Goal: Task Accomplishment & Management: Use online tool/utility

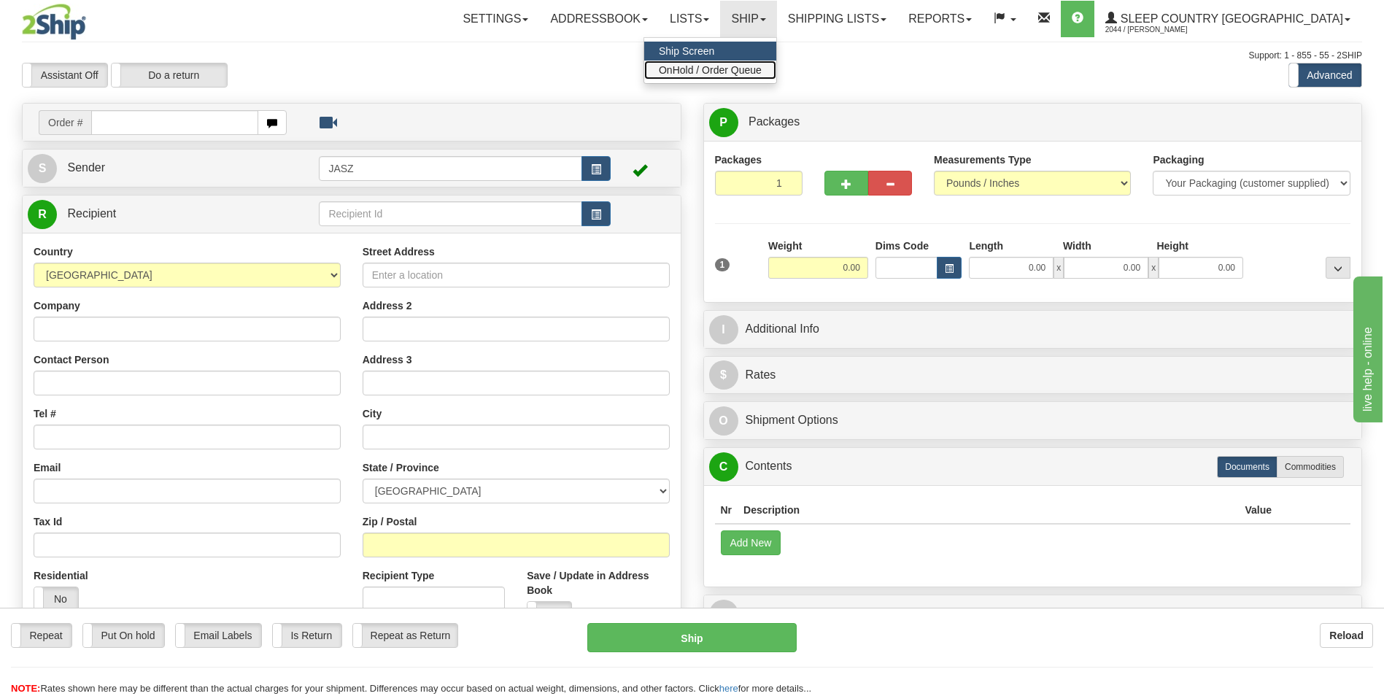
click at [762, 71] on span "OnHold / Order Queue" at bounding box center [710, 70] width 103 height 12
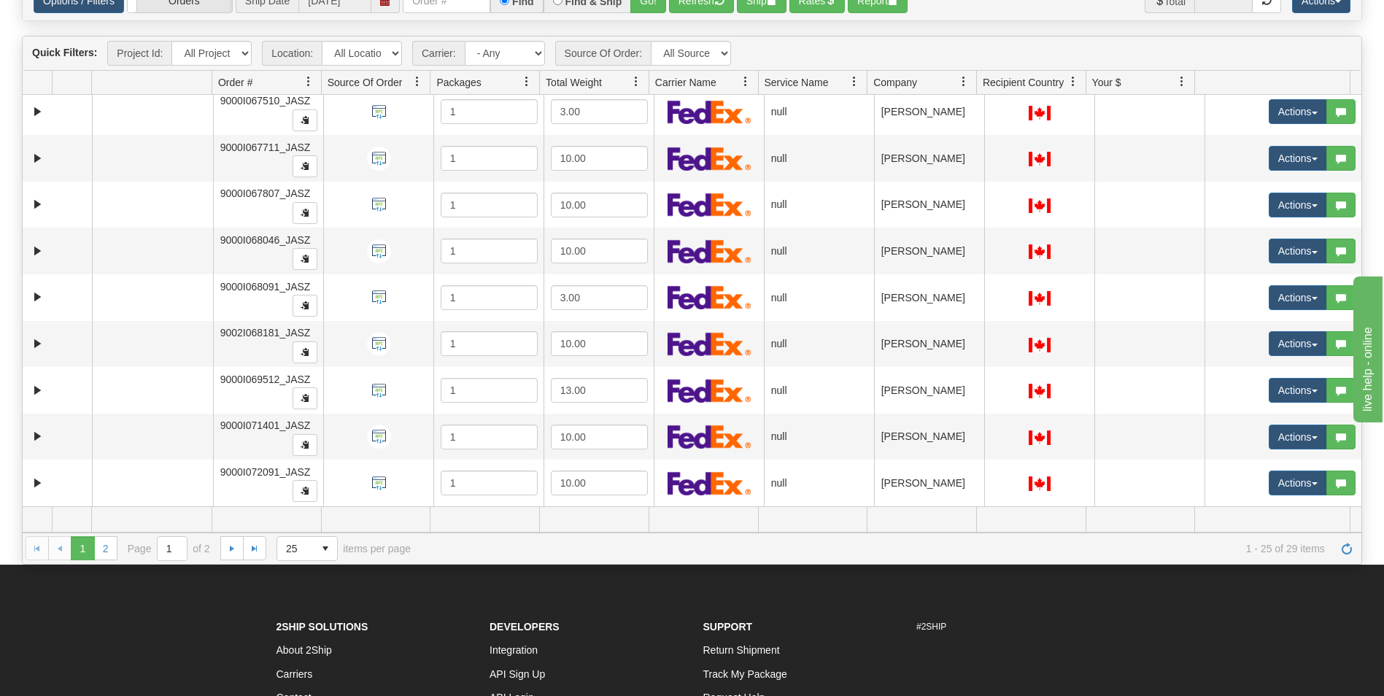
scroll to position [146, 0]
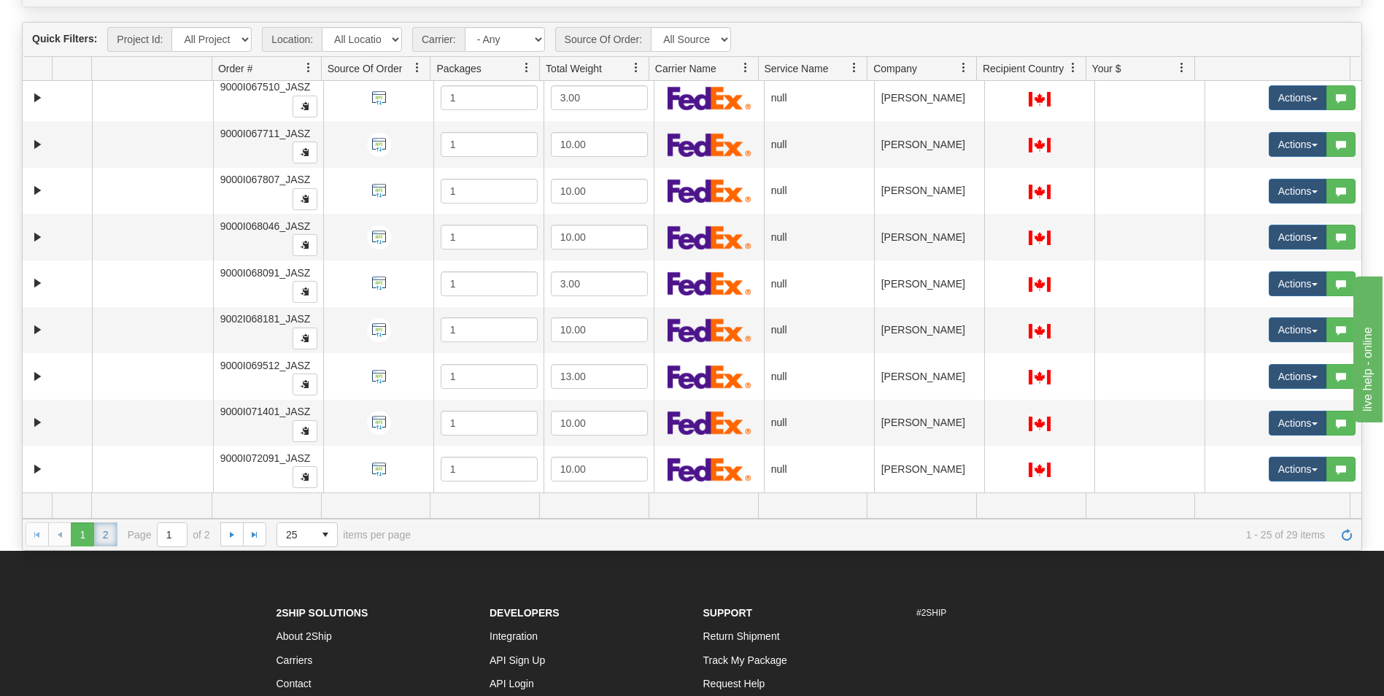
click at [111, 539] on link "2" at bounding box center [105, 533] width 23 height 23
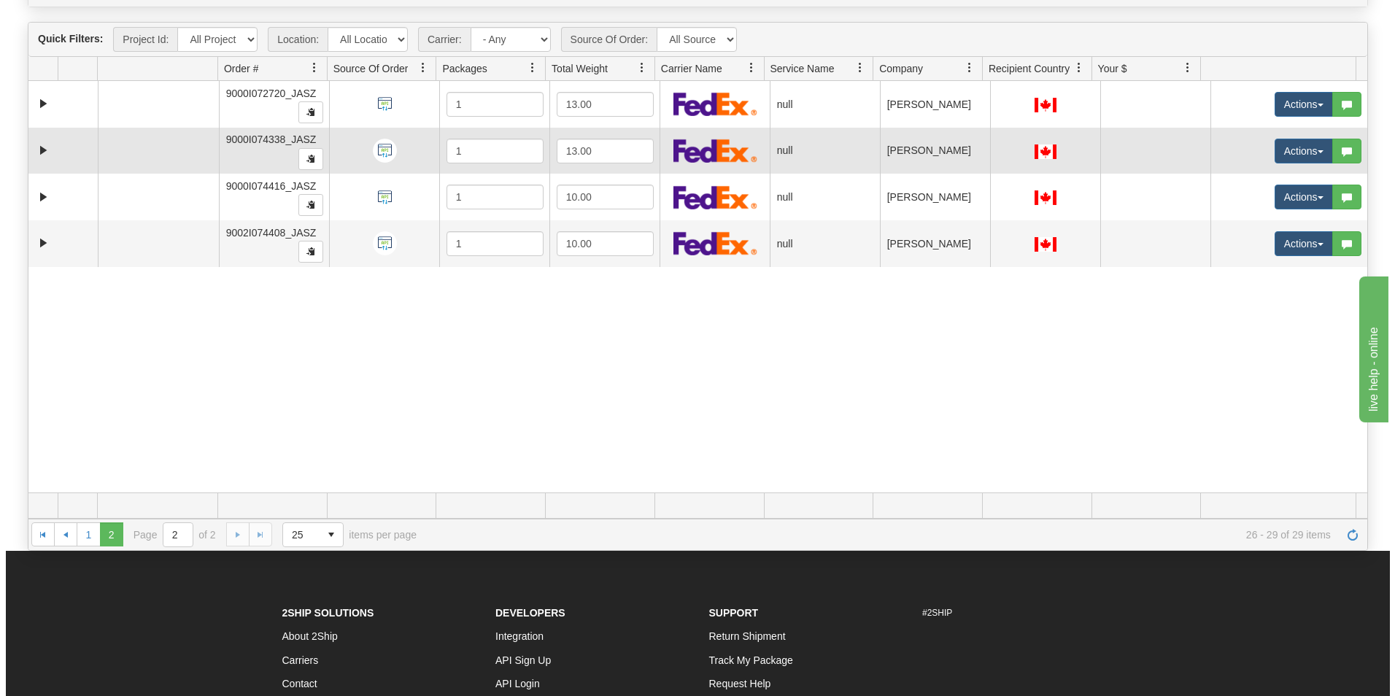
scroll to position [73, 0]
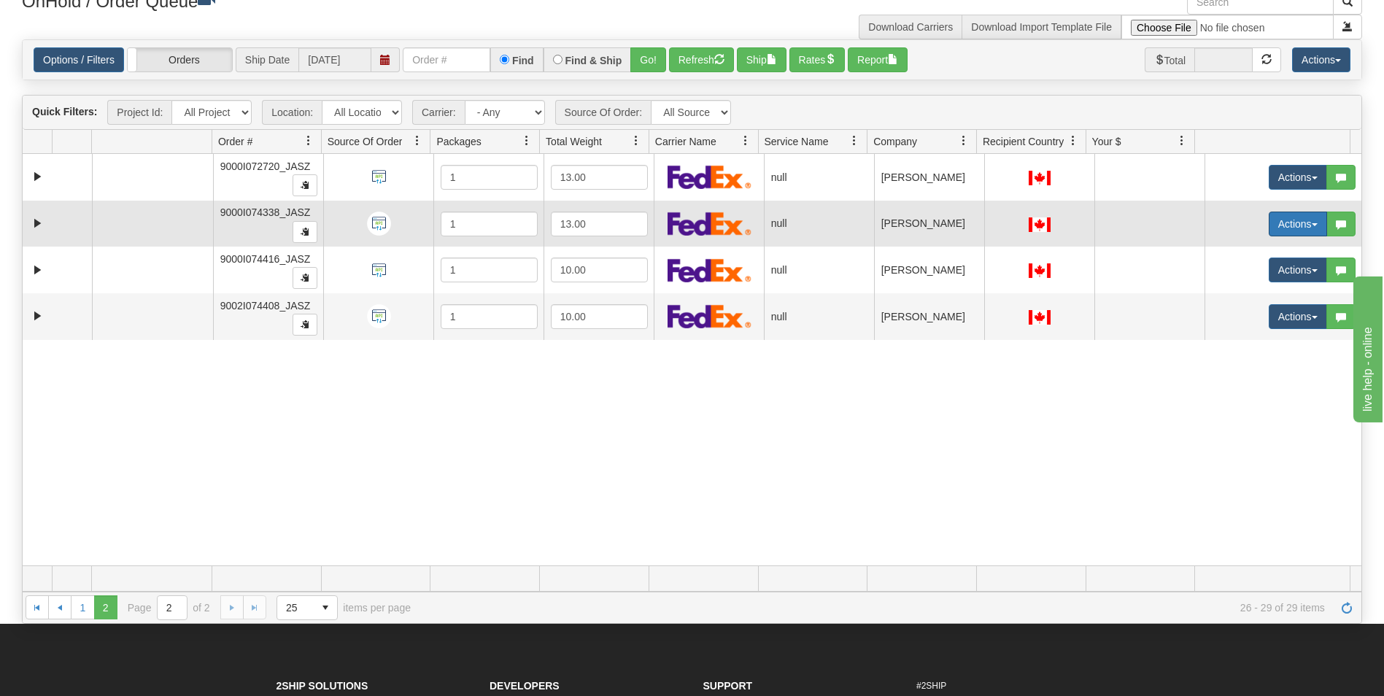
click at [1296, 222] on button "Actions" at bounding box center [1297, 224] width 58 height 25
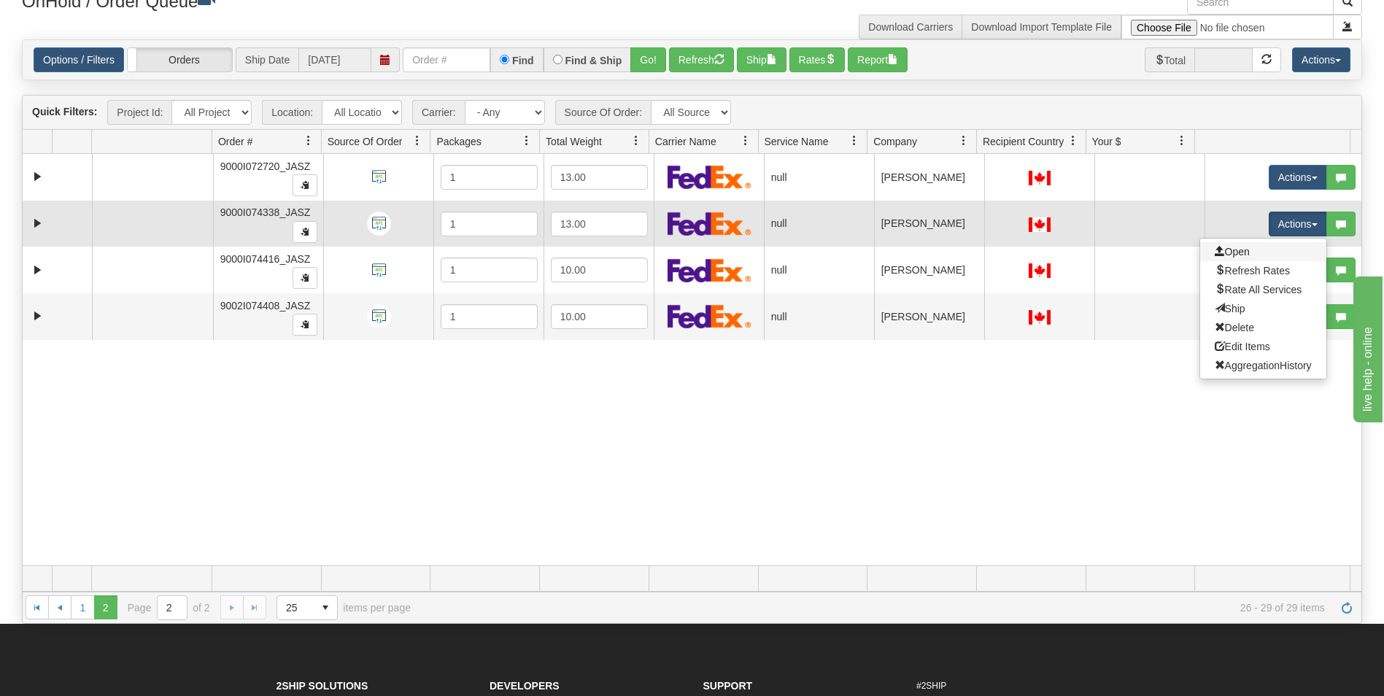
click at [1241, 255] on link "Open" at bounding box center [1263, 251] width 126 height 19
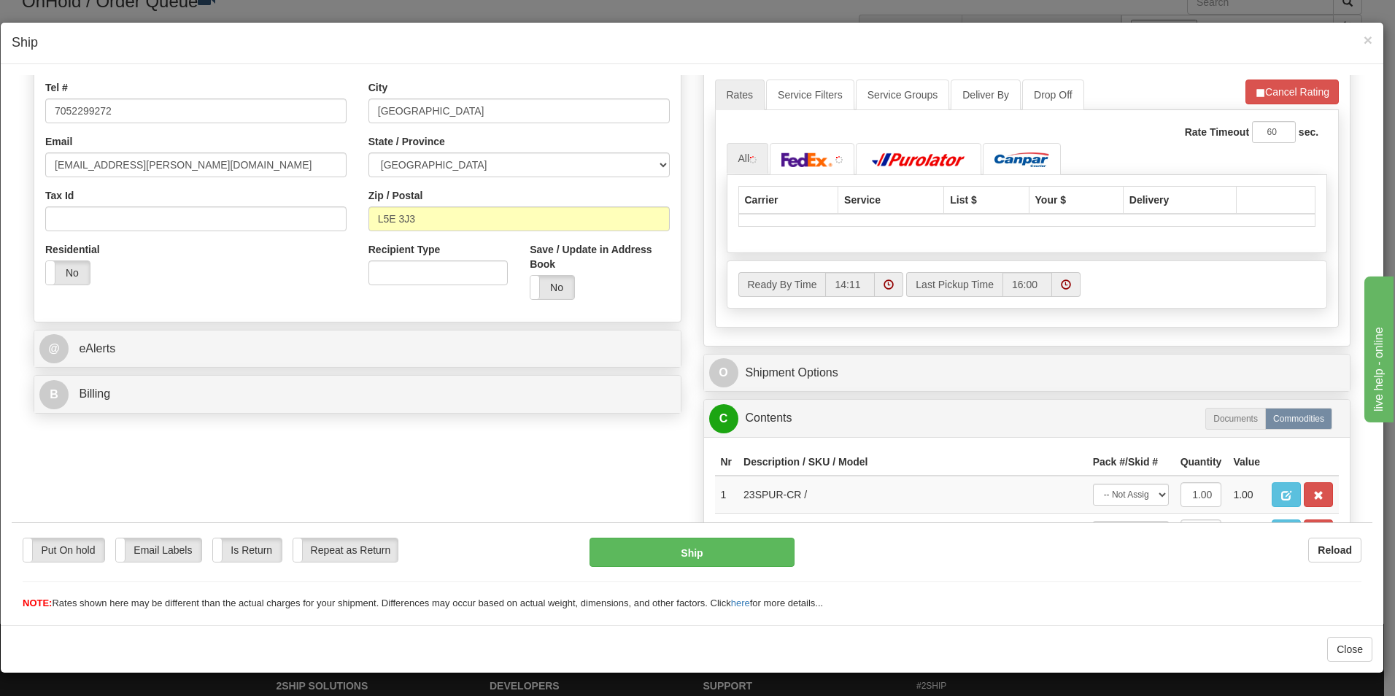
scroll to position [365, 0]
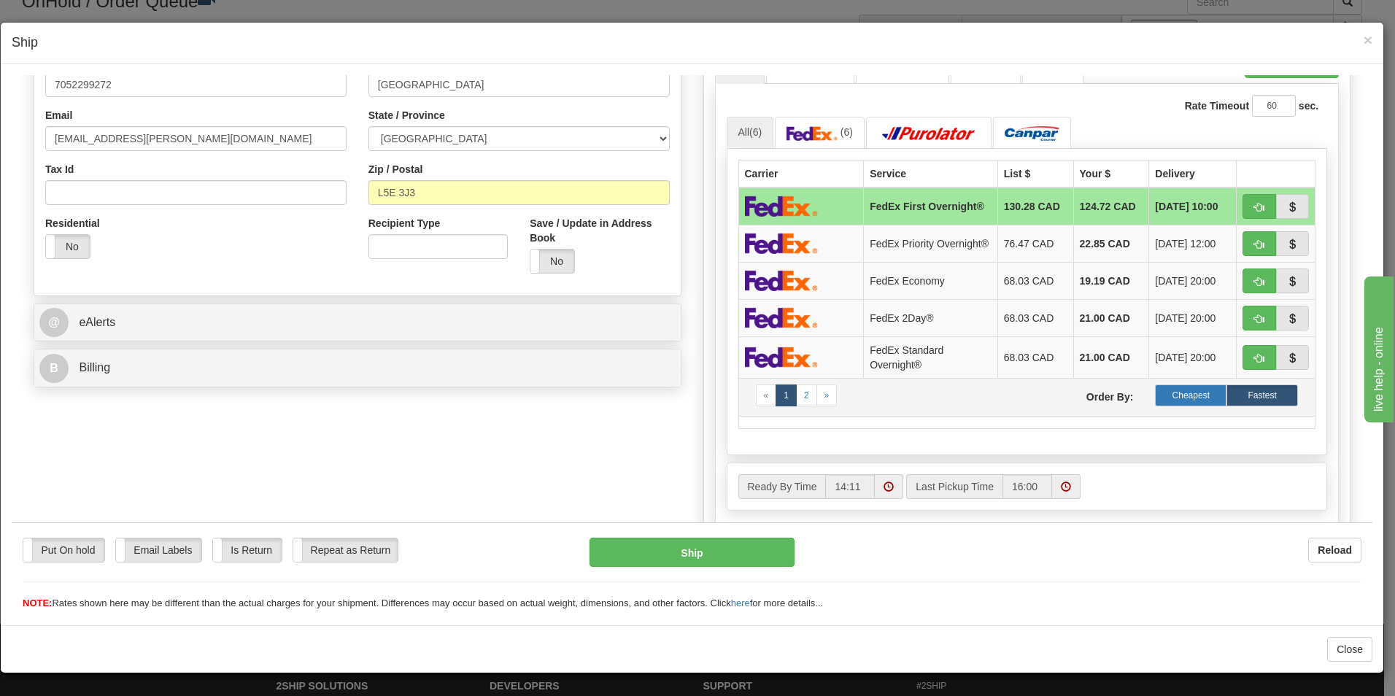
click at [1179, 398] on label "Cheapest" at bounding box center [1190, 395] width 71 height 22
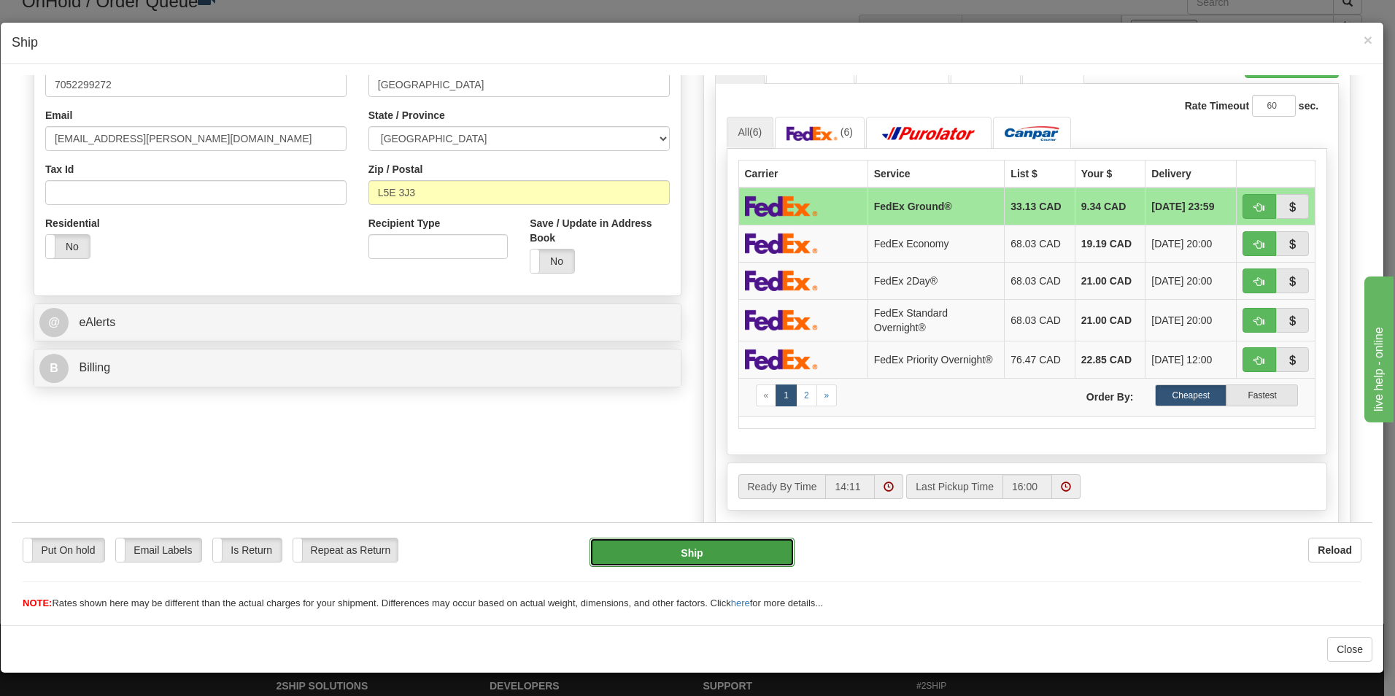
click at [707, 553] on button "Ship" at bounding box center [691, 551] width 205 height 29
type input "92"
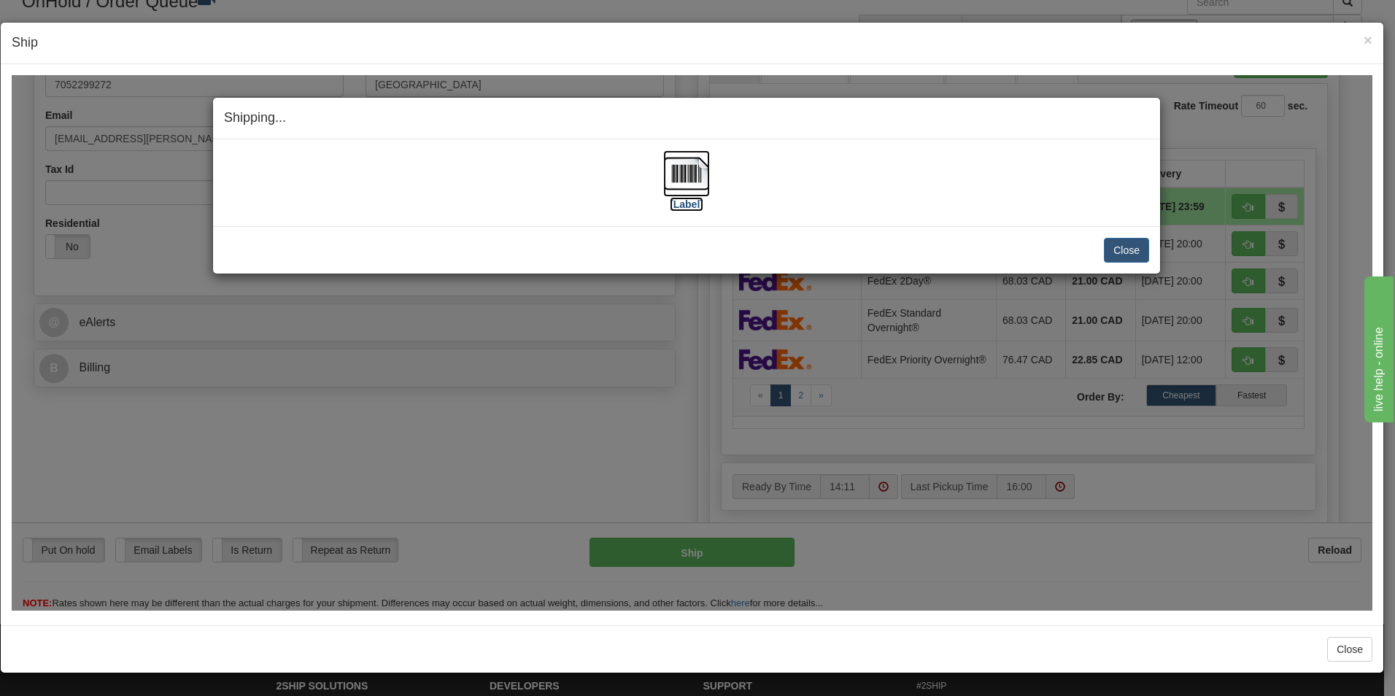
click at [696, 187] on img at bounding box center [686, 173] width 47 height 47
click at [1115, 241] on button "Close" at bounding box center [1126, 249] width 45 height 25
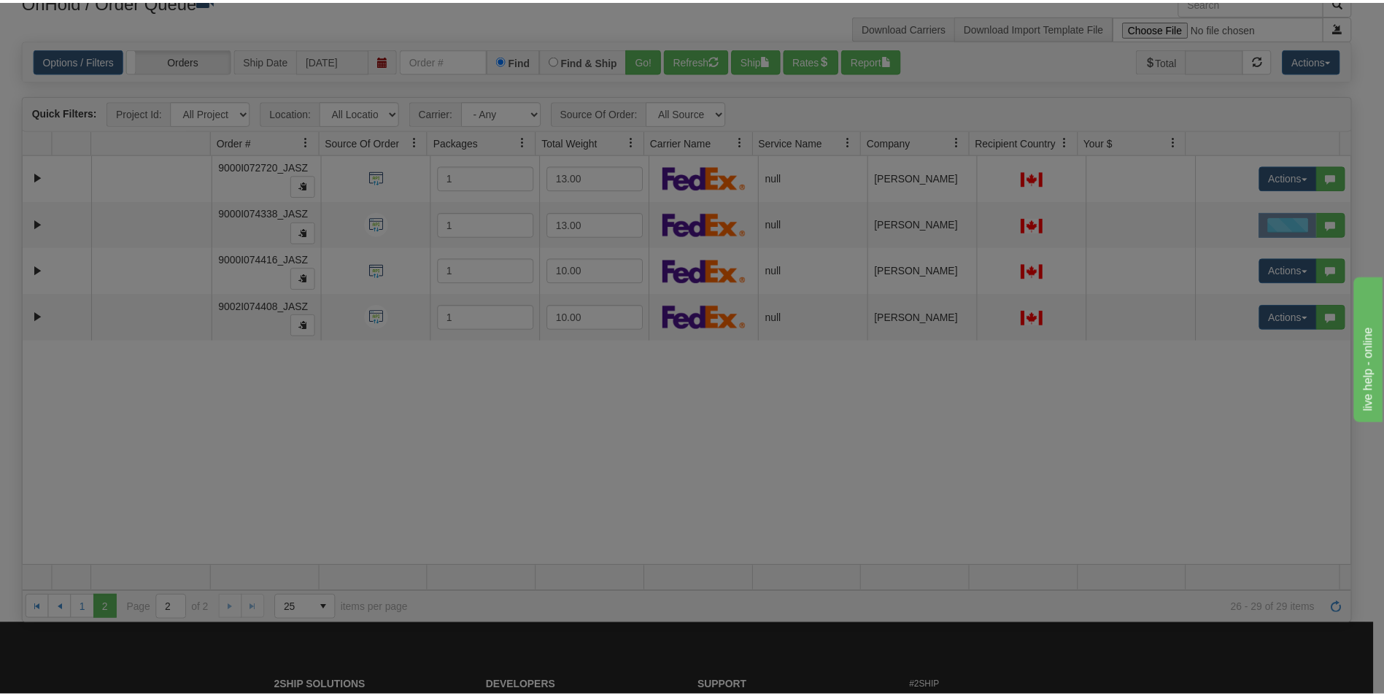
scroll to position [0, 0]
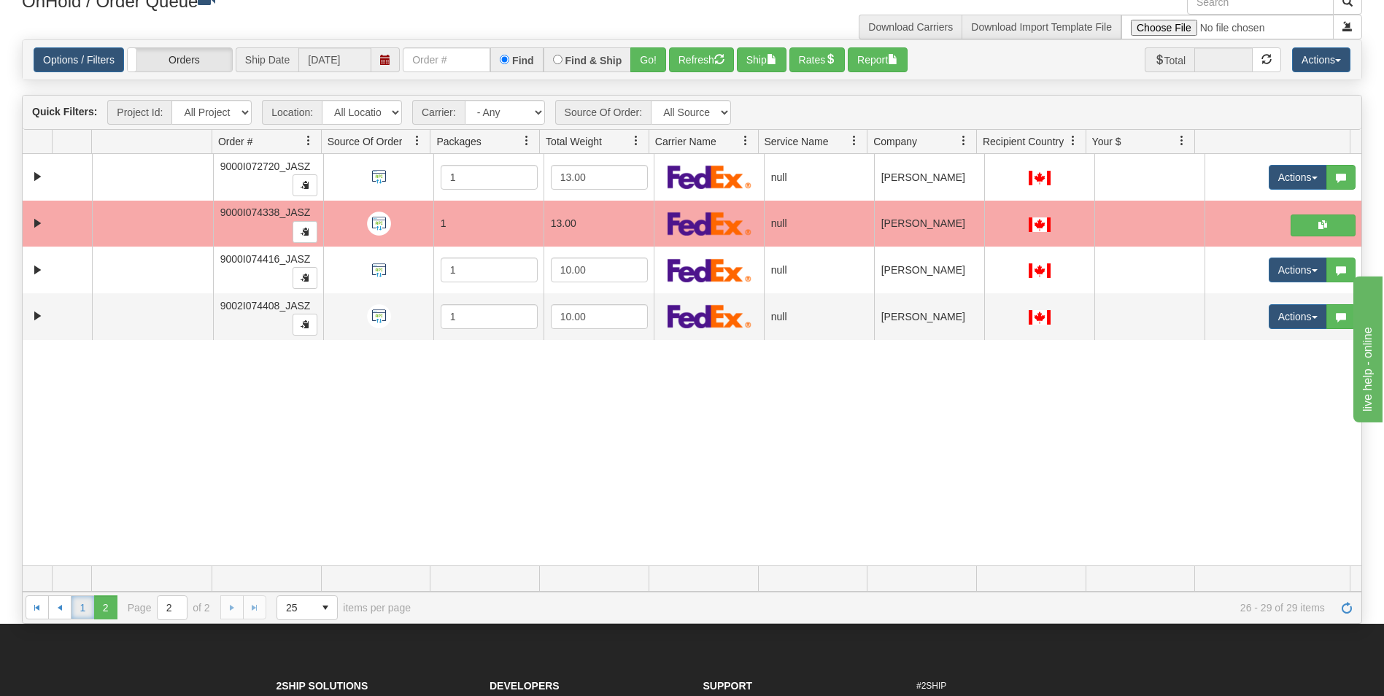
click at [85, 610] on link "1" at bounding box center [82, 606] width 23 height 23
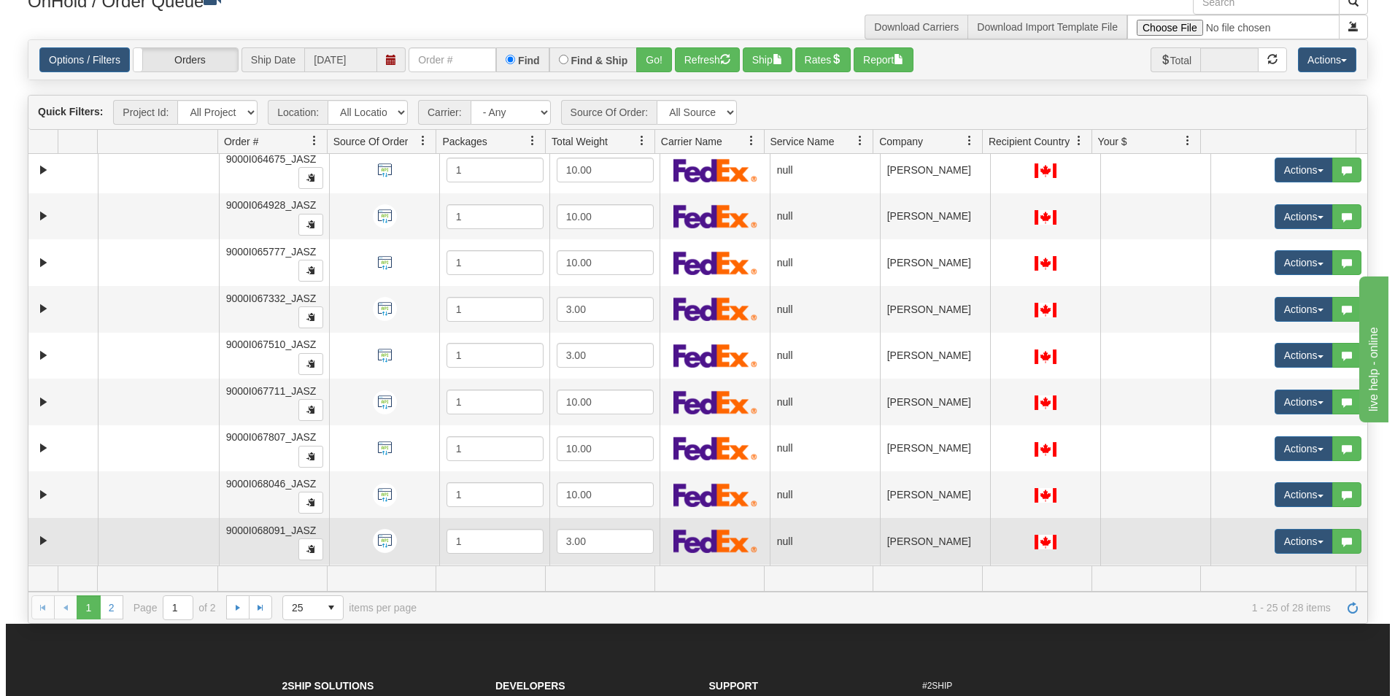
scroll to position [656, 0]
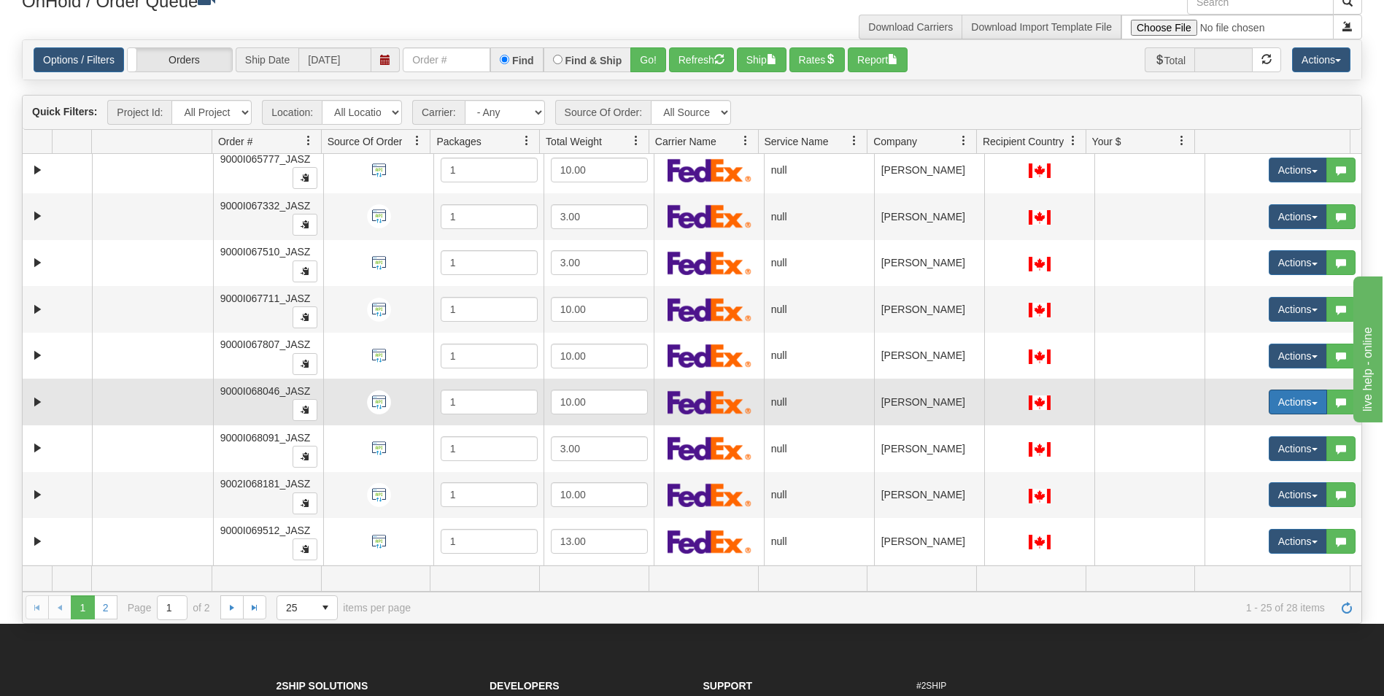
click at [1276, 403] on button "Actions" at bounding box center [1297, 402] width 58 height 25
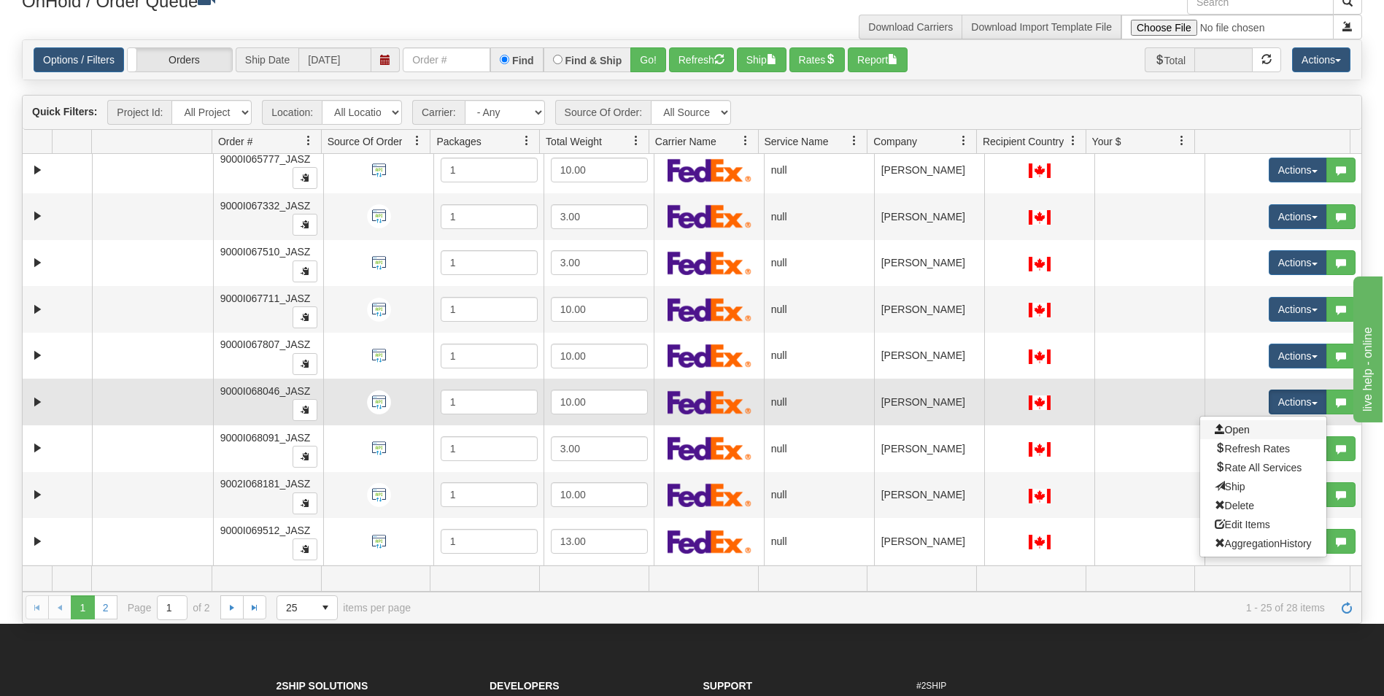
click at [1241, 425] on link "Open" at bounding box center [1263, 429] width 126 height 19
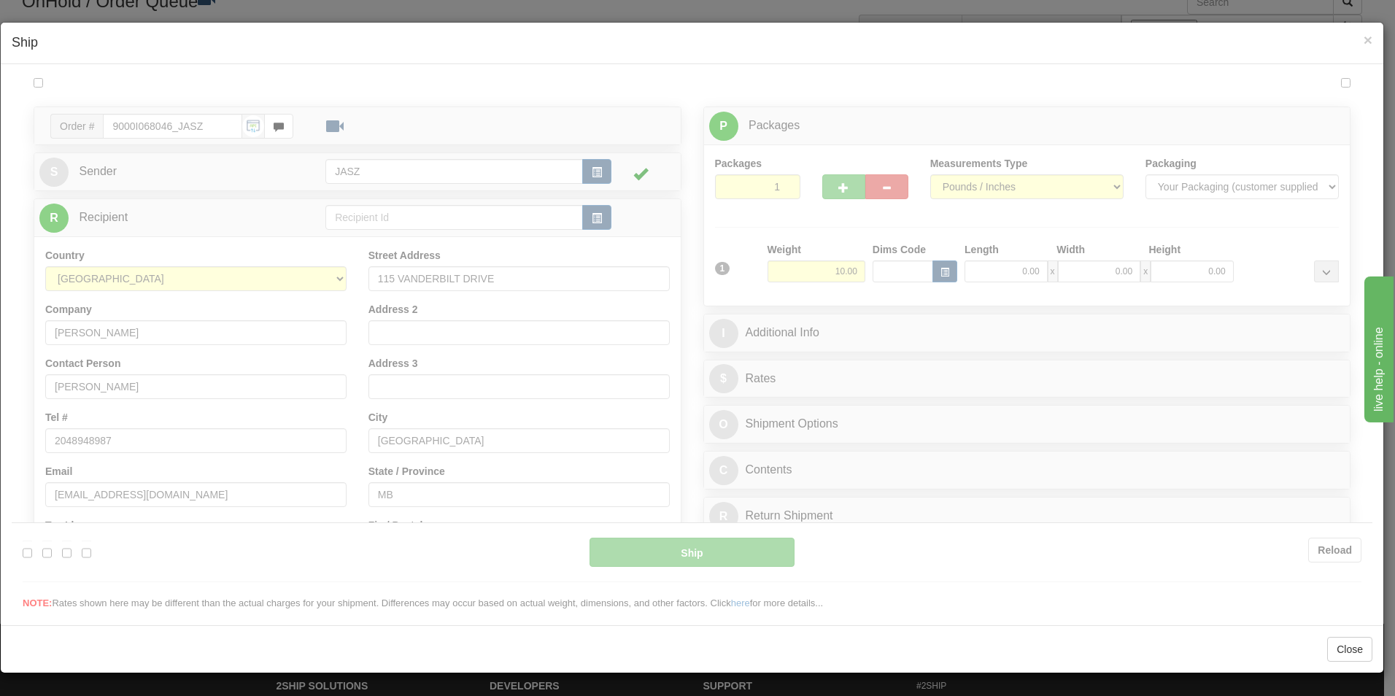
scroll to position [0, 0]
type input "14:11"
type input "16:00"
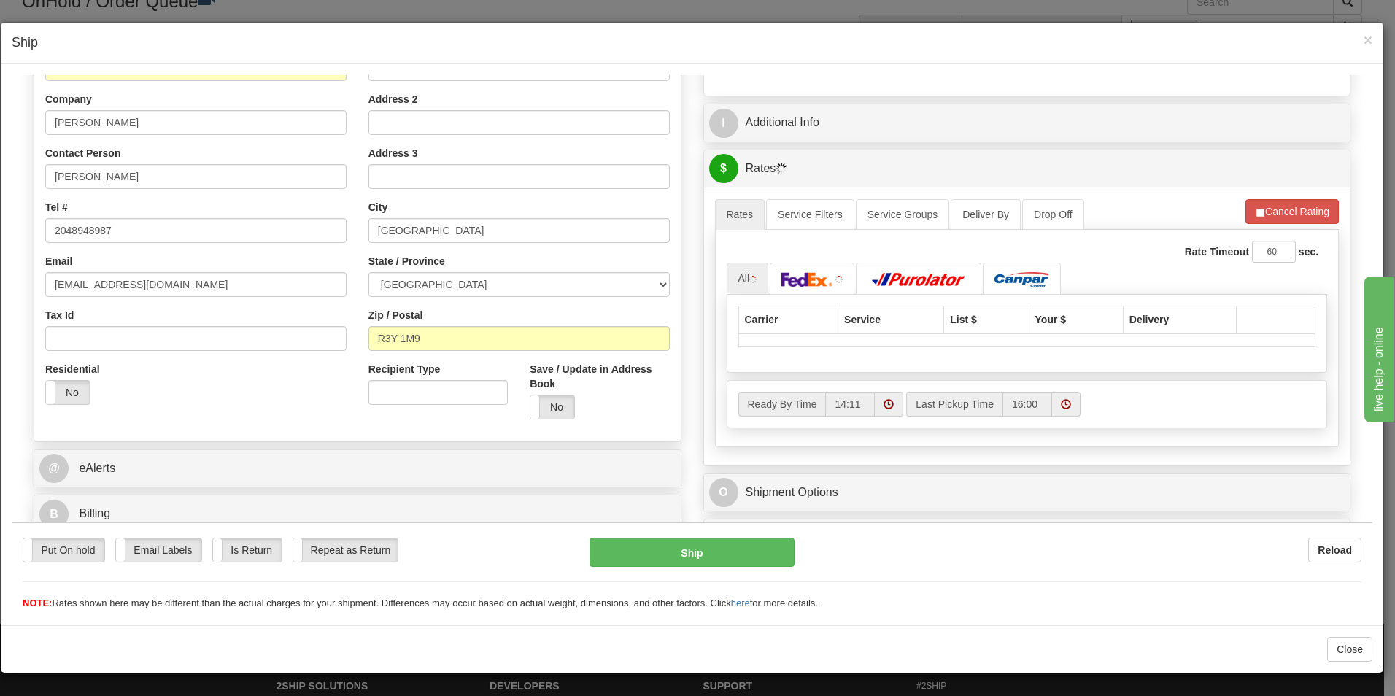
scroll to position [292, 0]
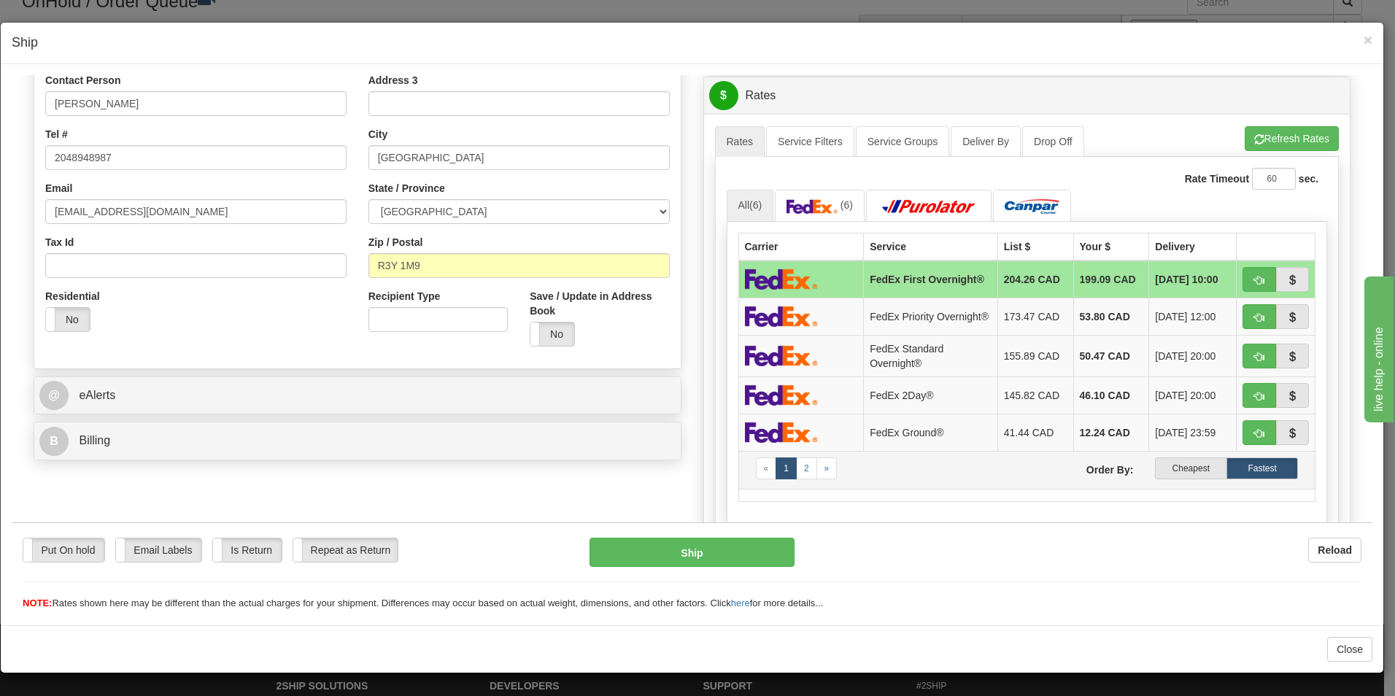
click at [1182, 488] on td "« 1 2 » Order By: Cheapest Fastest" at bounding box center [1026, 469] width 577 height 38
click at [1182, 473] on label "Cheapest" at bounding box center [1190, 468] width 71 height 22
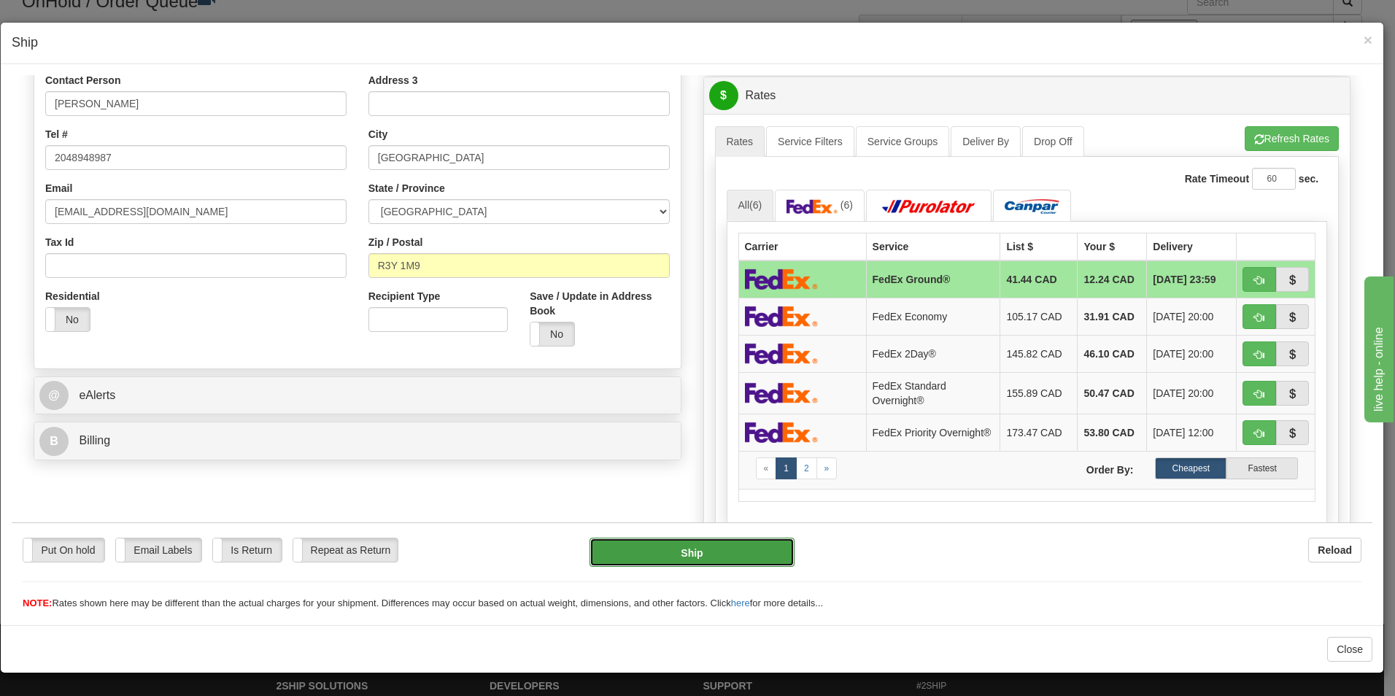
click at [708, 560] on button "Ship" at bounding box center [691, 551] width 205 height 29
type input "92"
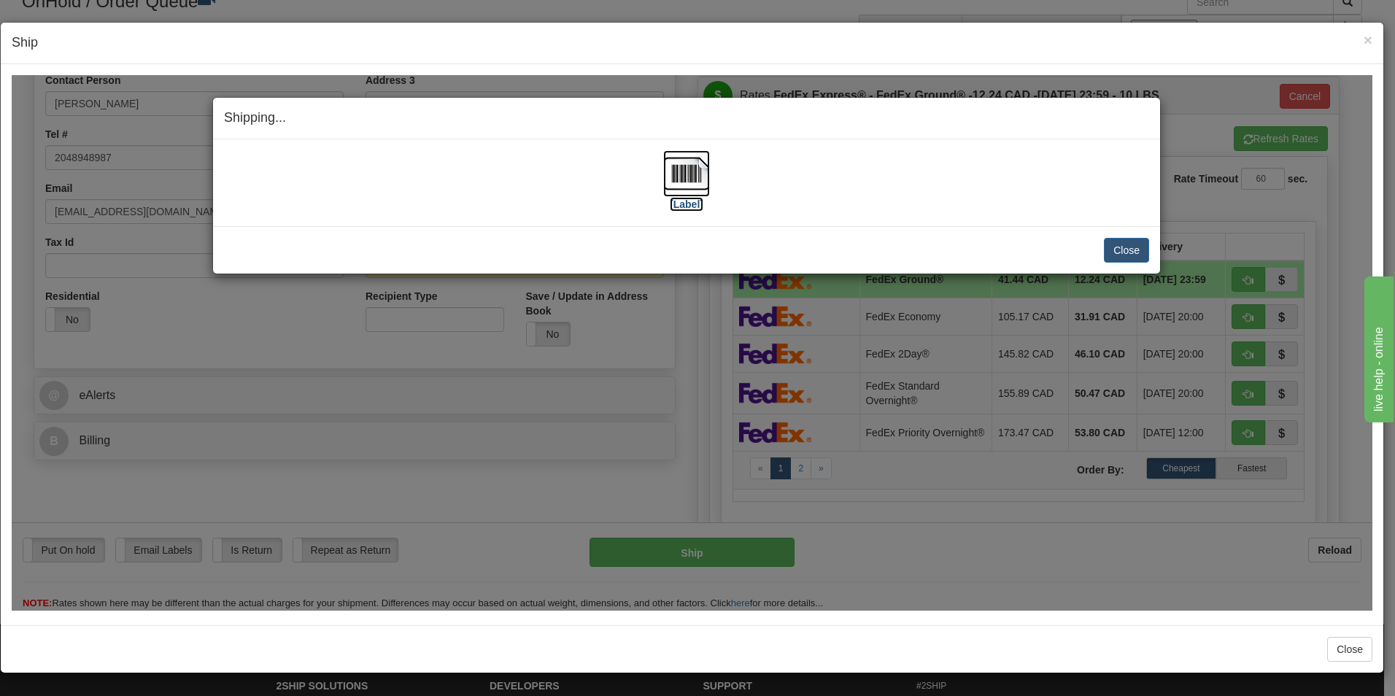
click at [681, 192] on img at bounding box center [686, 173] width 47 height 47
click at [1118, 248] on button "Close" at bounding box center [1126, 249] width 45 height 25
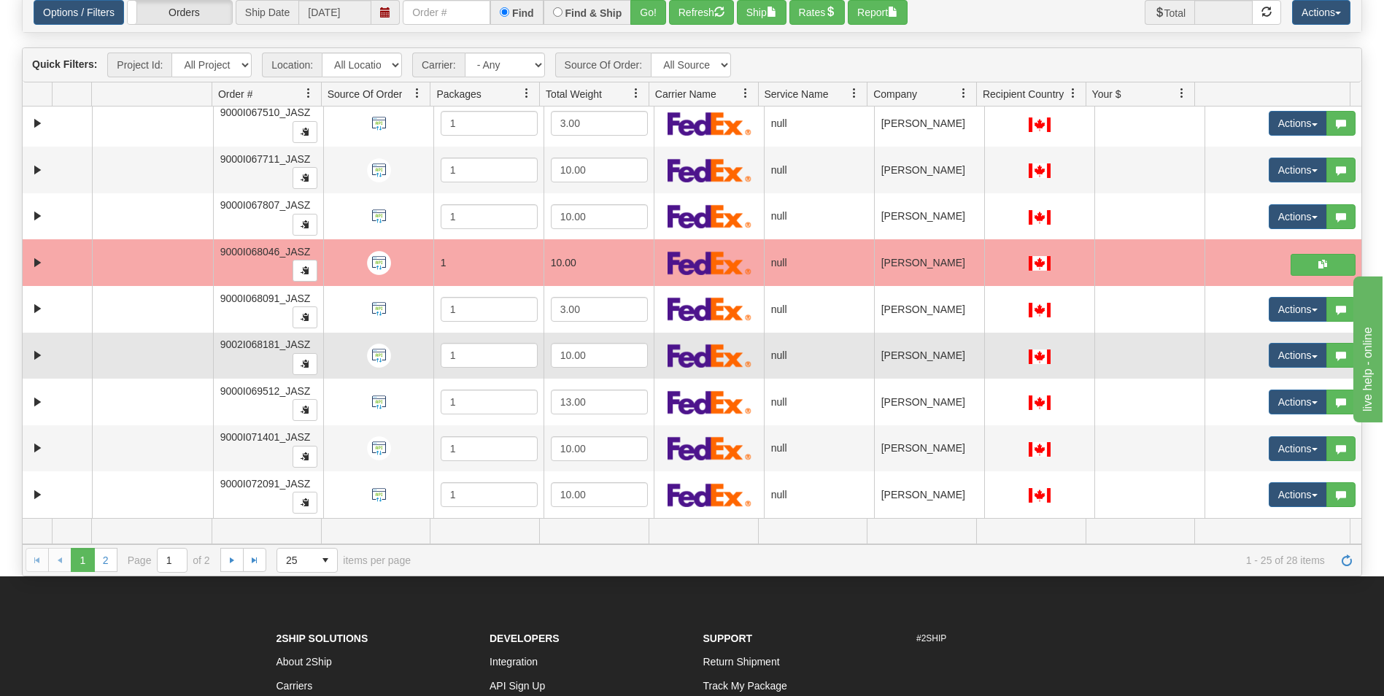
scroll to position [146, 0]
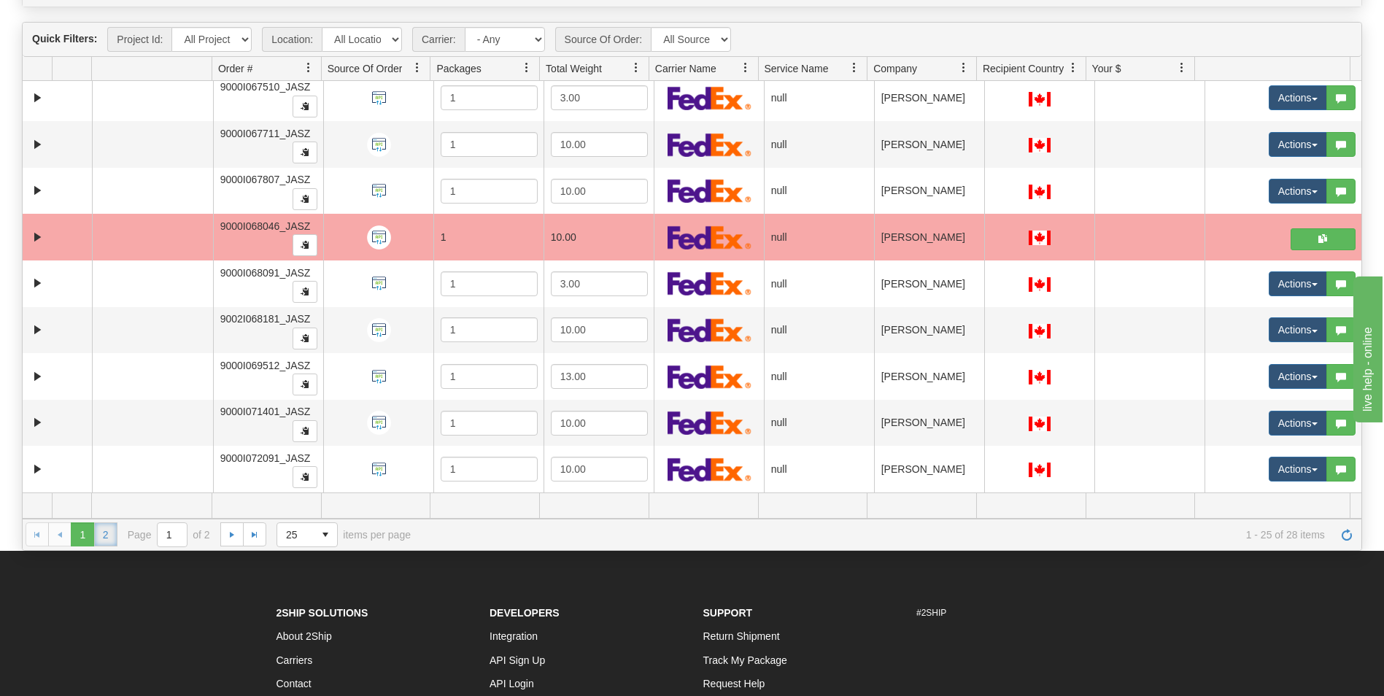
click at [115, 535] on link "2" at bounding box center [105, 533] width 23 height 23
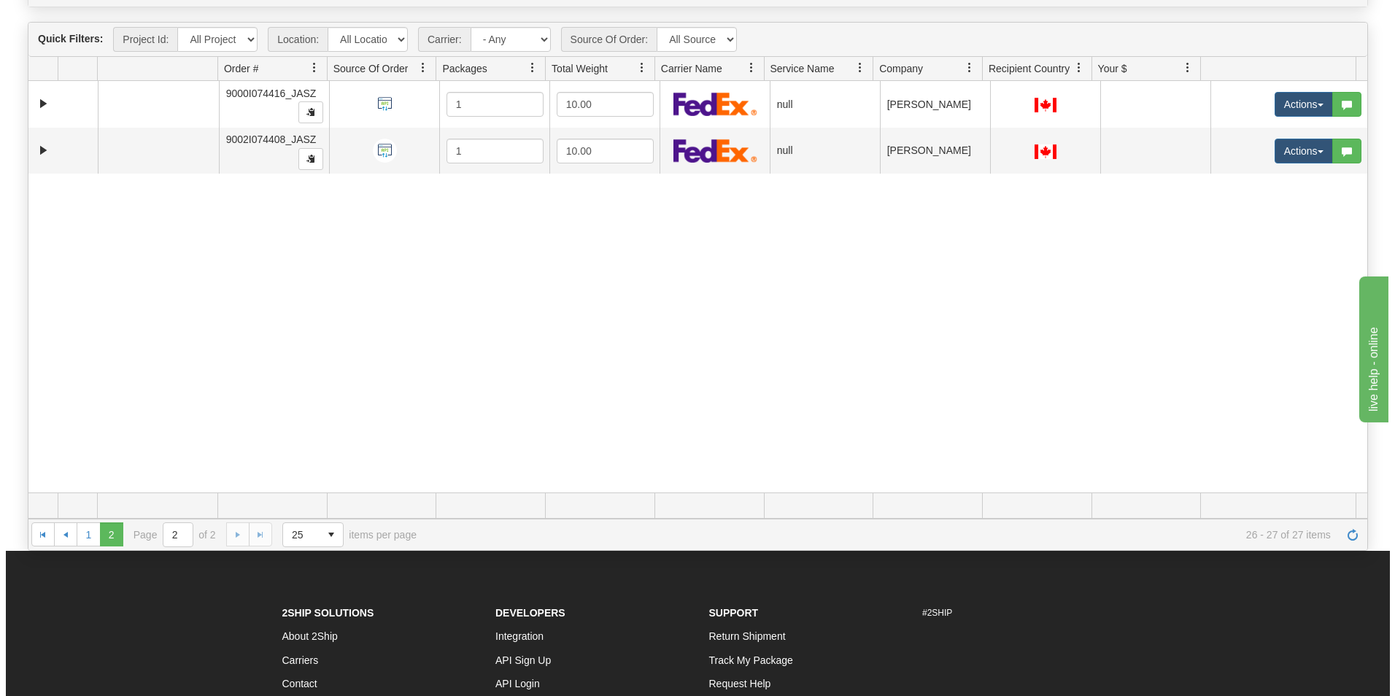
scroll to position [0, 0]
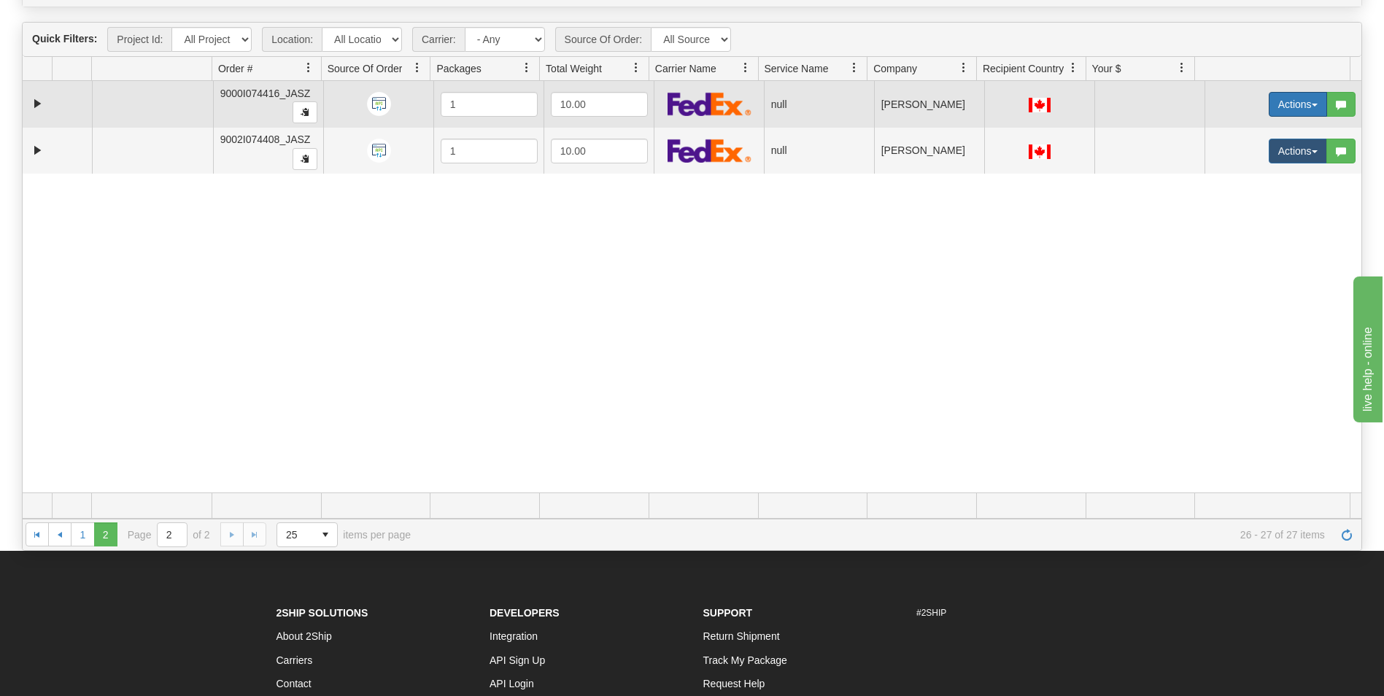
click at [1277, 109] on button "Actions" at bounding box center [1297, 104] width 58 height 25
click at [1280, 101] on button "Actions" at bounding box center [1297, 104] width 58 height 25
click at [1274, 107] on button "Actions" at bounding box center [1297, 104] width 58 height 25
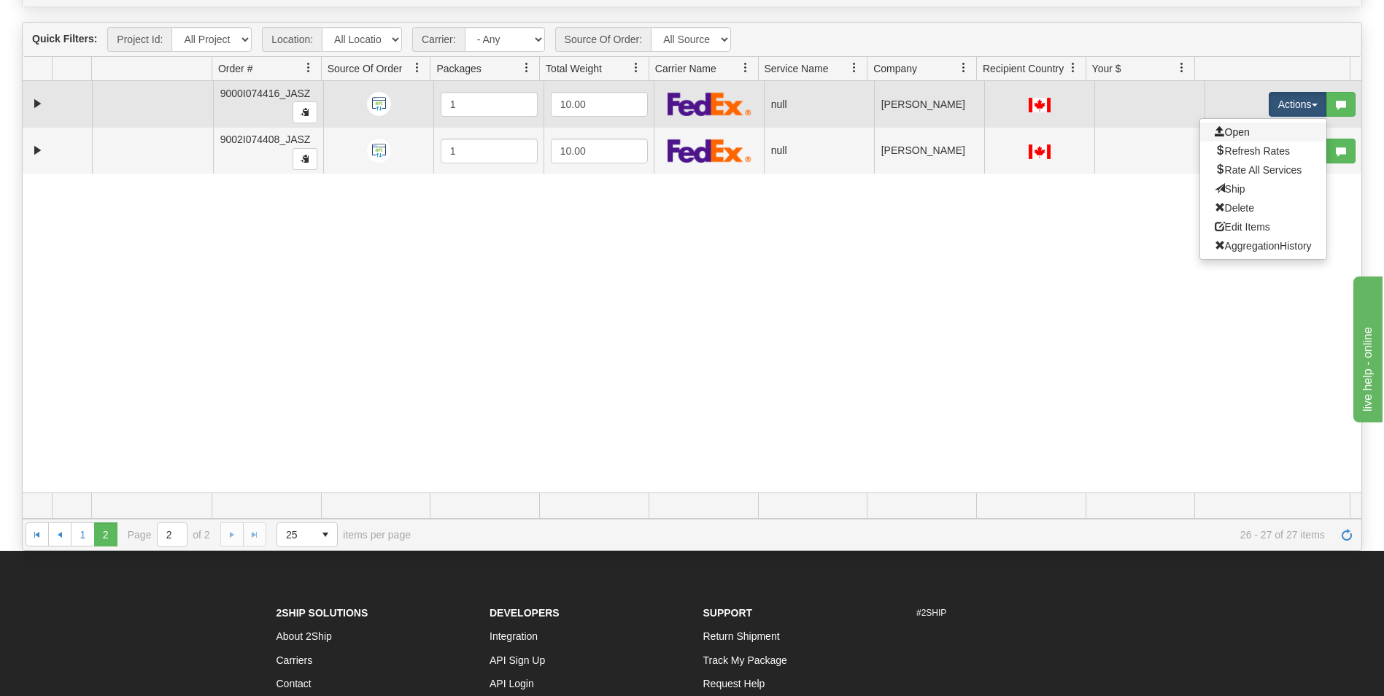
click at [1262, 123] on link "Open" at bounding box center [1263, 132] width 126 height 19
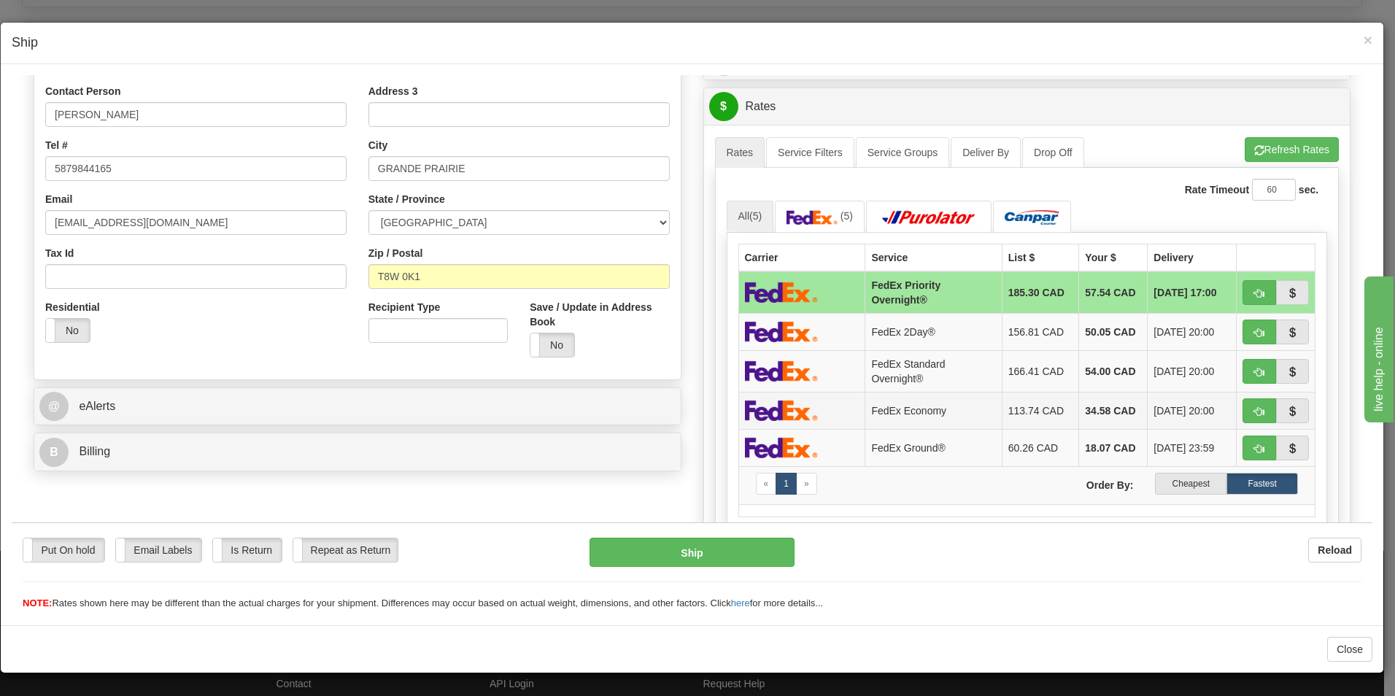
scroll to position [292, 0]
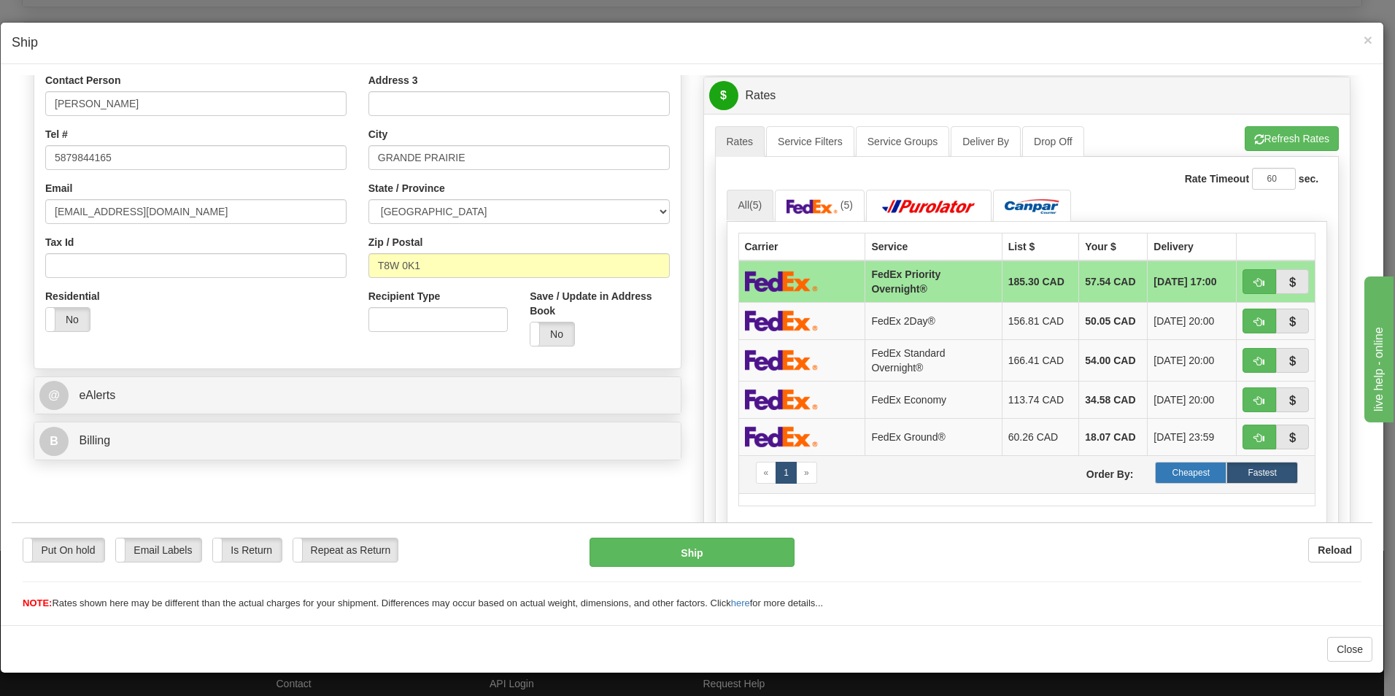
click at [1174, 473] on label "Cheapest" at bounding box center [1190, 472] width 71 height 22
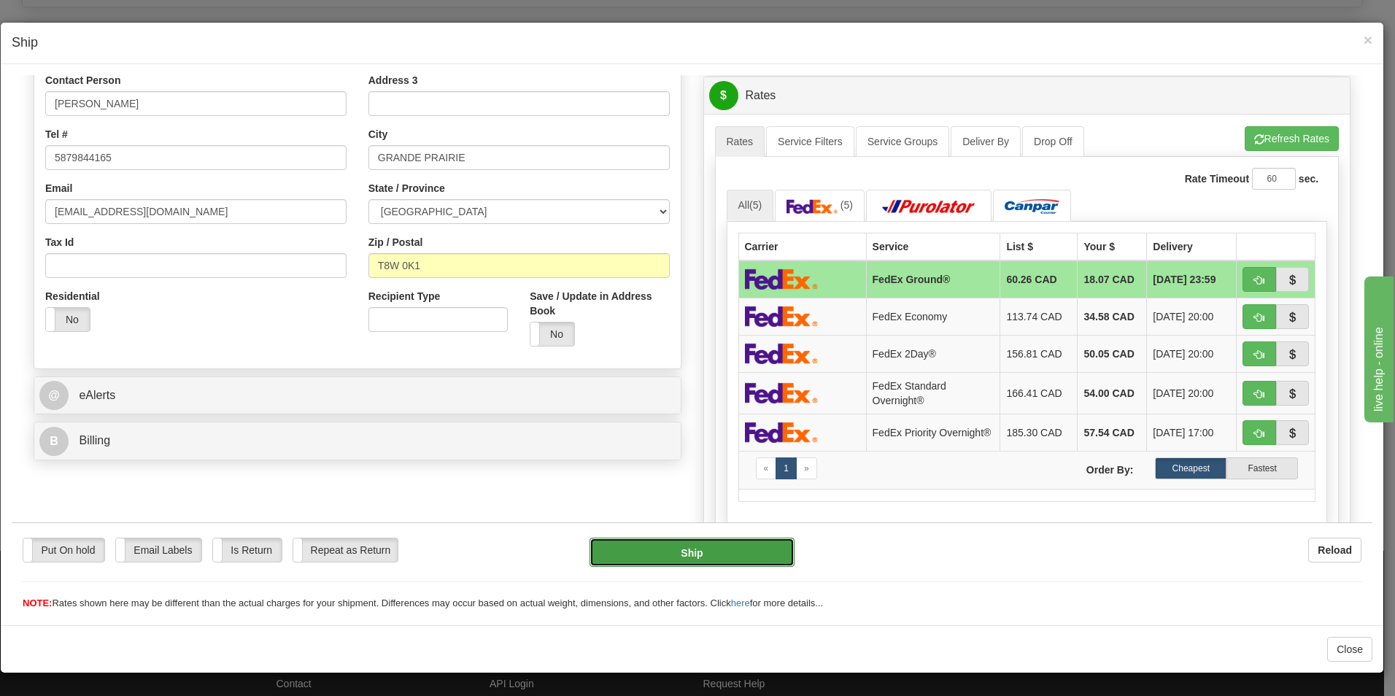
click at [718, 558] on button "Ship" at bounding box center [691, 551] width 205 height 29
type input "92"
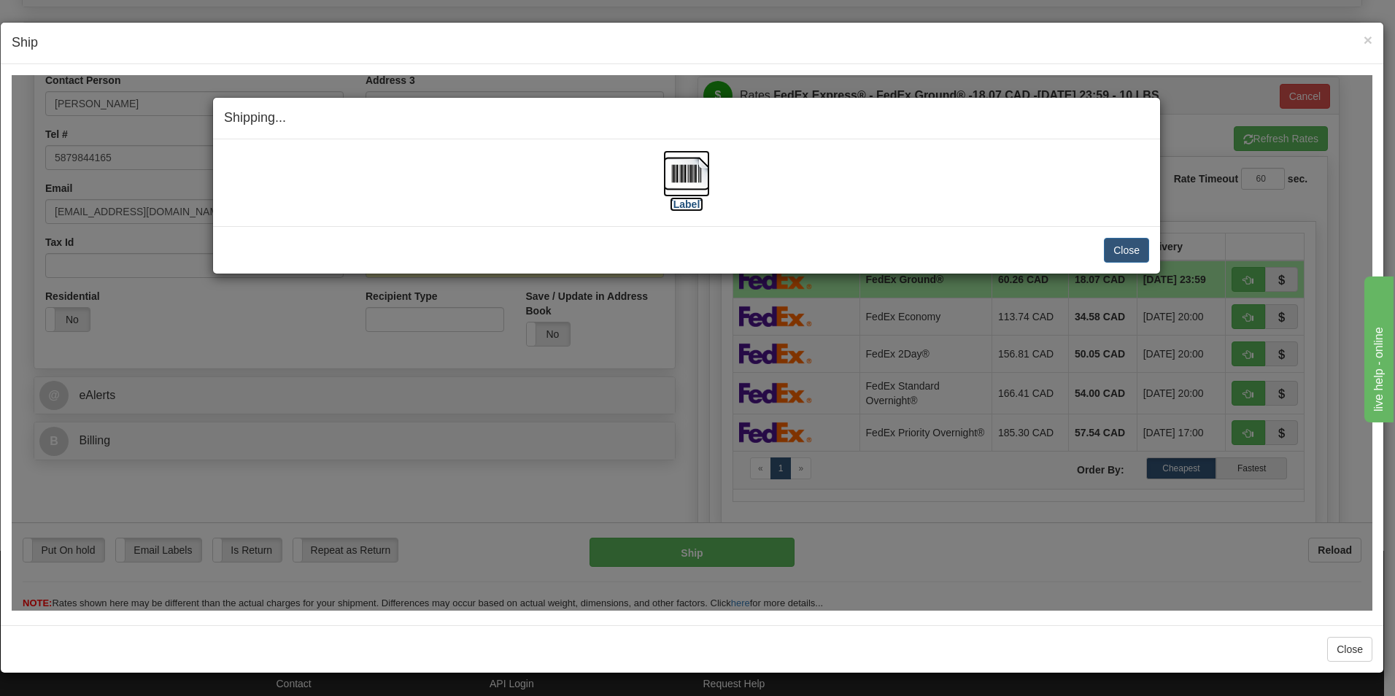
click at [689, 181] on img at bounding box center [686, 173] width 47 height 47
click at [1150, 247] on div "Close [PERSON_NAME] Shipment and Quit Pickup Quit Pickup ONLY" at bounding box center [686, 248] width 947 height 47
click at [1136, 257] on button "Close" at bounding box center [1126, 249] width 45 height 25
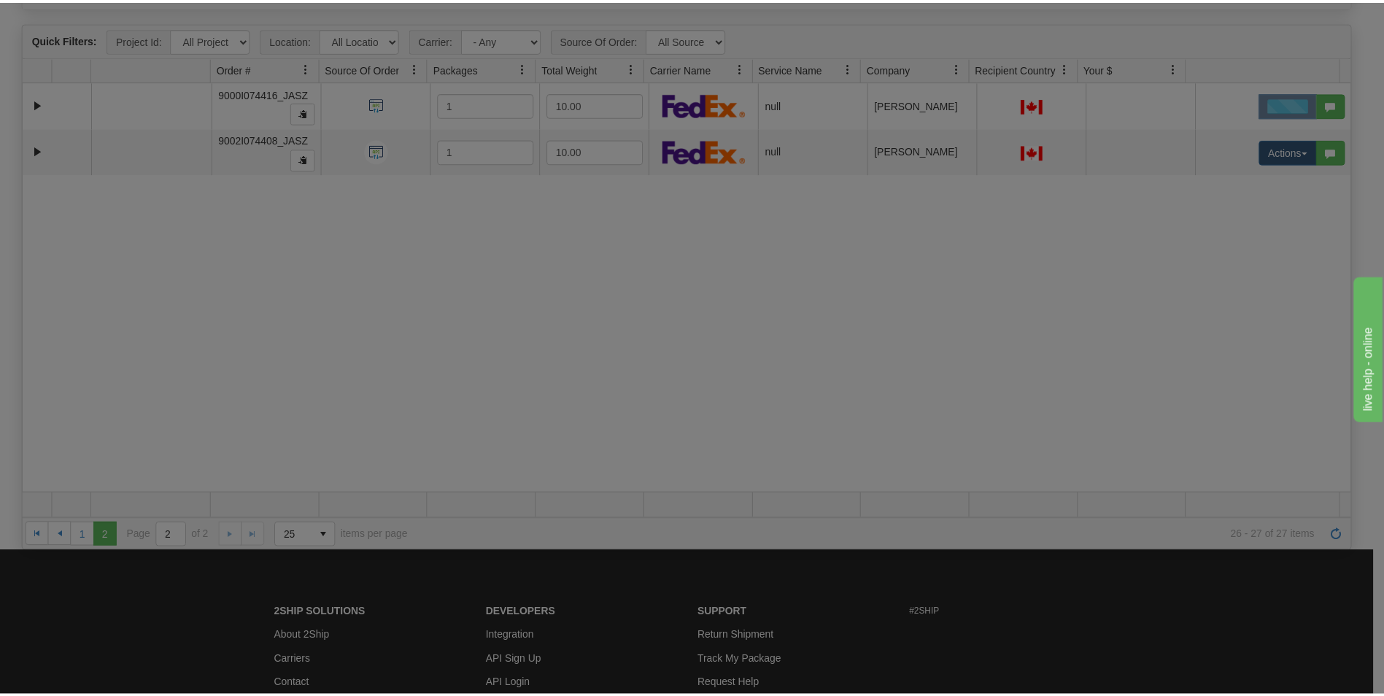
scroll to position [0, 0]
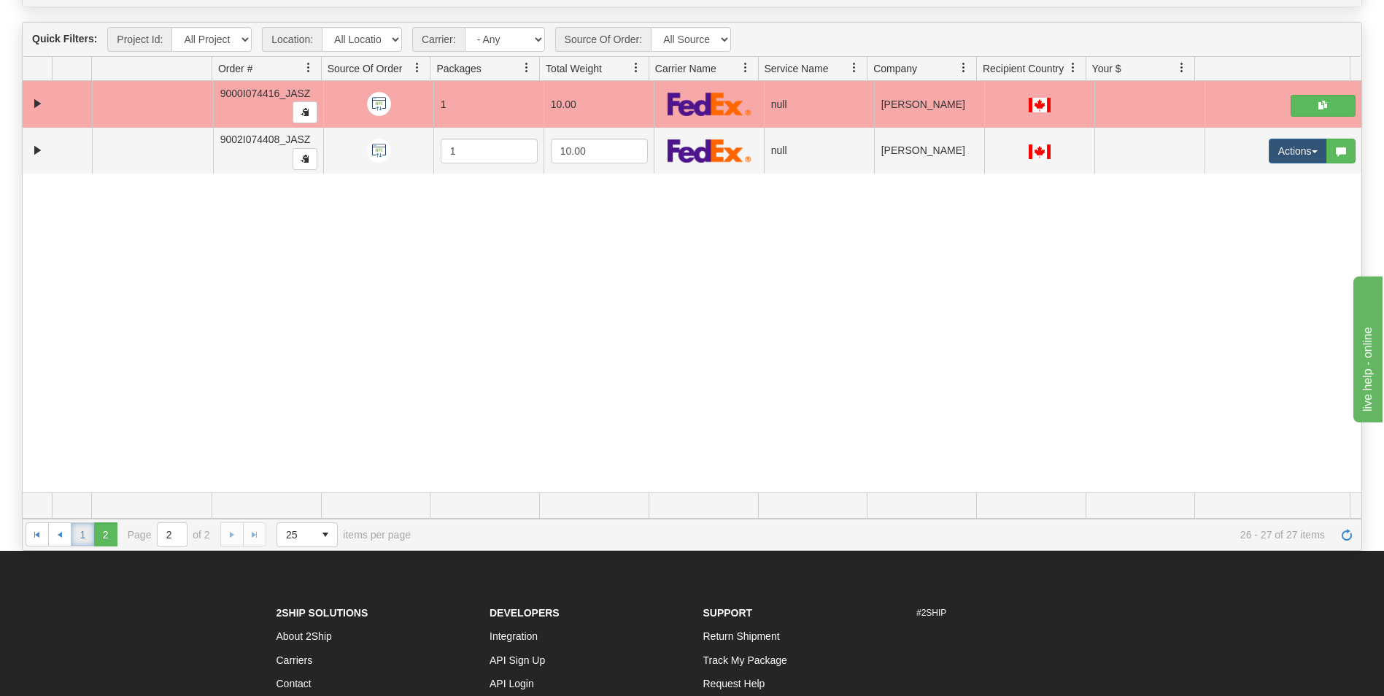
click at [75, 532] on link "1" at bounding box center [82, 533] width 23 height 23
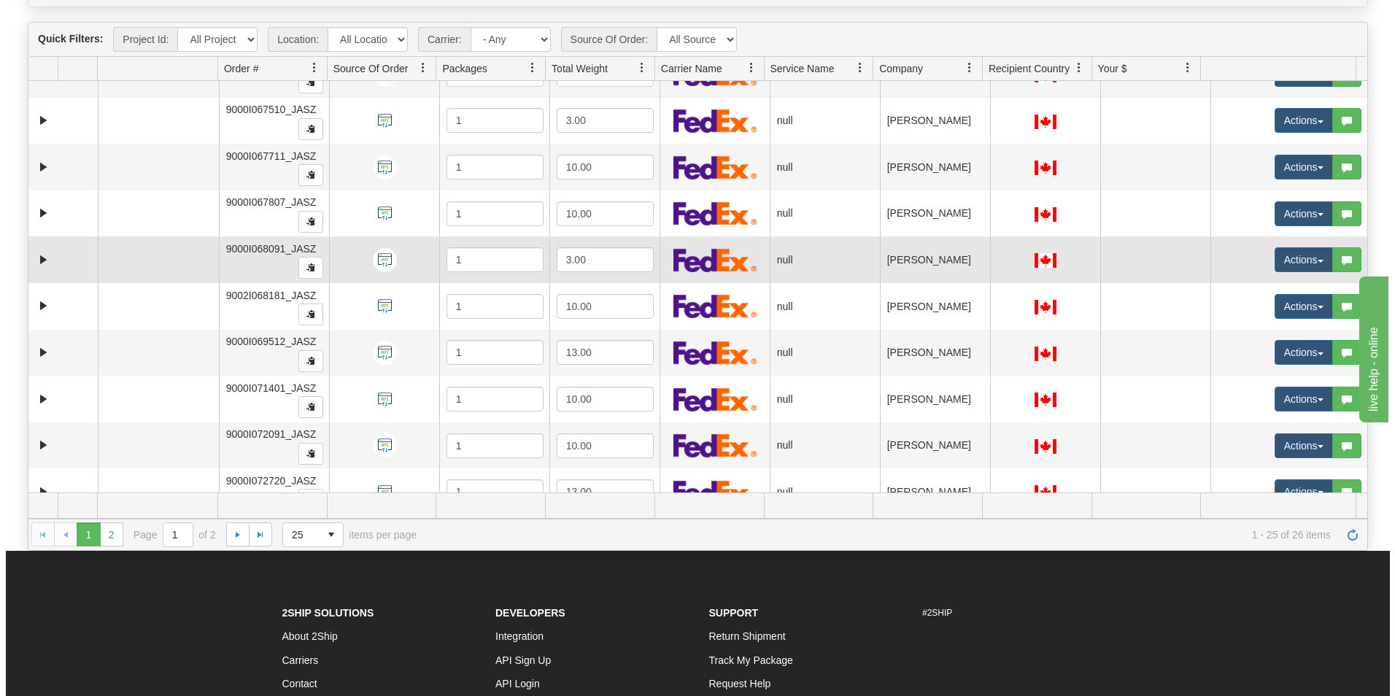
scroll to position [729, 0]
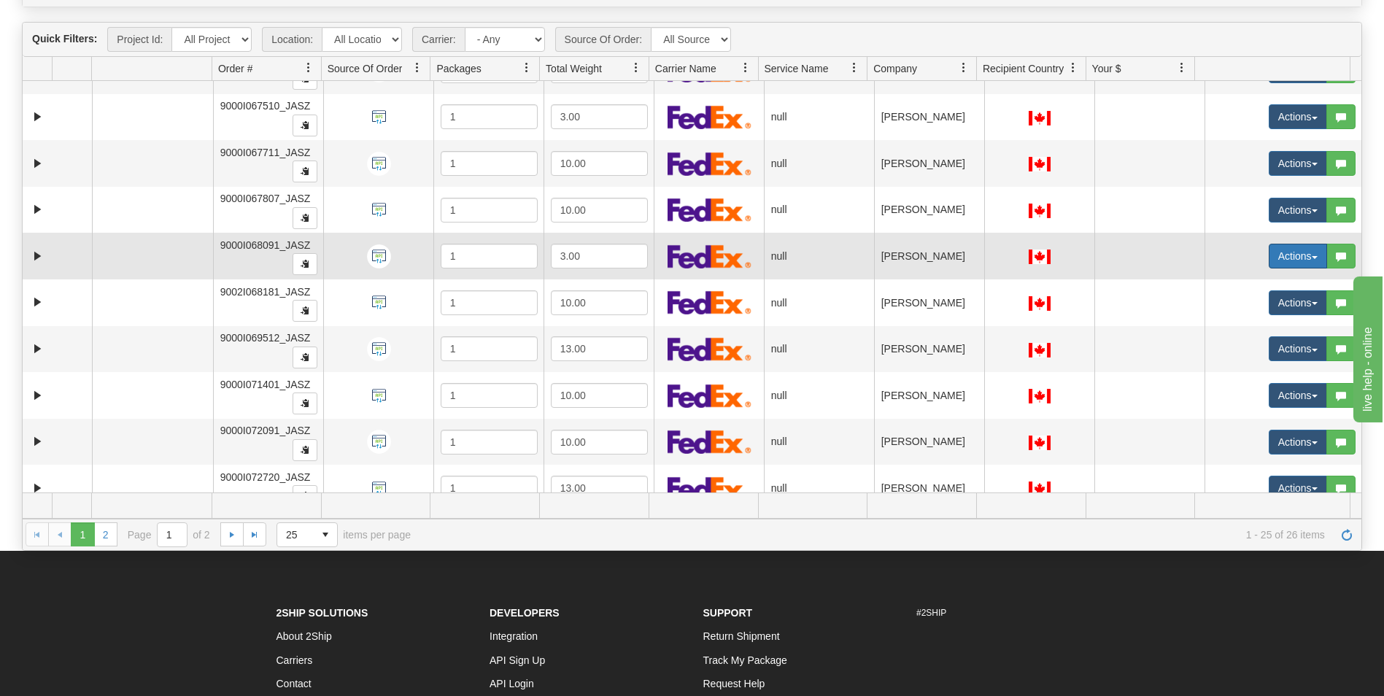
click at [1292, 252] on button "Actions" at bounding box center [1297, 256] width 58 height 25
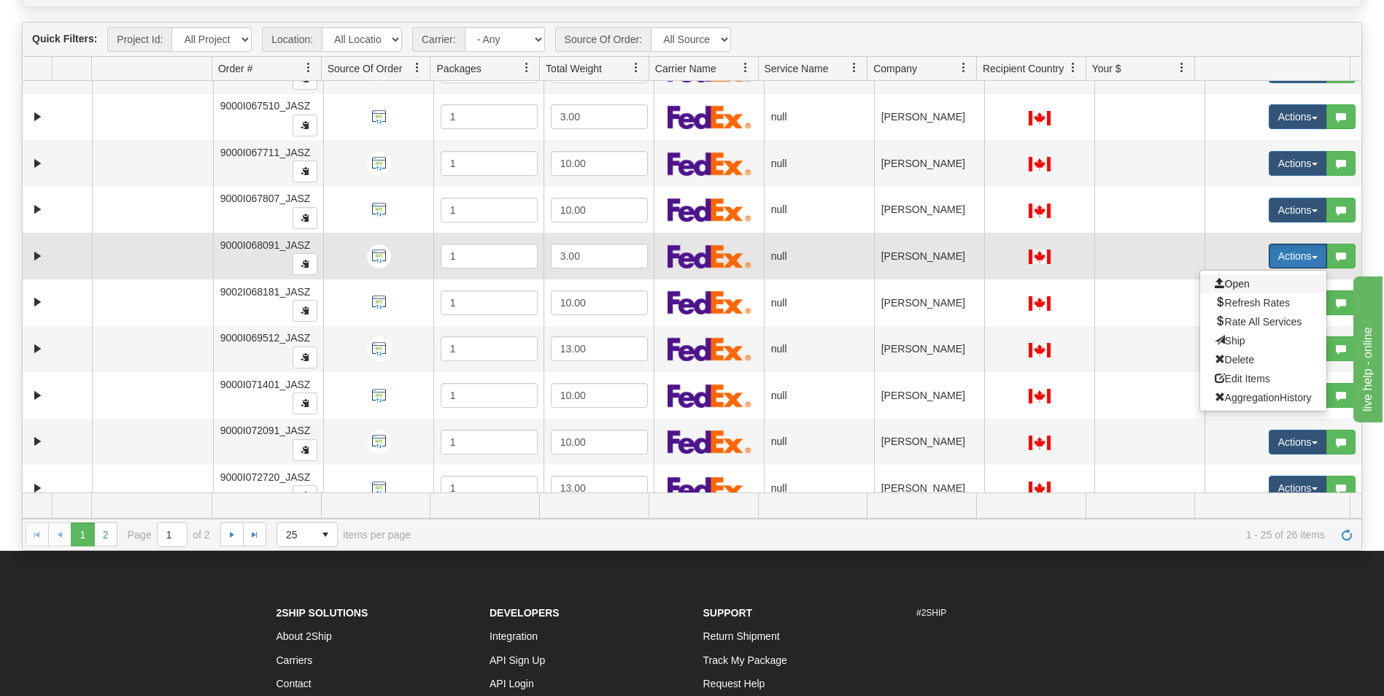
drag, startPoint x: 1221, startPoint y: 282, endPoint x: 1210, endPoint y: 368, distance: 86.8
click at [1221, 282] on span "Open" at bounding box center [1231, 284] width 35 height 12
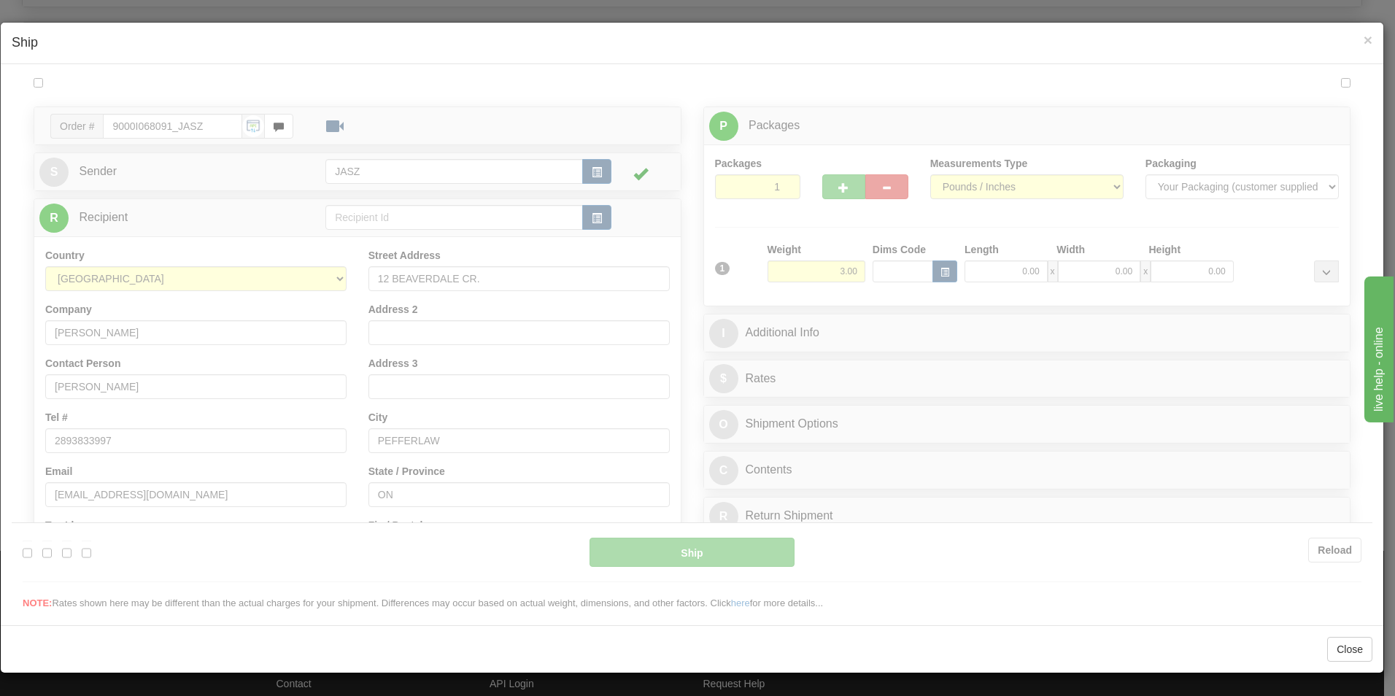
scroll to position [0, 0]
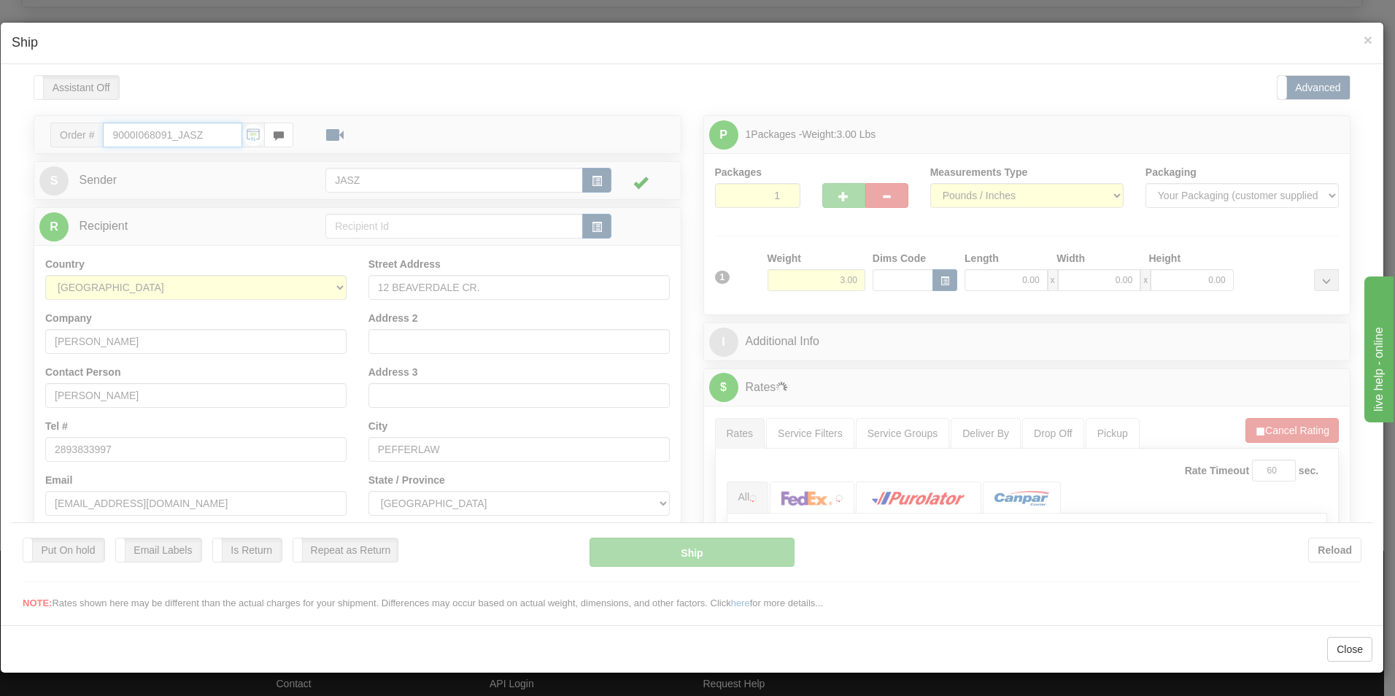
type input "14:13"
type input "16:00"
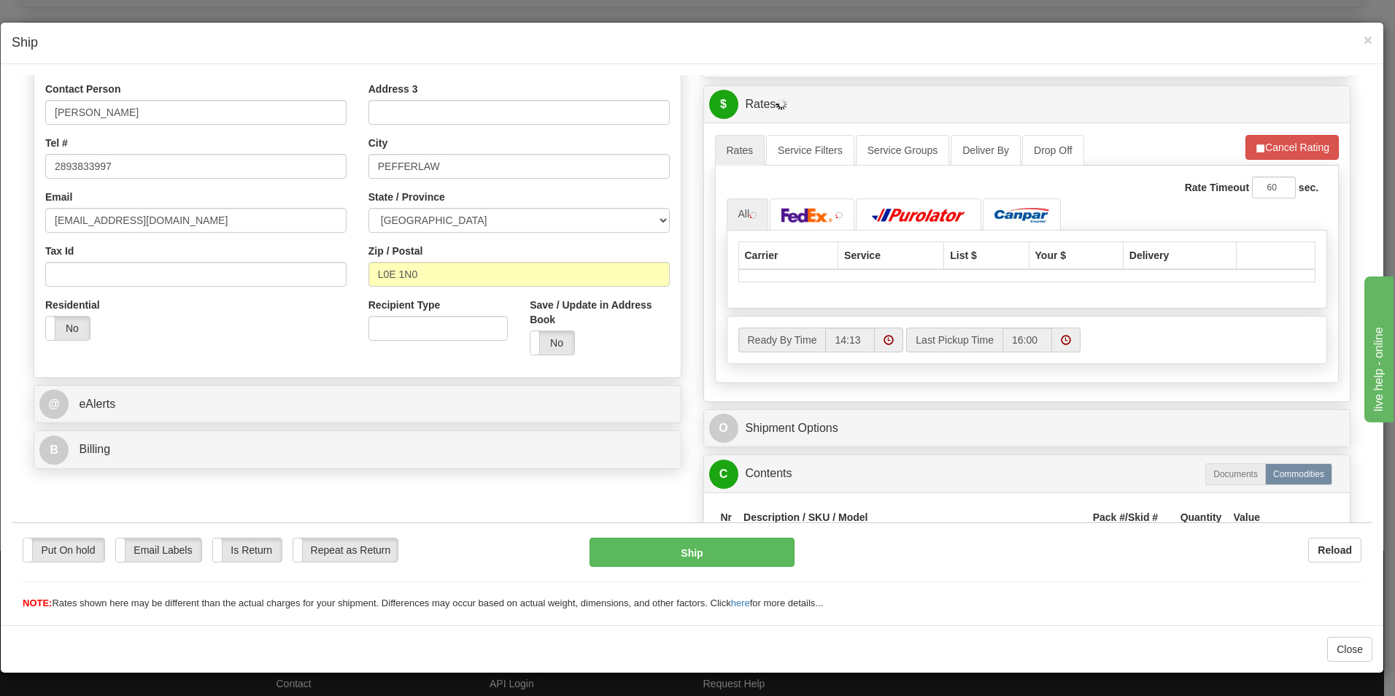
scroll to position [292, 0]
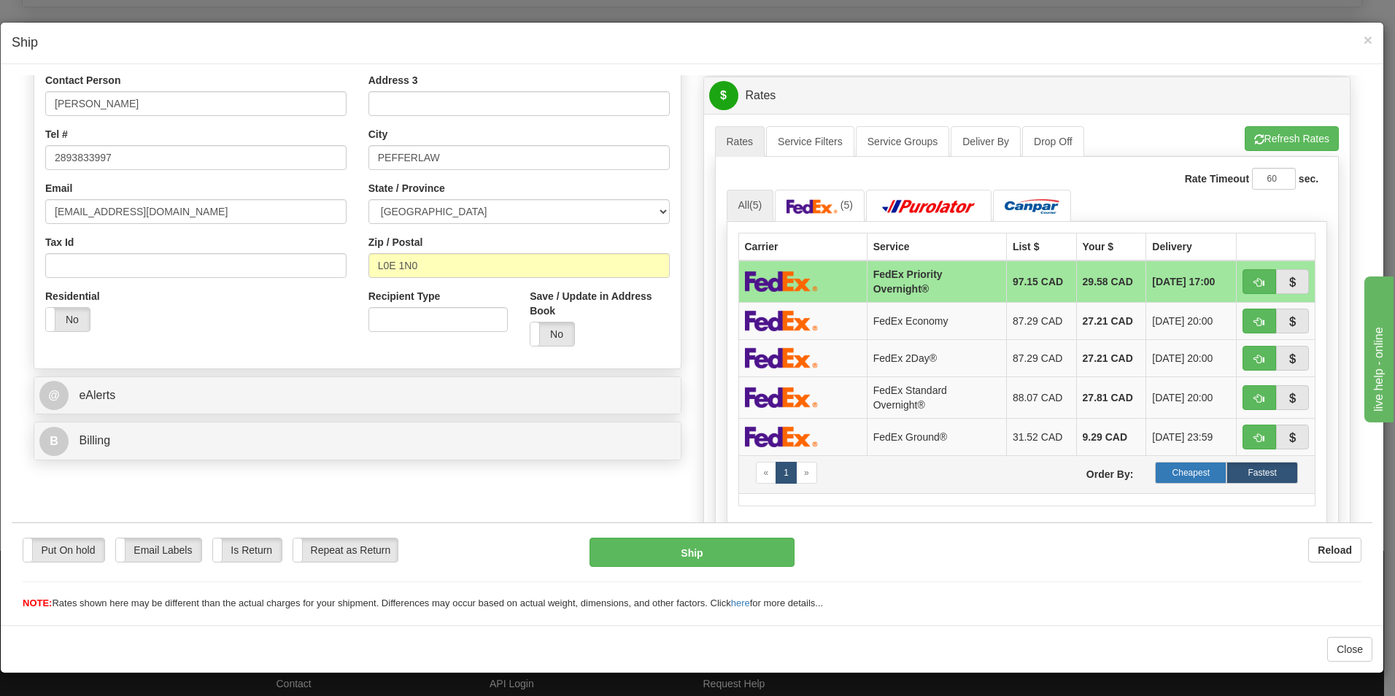
click at [1167, 464] on label "Cheapest" at bounding box center [1190, 472] width 71 height 22
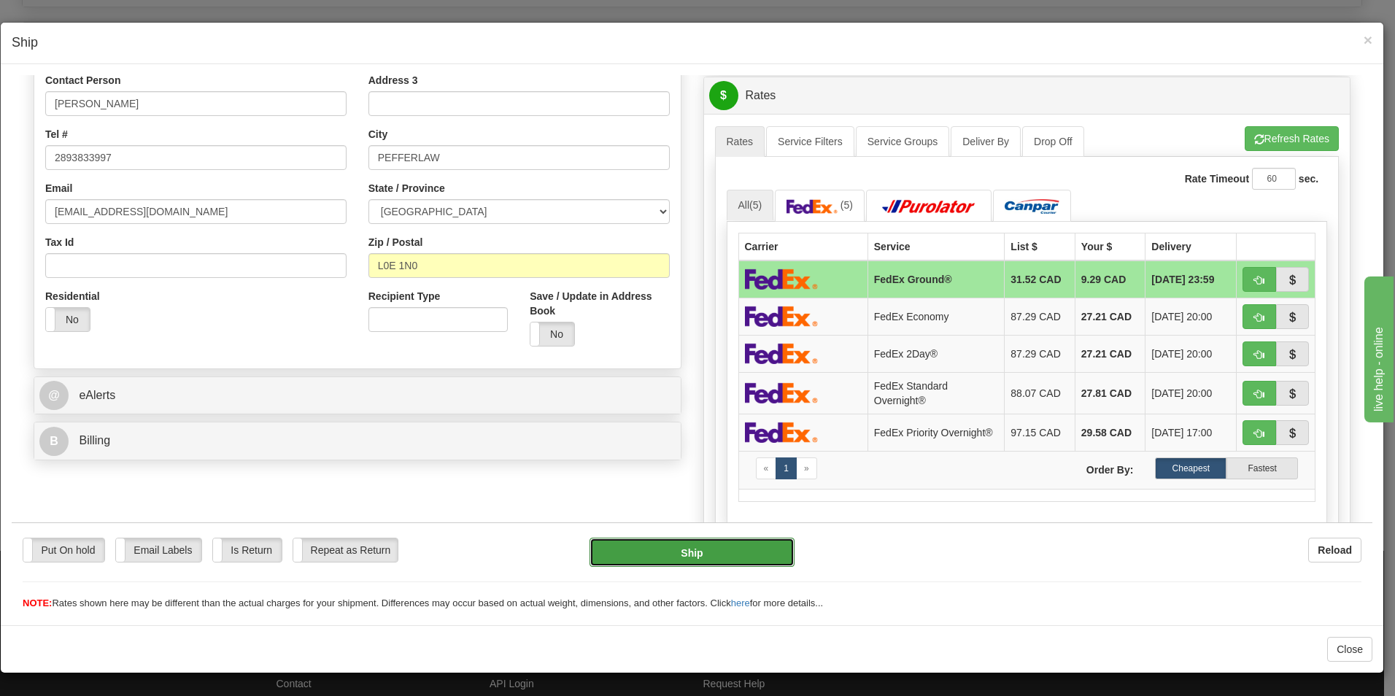
click at [726, 551] on button "Ship" at bounding box center [691, 551] width 205 height 29
type input "92"
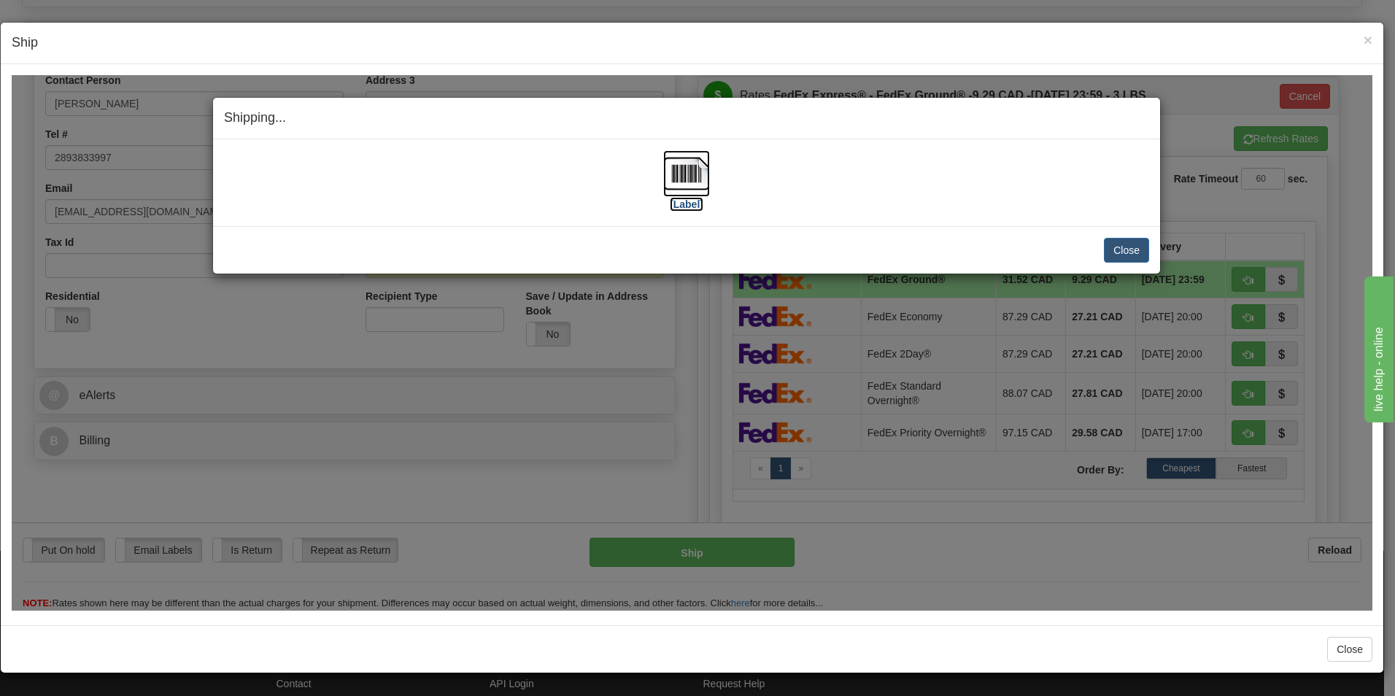
click at [703, 179] on img at bounding box center [686, 173] width 47 height 47
click at [1135, 256] on button "Close" at bounding box center [1126, 249] width 45 height 25
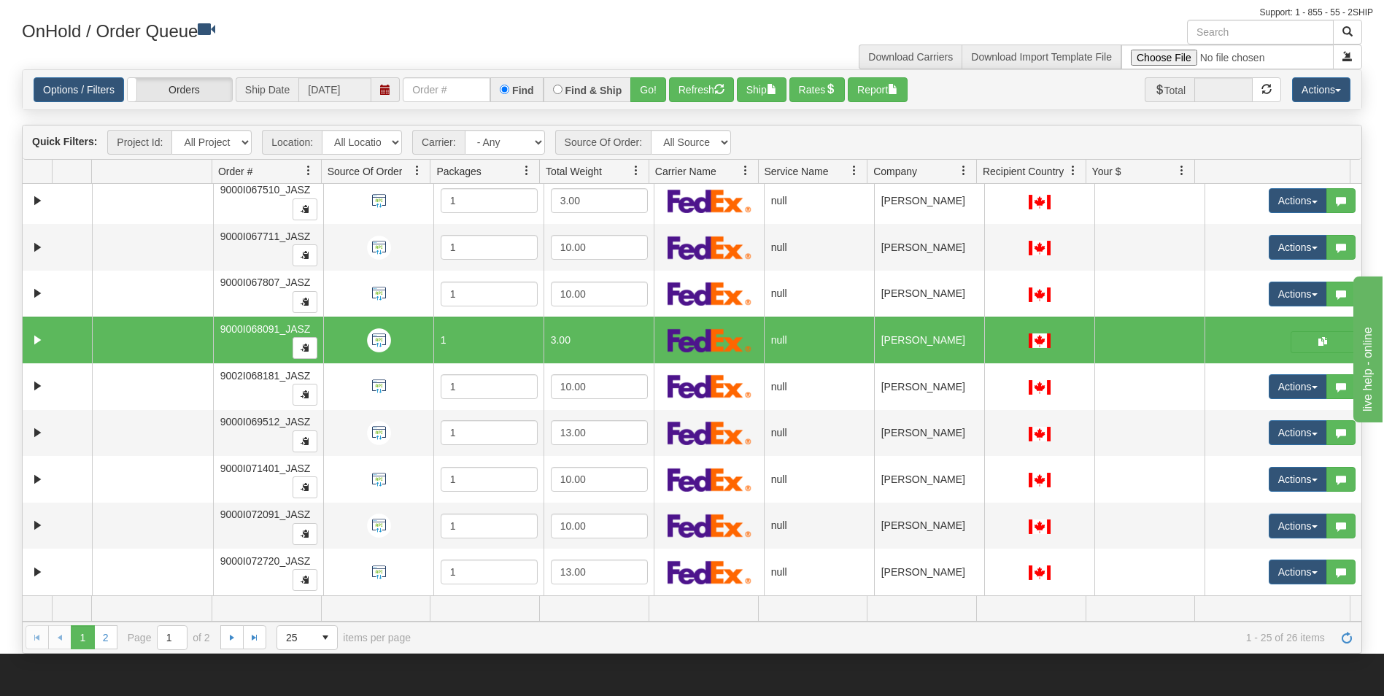
scroll to position [219, 0]
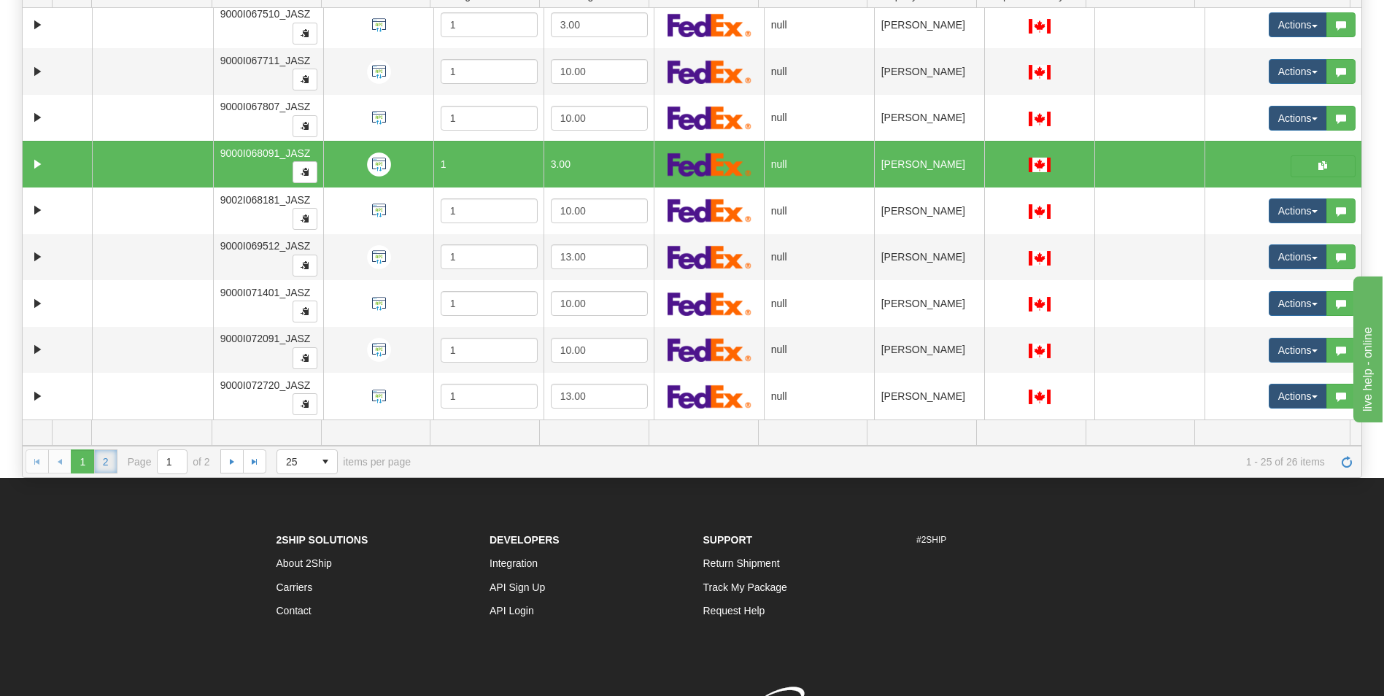
click at [110, 464] on link "2" at bounding box center [105, 460] width 23 height 23
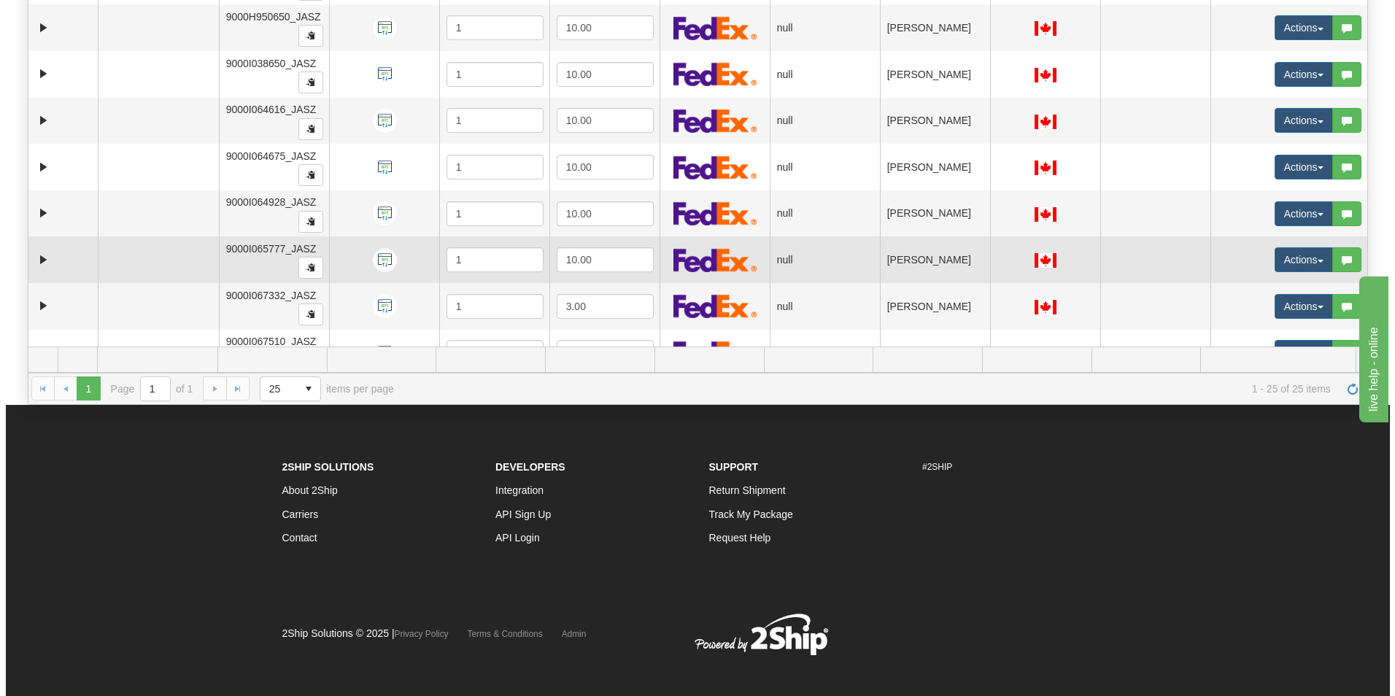
scroll to position [384, 0]
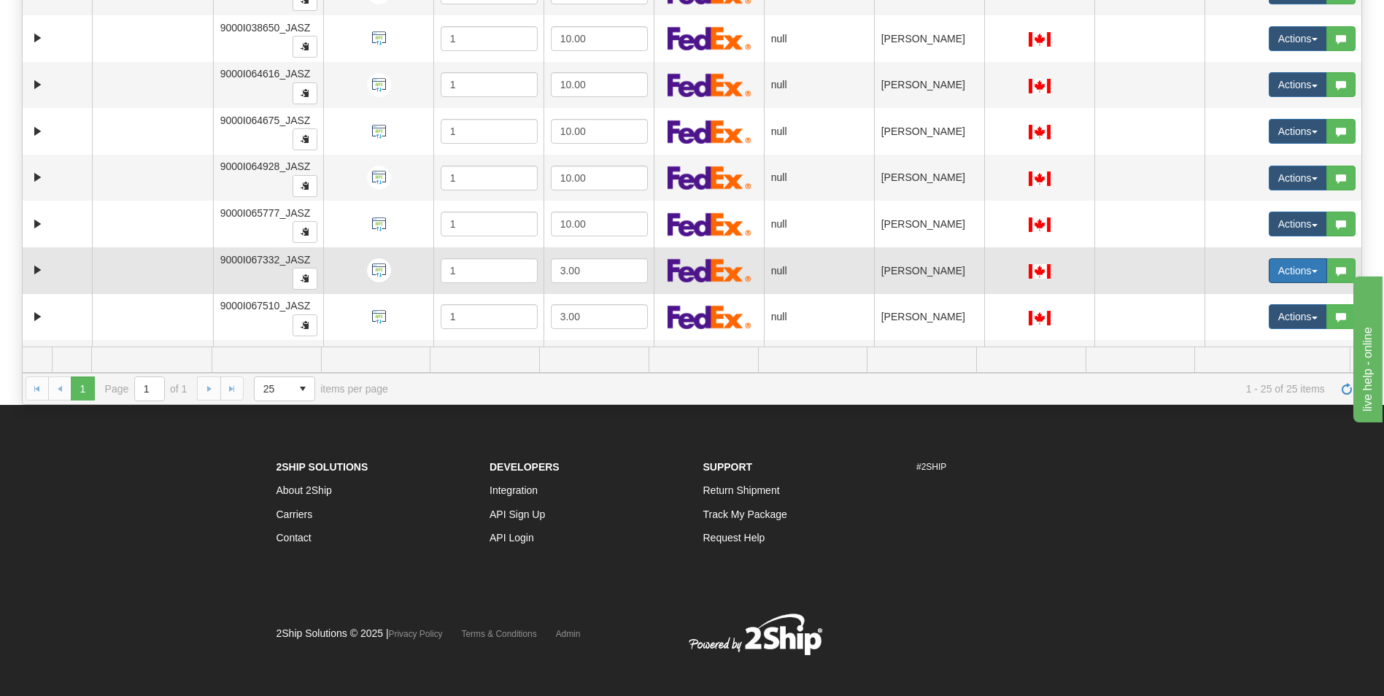
click at [1287, 276] on button "Actions" at bounding box center [1297, 270] width 58 height 25
click at [1245, 298] on link "Open" at bounding box center [1263, 298] width 126 height 19
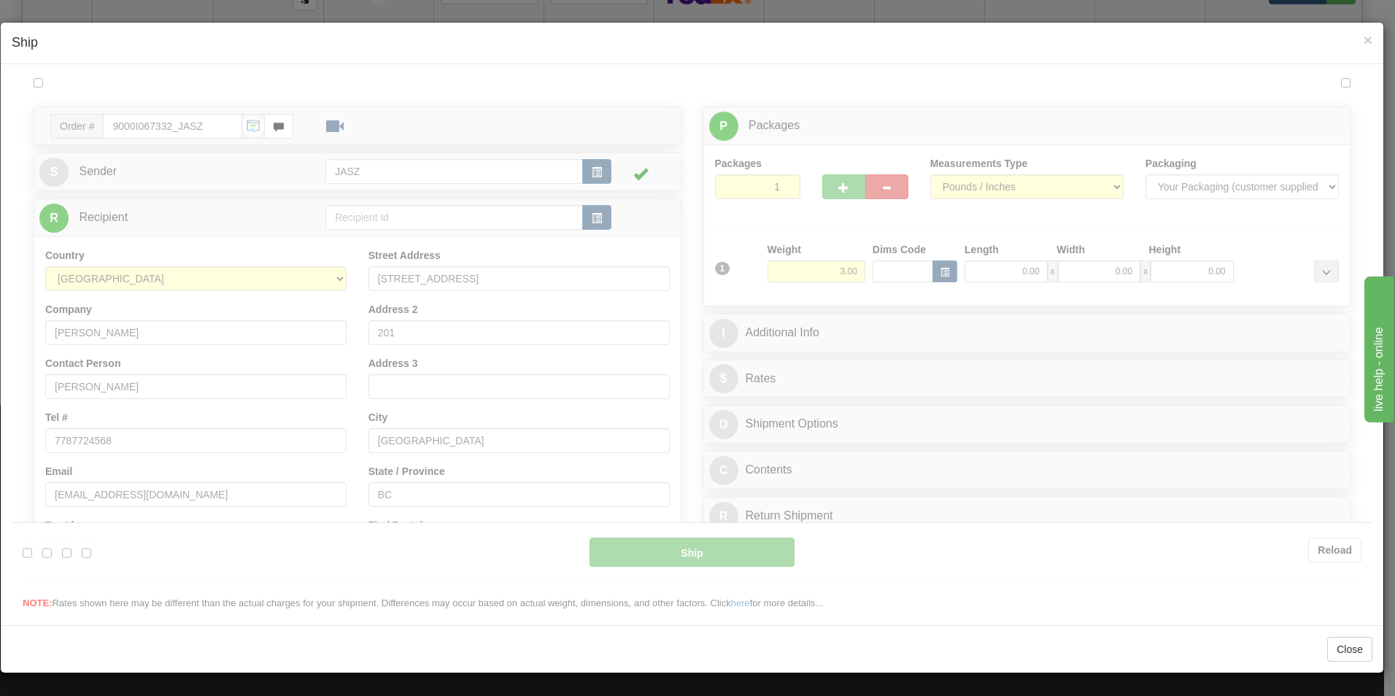
scroll to position [0, 0]
type input "14:13"
type input "16:00"
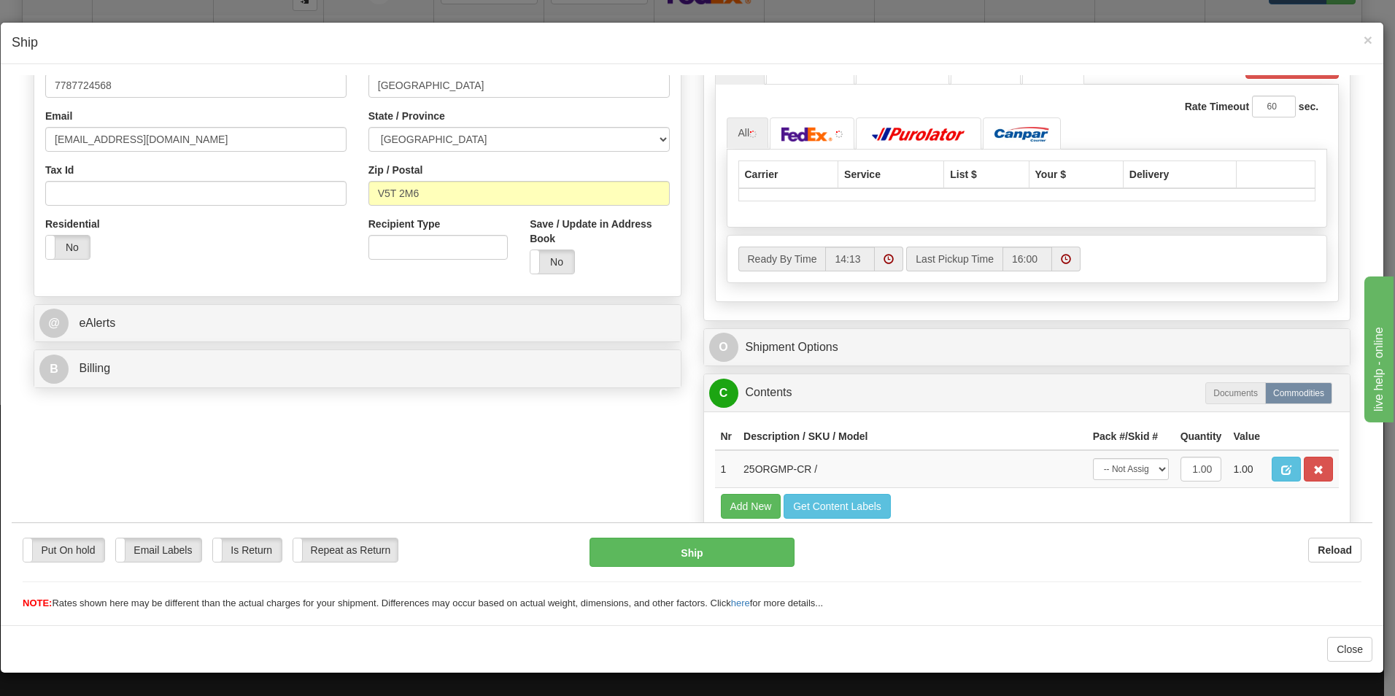
scroll to position [365, 0]
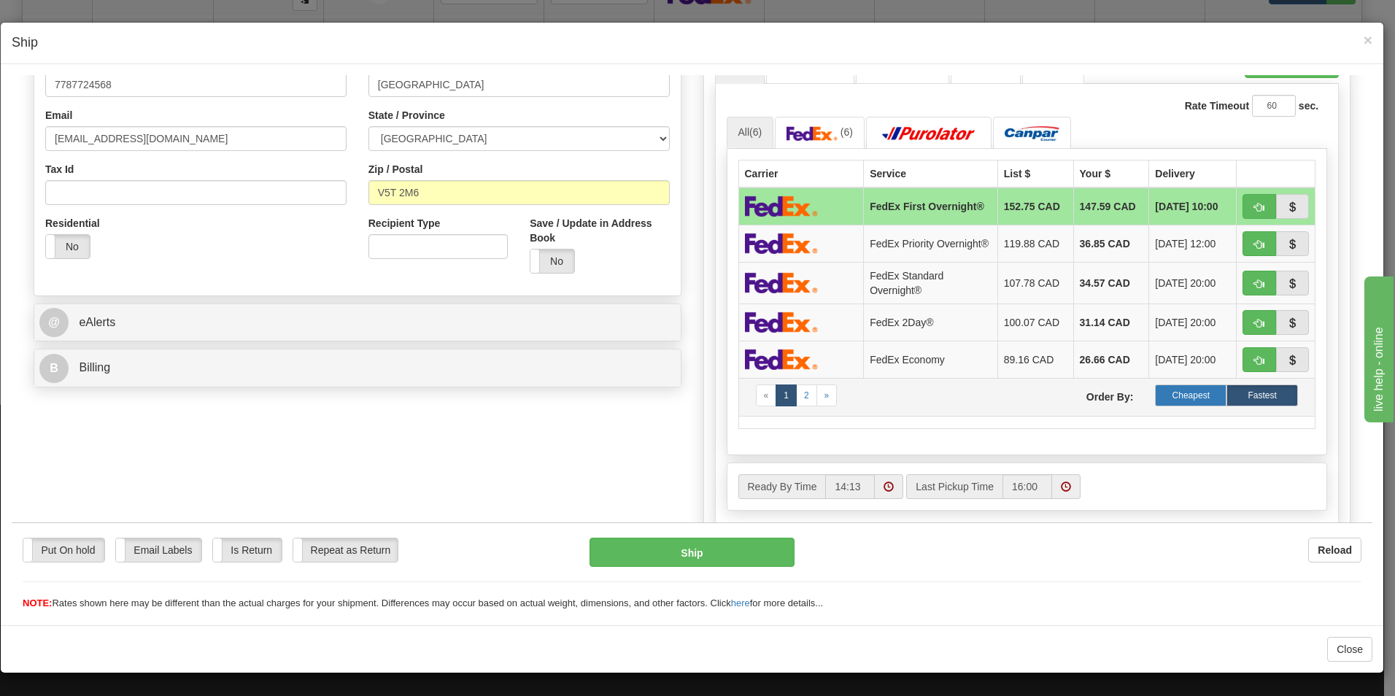
click at [1187, 406] on label "Cheapest" at bounding box center [1190, 395] width 71 height 22
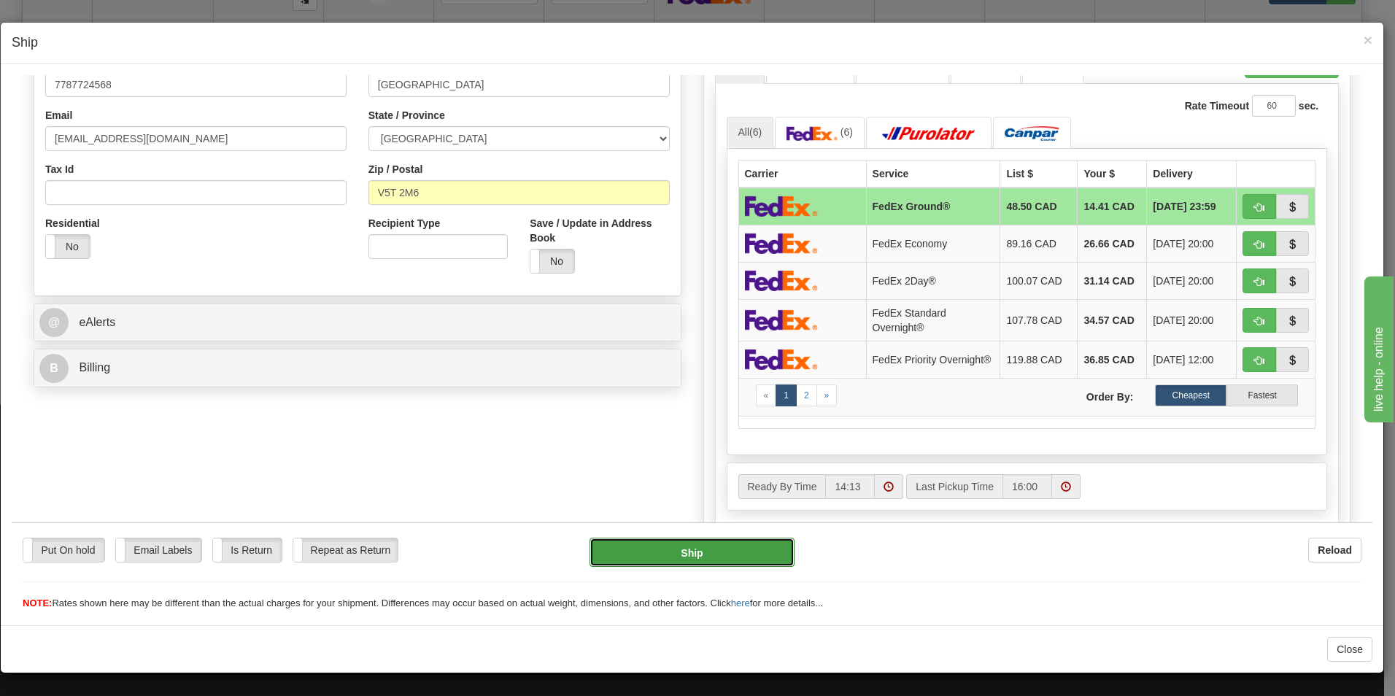
click at [703, 555] on button "Ship" at bounding box center [691, 551] width 205 height 29
type input "92"
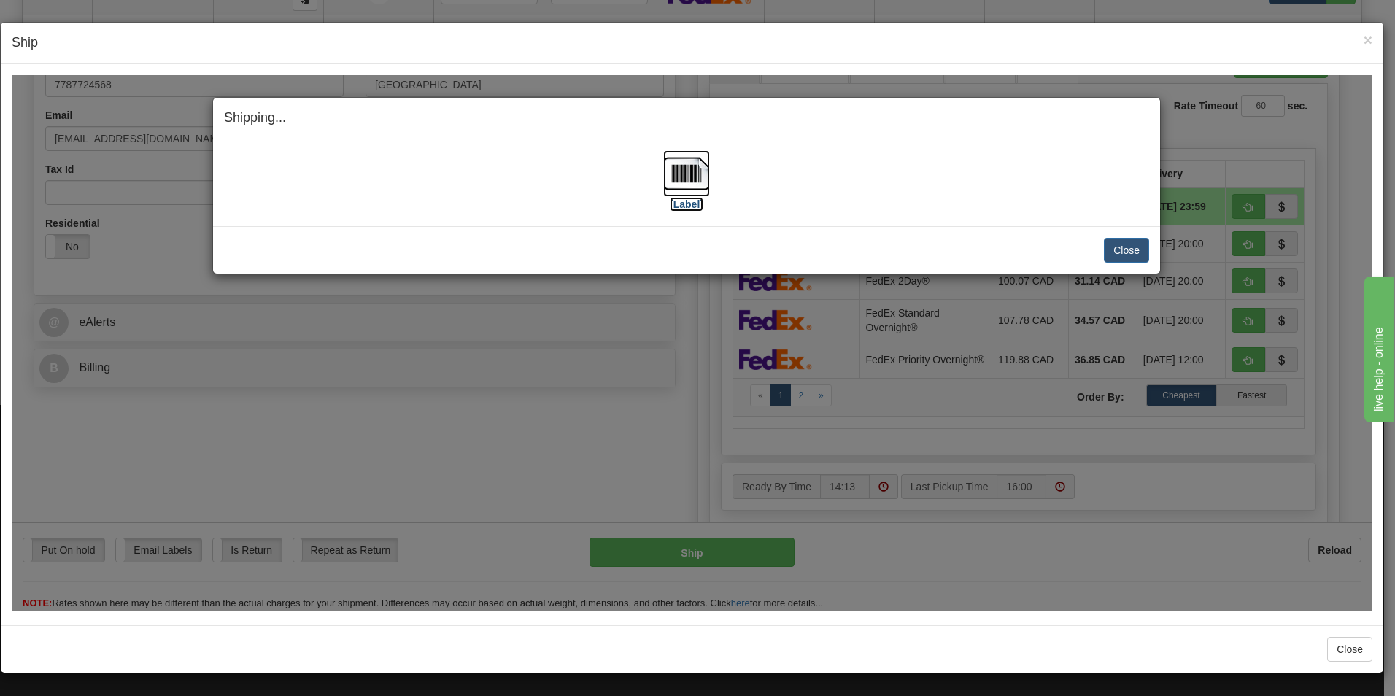
click at [679, 179] on img at bounding box center [686, 173] width 47 height 47
click at [1133, 250] on button "Close" at bounding box center [1126, 249] width 45 height 25
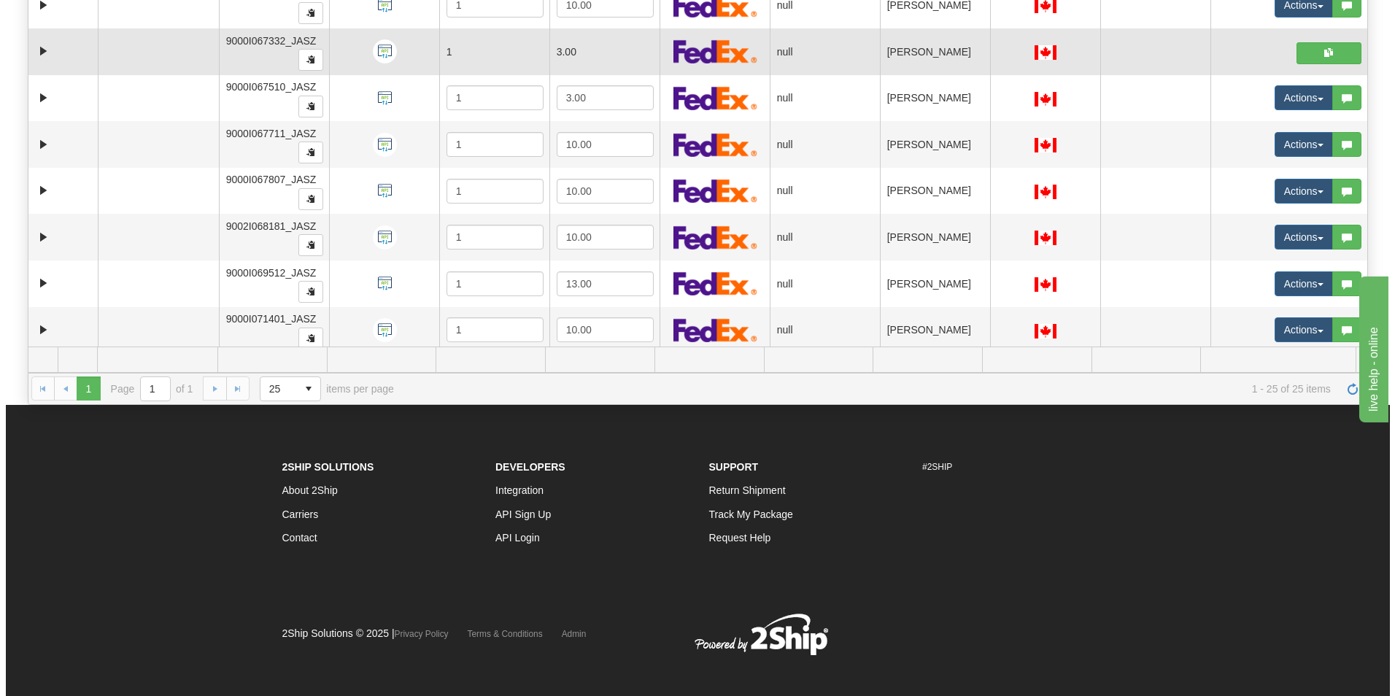
scroll to position [748, 0]
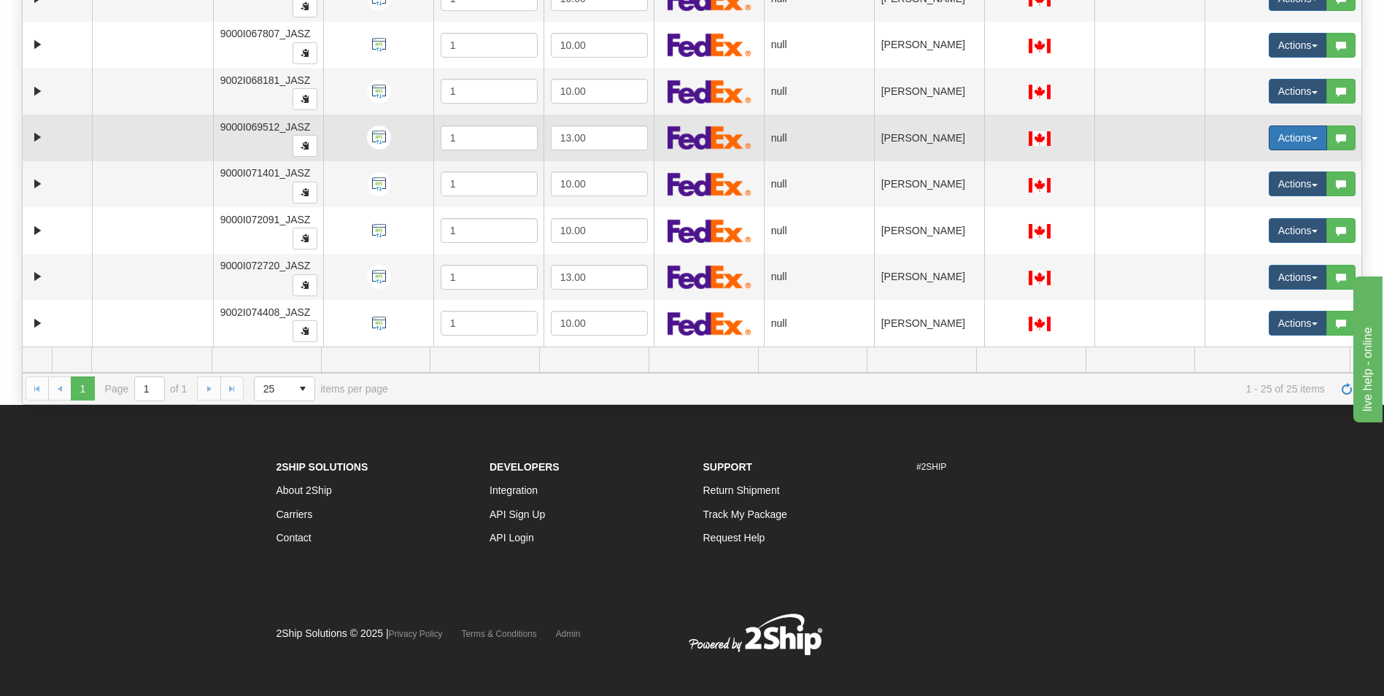
click at [1280, 143] on button "Actions" at bounding box center [1297, 137] width 58 height 25
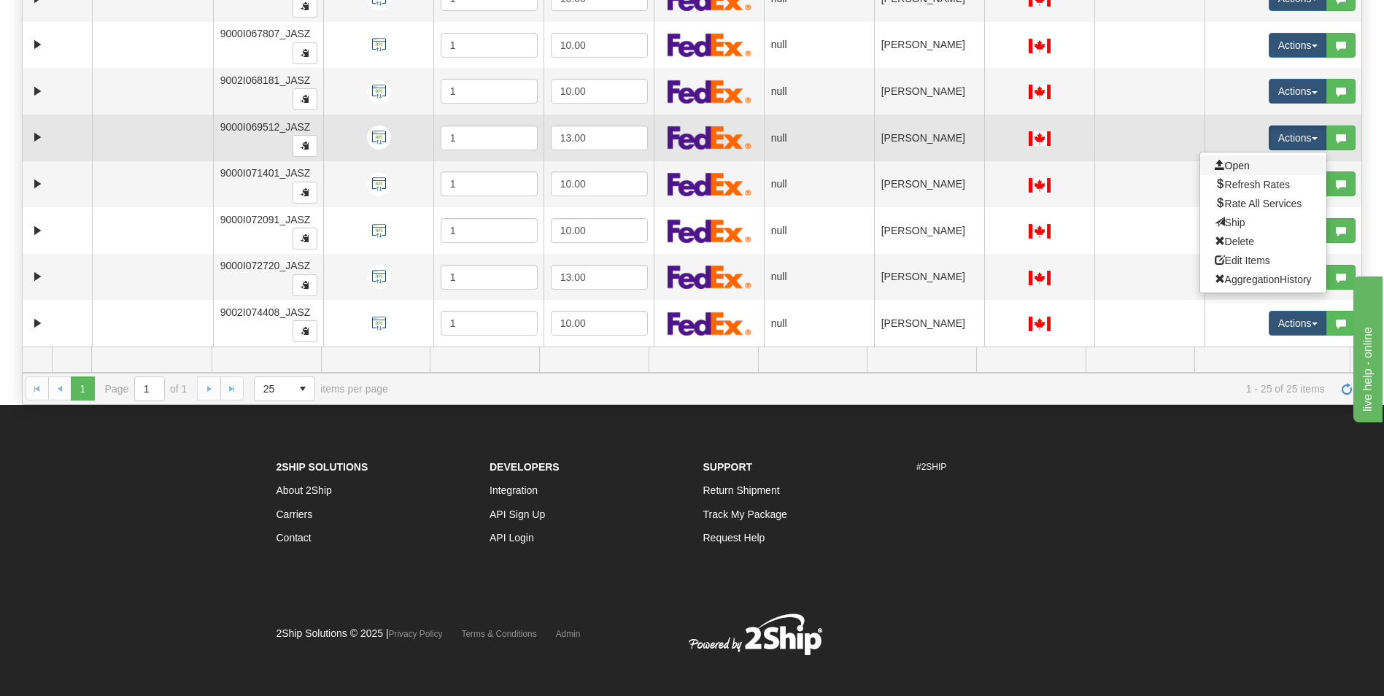
click at [1249, 164] on link "Open" at bounding box center [1263, 165] width 126 height 19
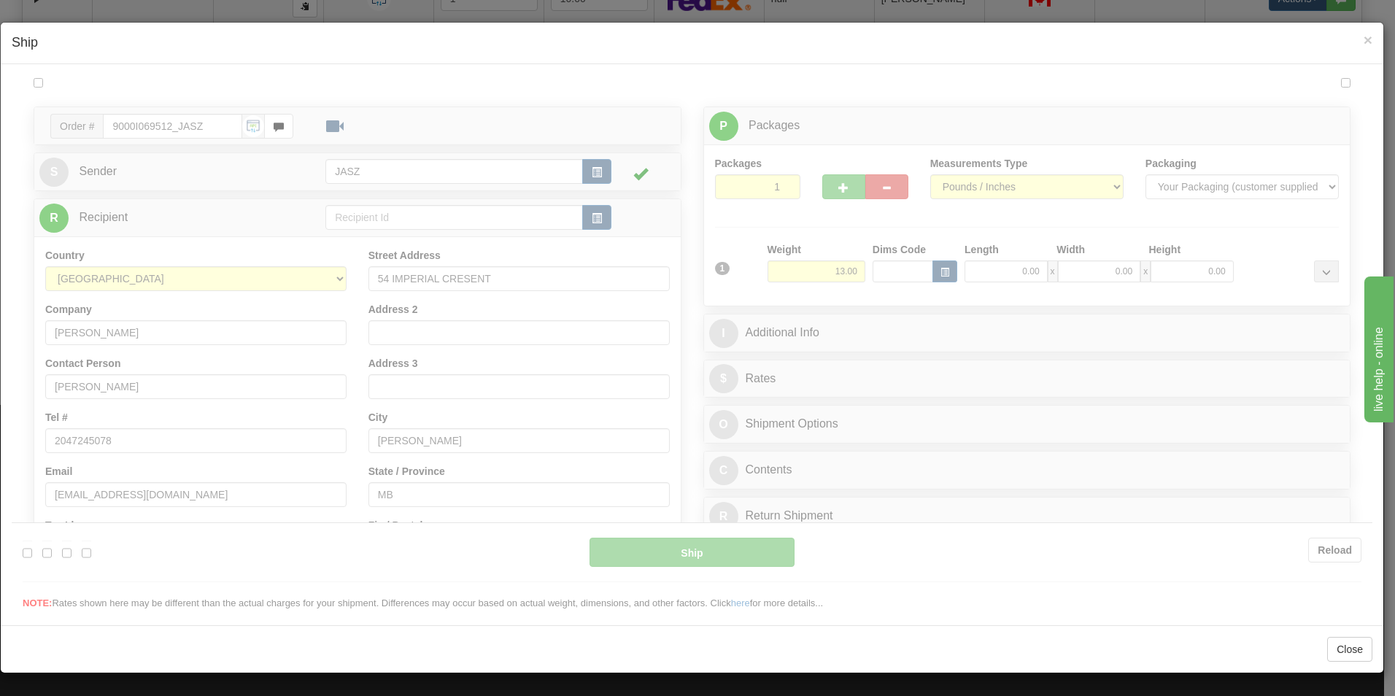
scroll to position [0, 0]
type input "14:14"
type input "16:00"
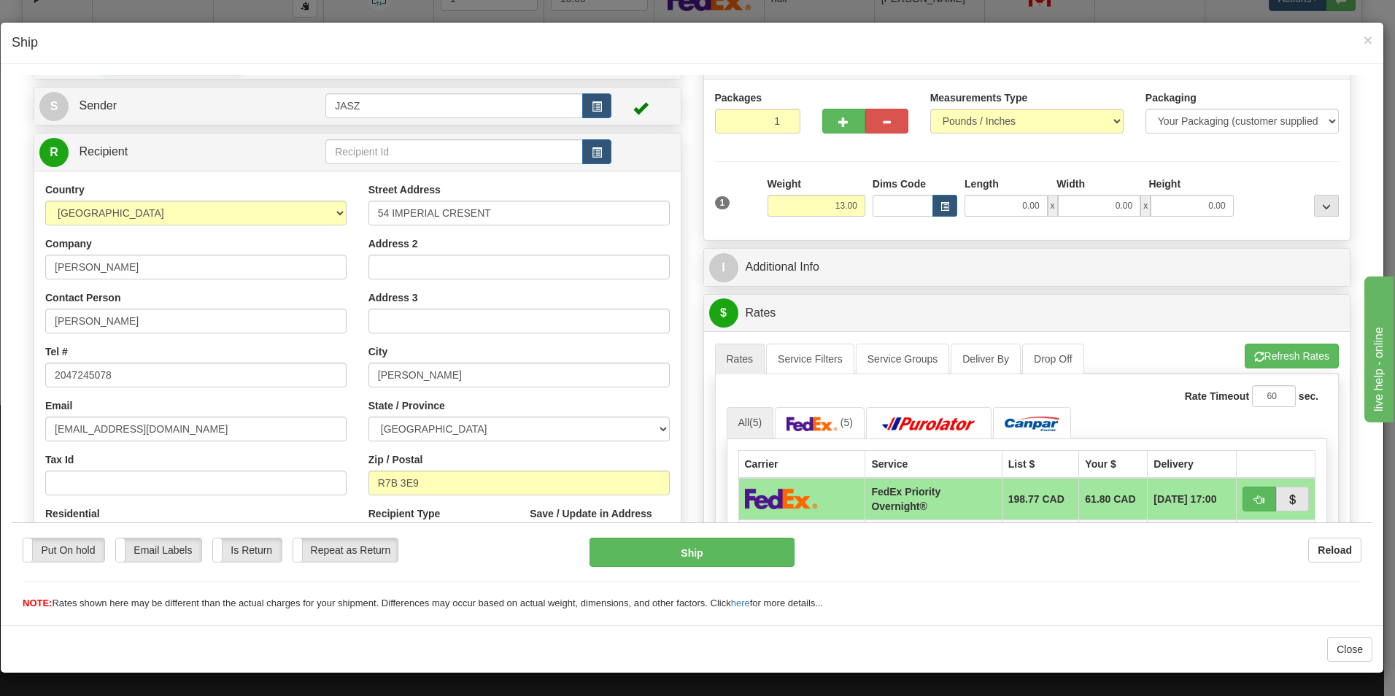
scroll to position [292, 0]
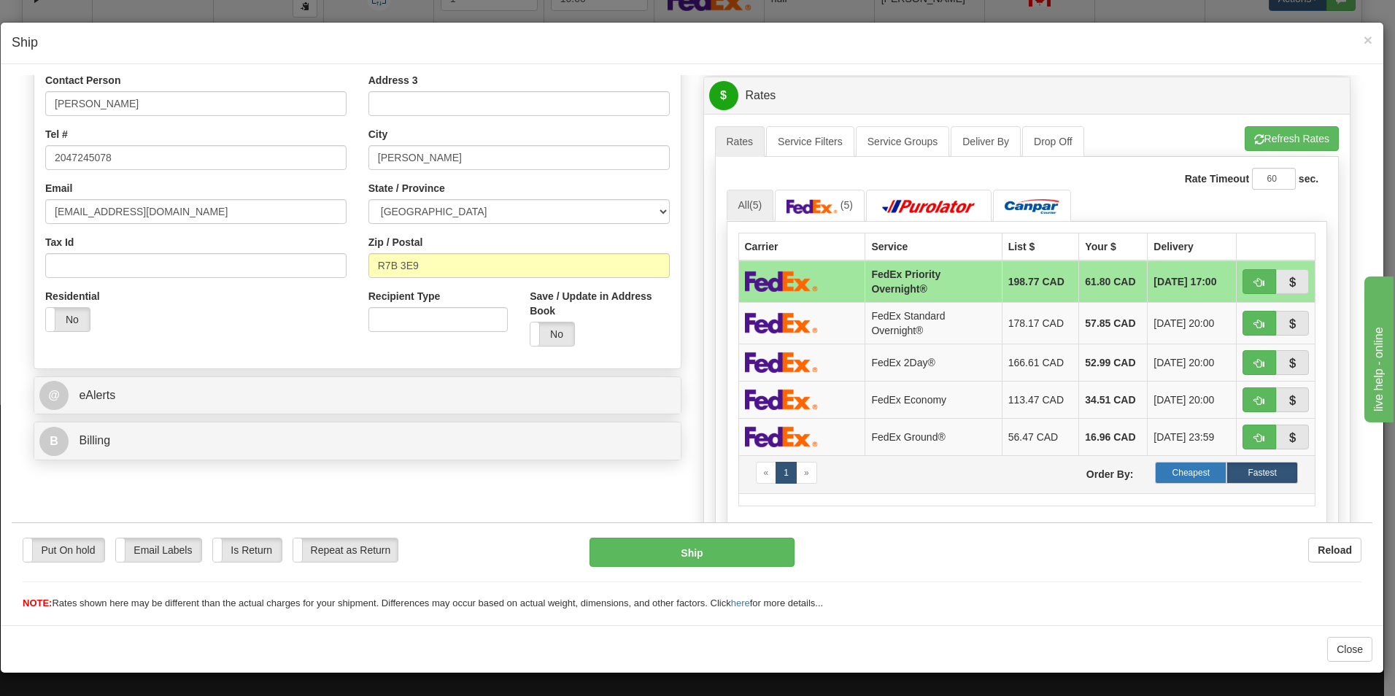
click at [1185, 465] on label "Cheapest" at bounding box center [1190, 472] width 71 height 22
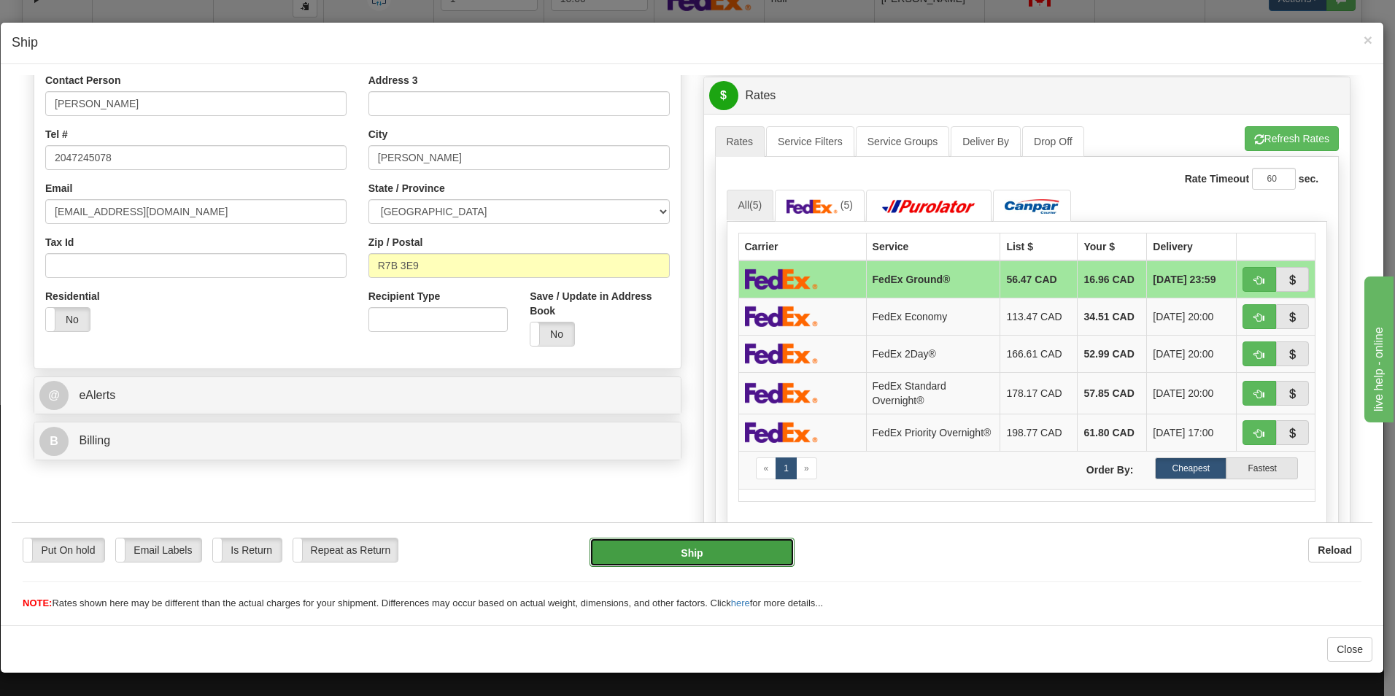
click at [701, 554] on button "Ship" at bounding box center [691, 551] width 205 height 29
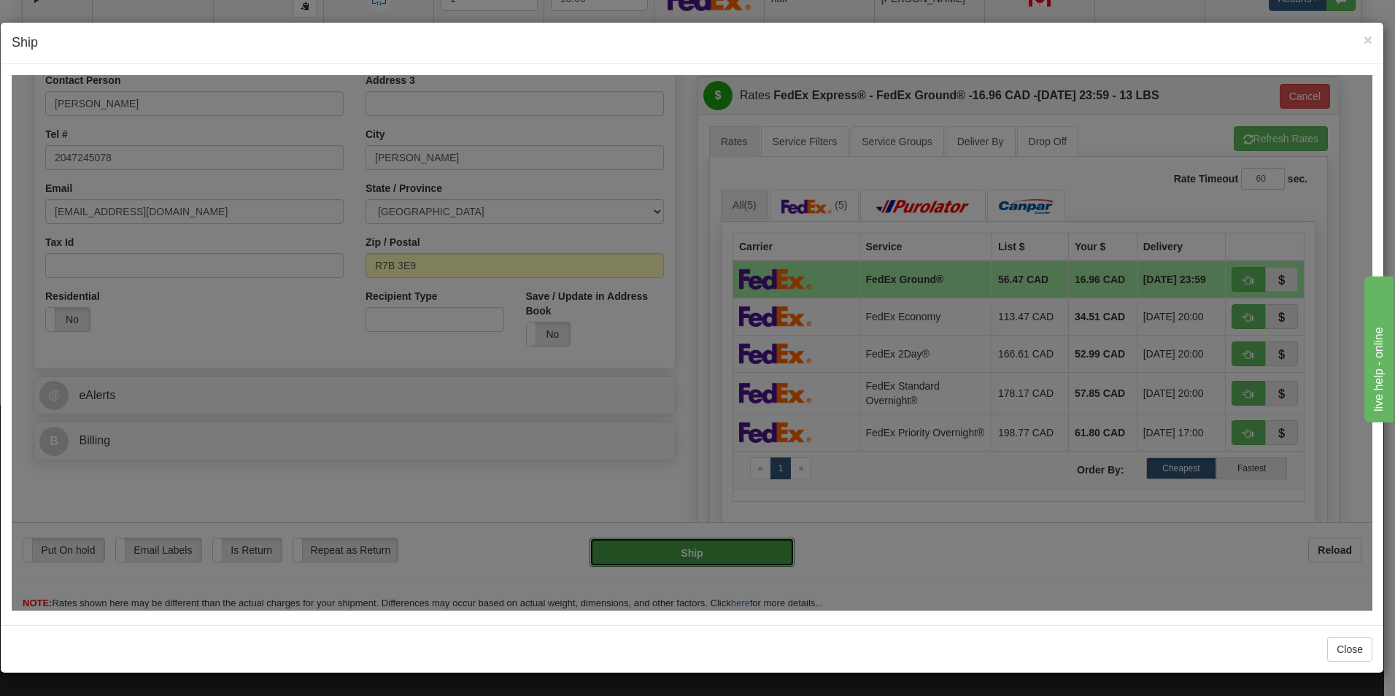
type input "92"
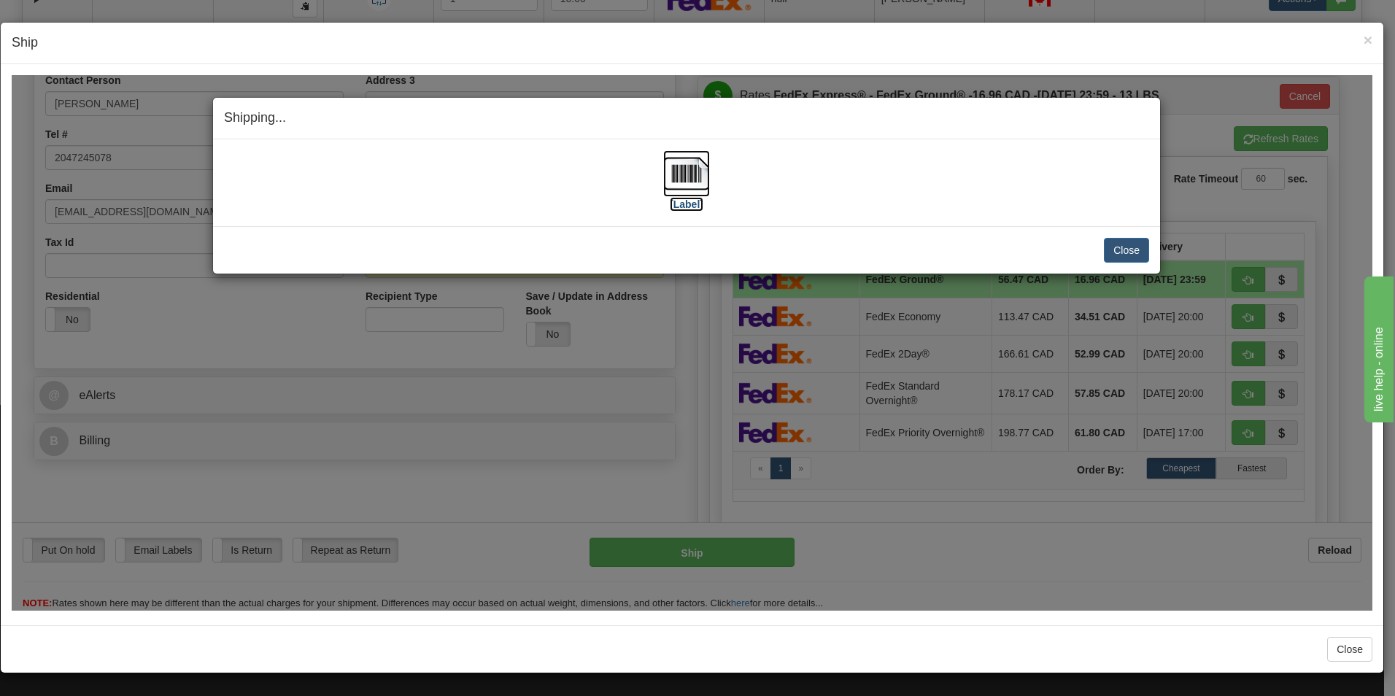
click at [694, 183] on img at bounding box center [686, 173] width 47 height 47
click at [1158, 253] on div "Close [PERSON_NAME] Shipment and Quit Pickup Quit Pickup ONLY" at bounding box center [686, 248] width 947 height 47
click at [1140, 252] on button "Close" at bounding box center [1126, 249] width 45 height 25
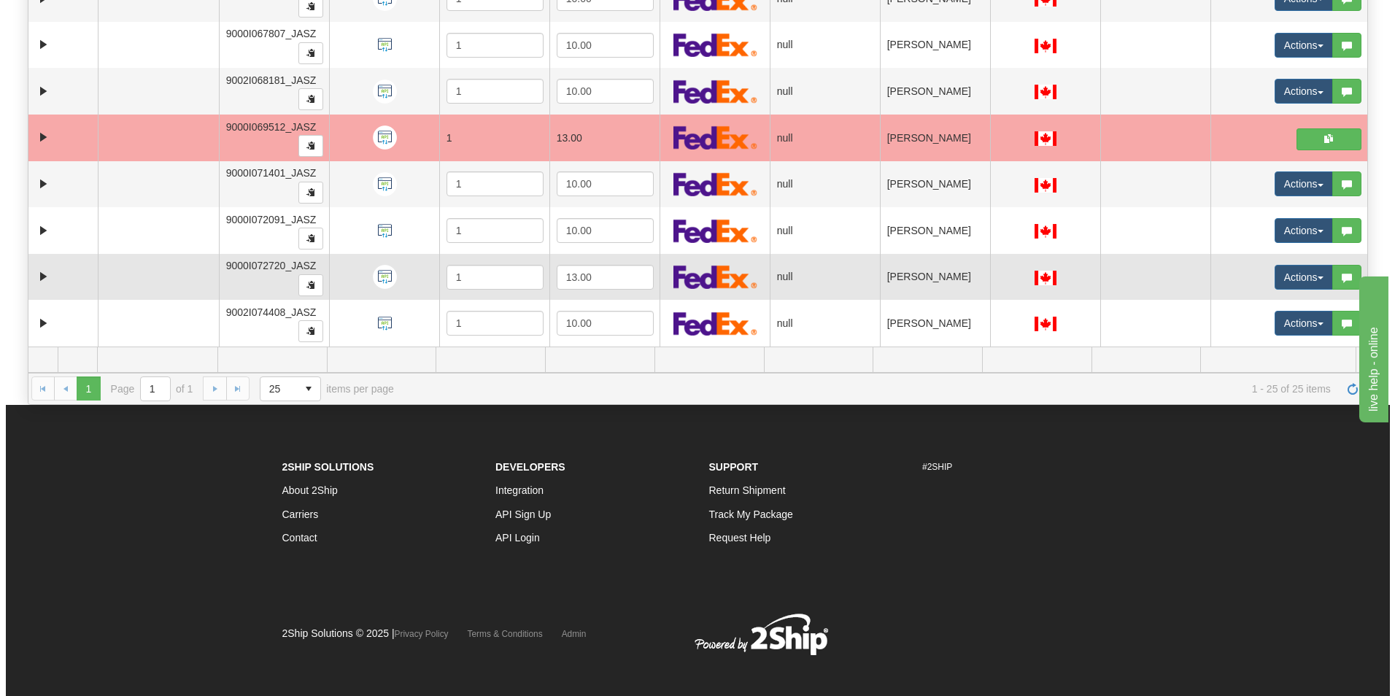
scroll to position [675, 0]
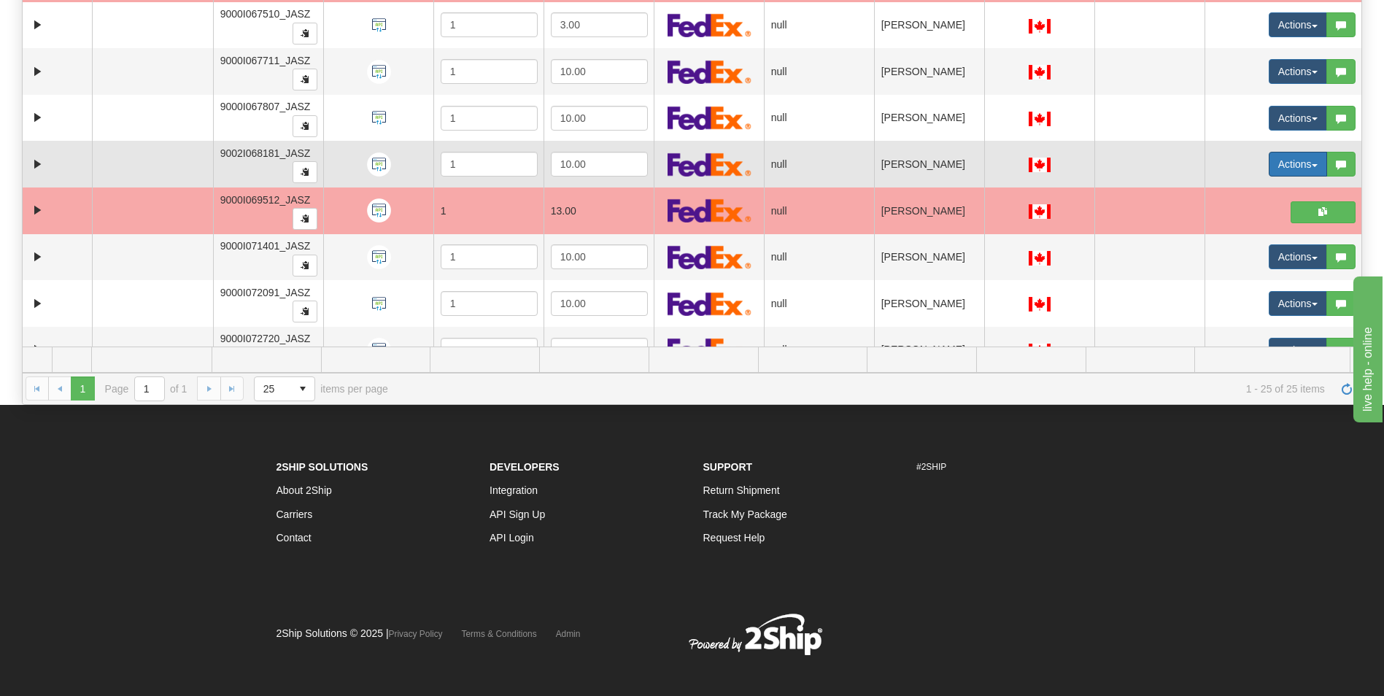
click at [1271, 158] on button "Actions" at bounding box center [1297, 164] width 58 height 25
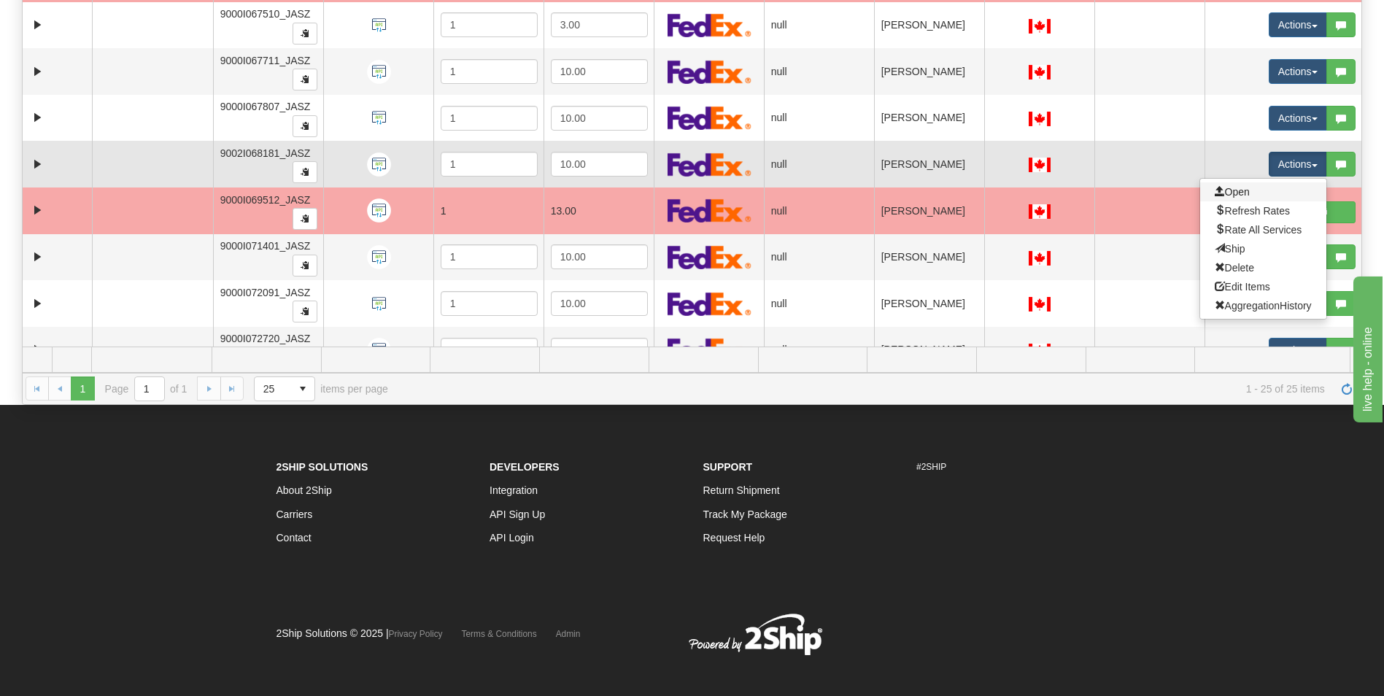
click at [1241, 187] on link "Open" at bounding box center [1263, 191] width 126 height 19
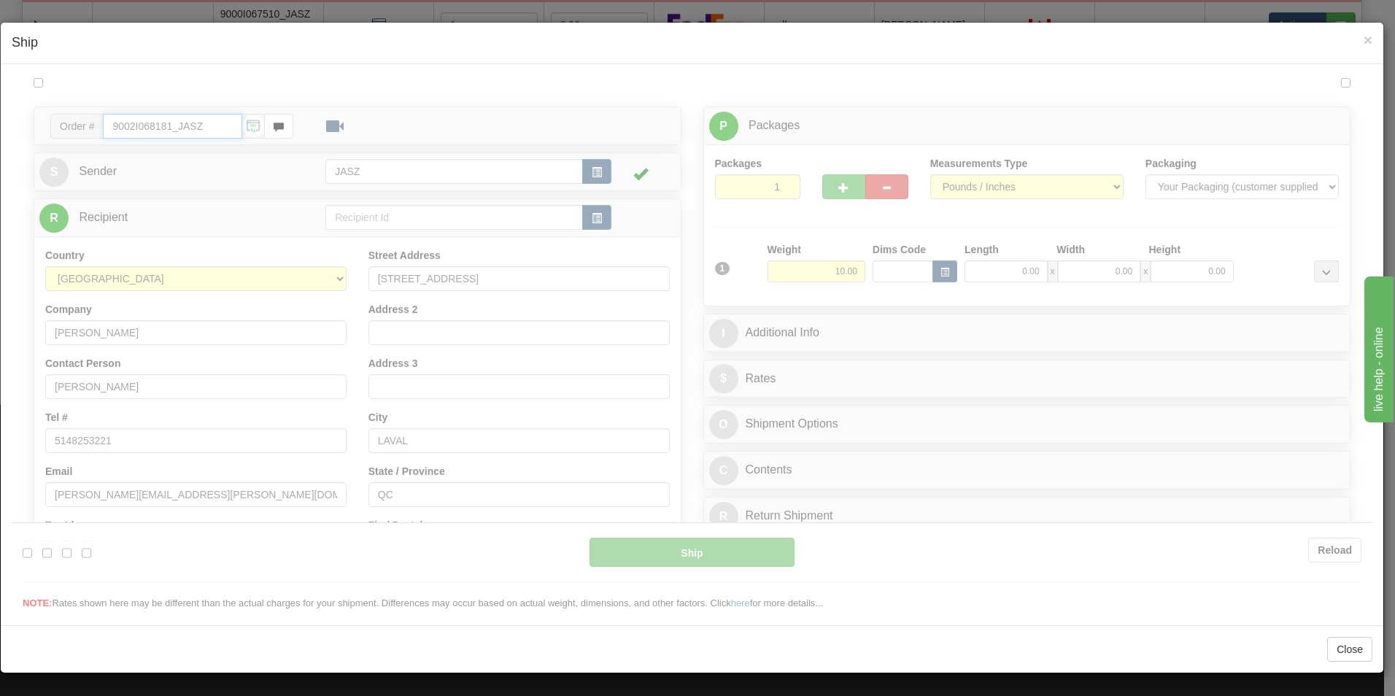
scroll to position [0, 0]
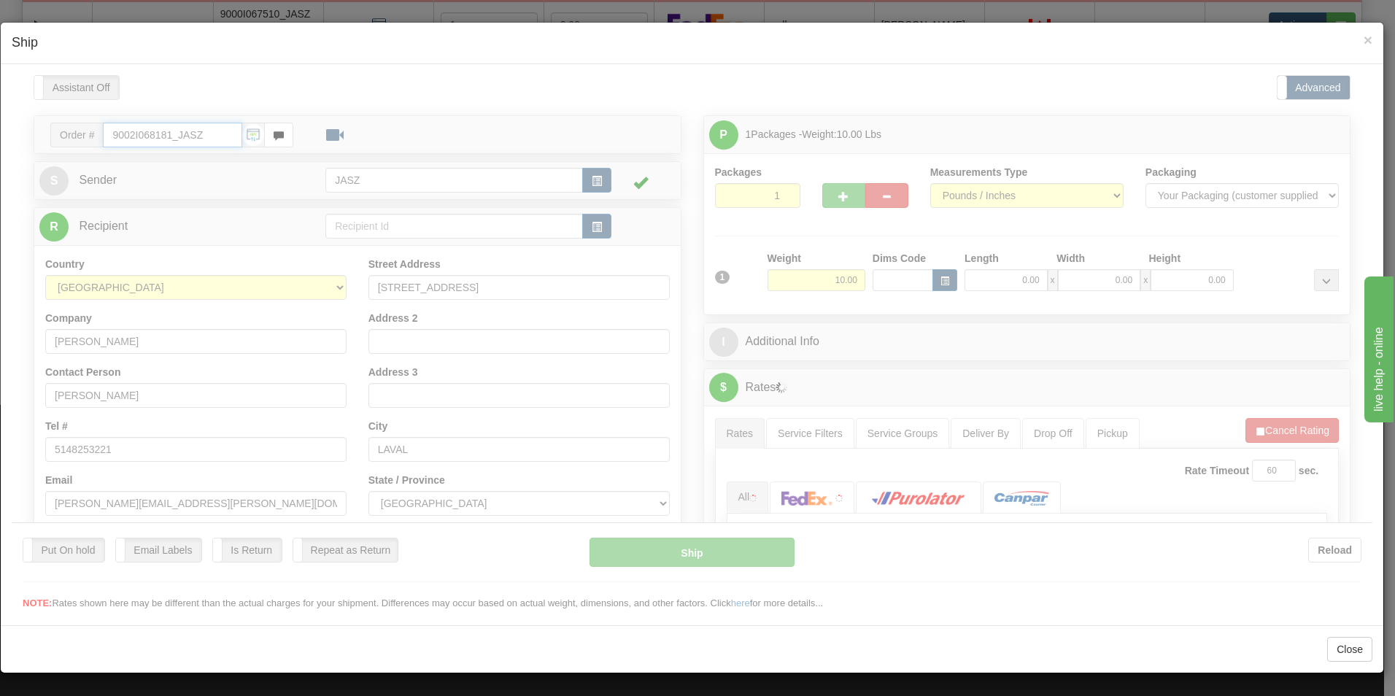
type input "14:15"
type input "16:00"
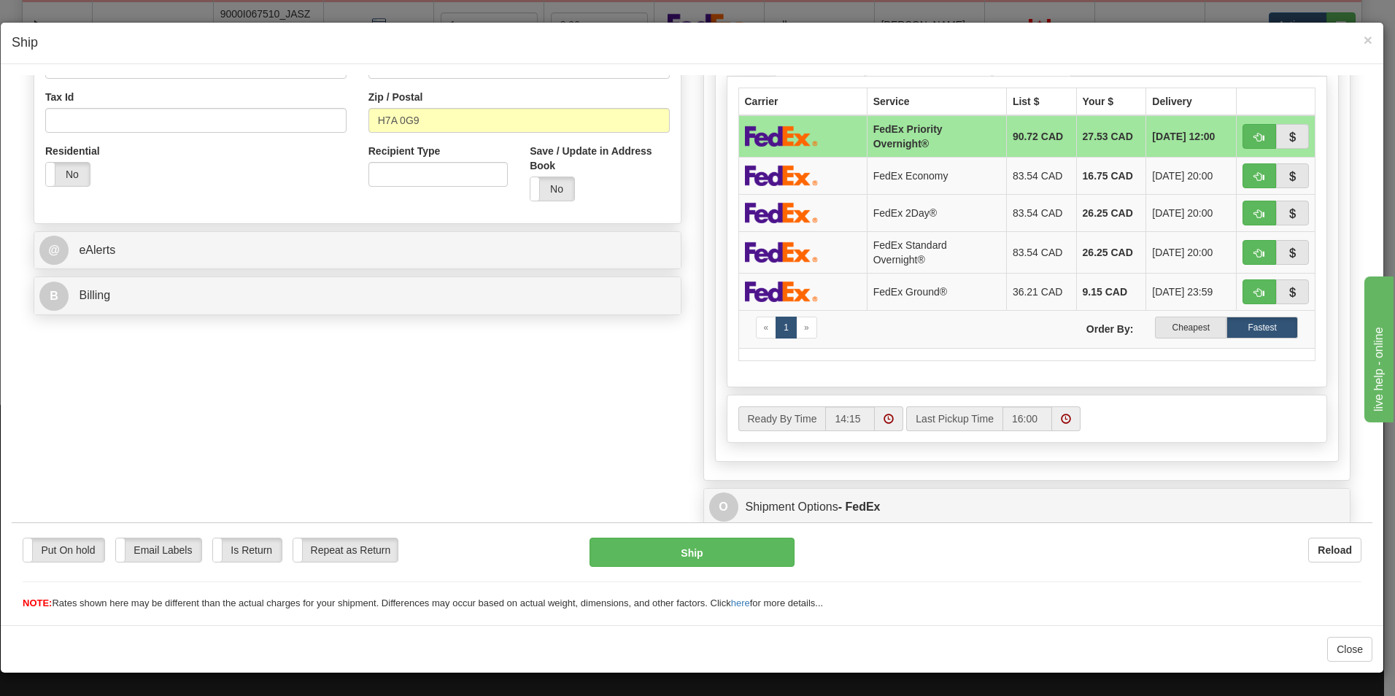
scroll to position [438, 0]
click at [1187, 326] on label "Cheapest" at bounding box center [1190, 326] width 71 height 22
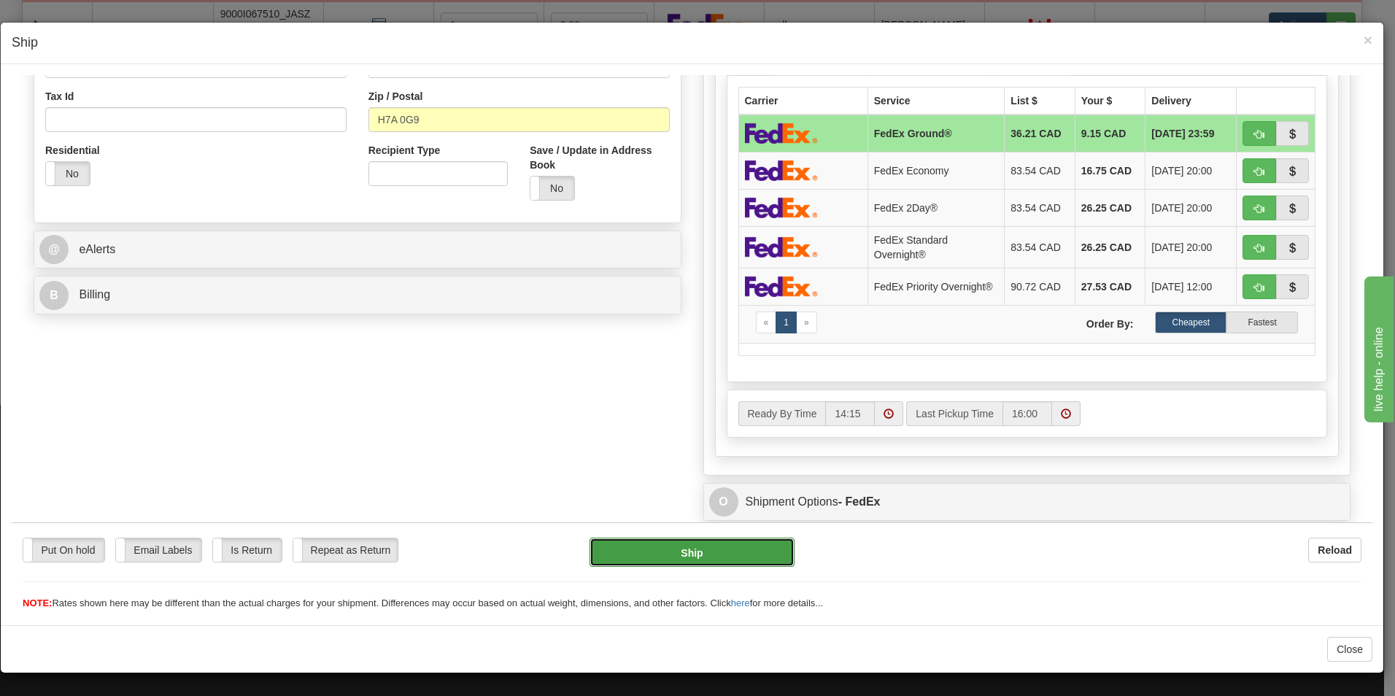
click at [749, 543] on button "Ship" at bounding box center [691, 551] width 205 height 29
type input "92"
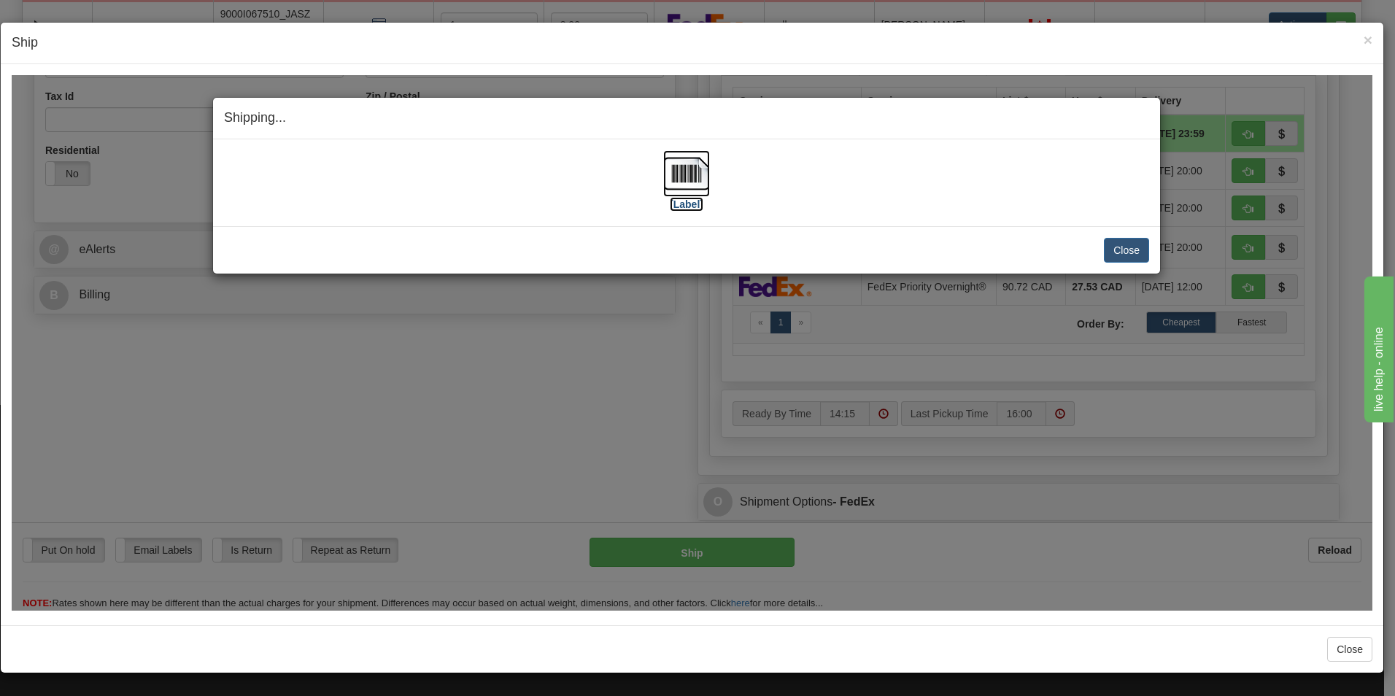
click at [699, 182] on img at bounding box center [686, 173] width 47 height 47
click at [1136, 241] on button "Close" at bounding box center [1126, 249] width 45 height 25
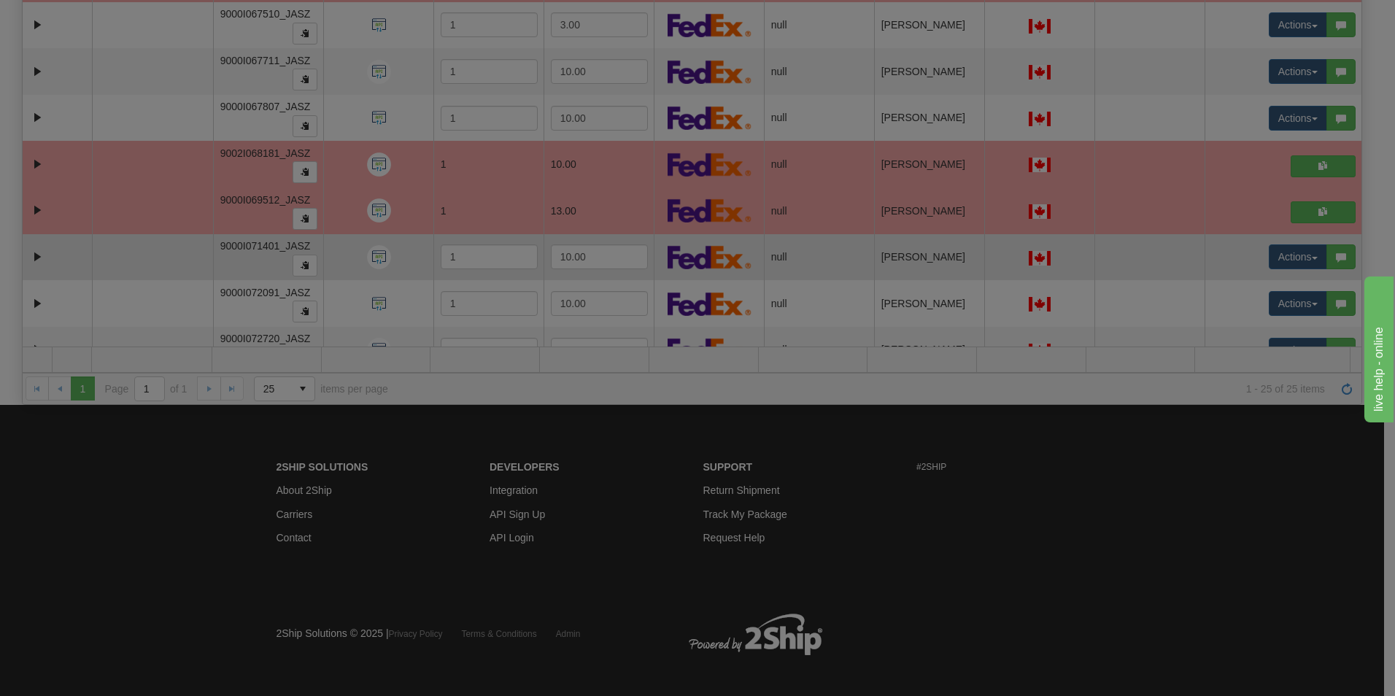
scroll to position [0, 0]
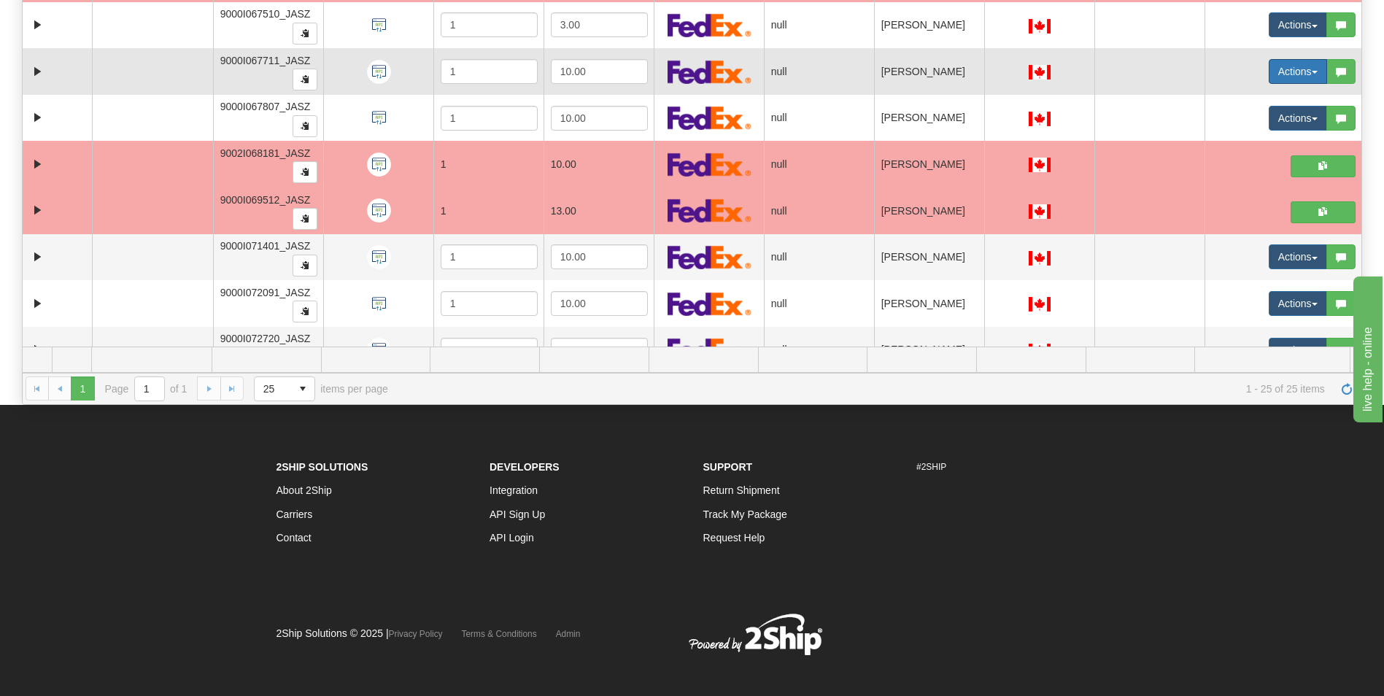
click at [1282, 73] on button "Actions" at bounding box center [1297, 71] width 58 height 25
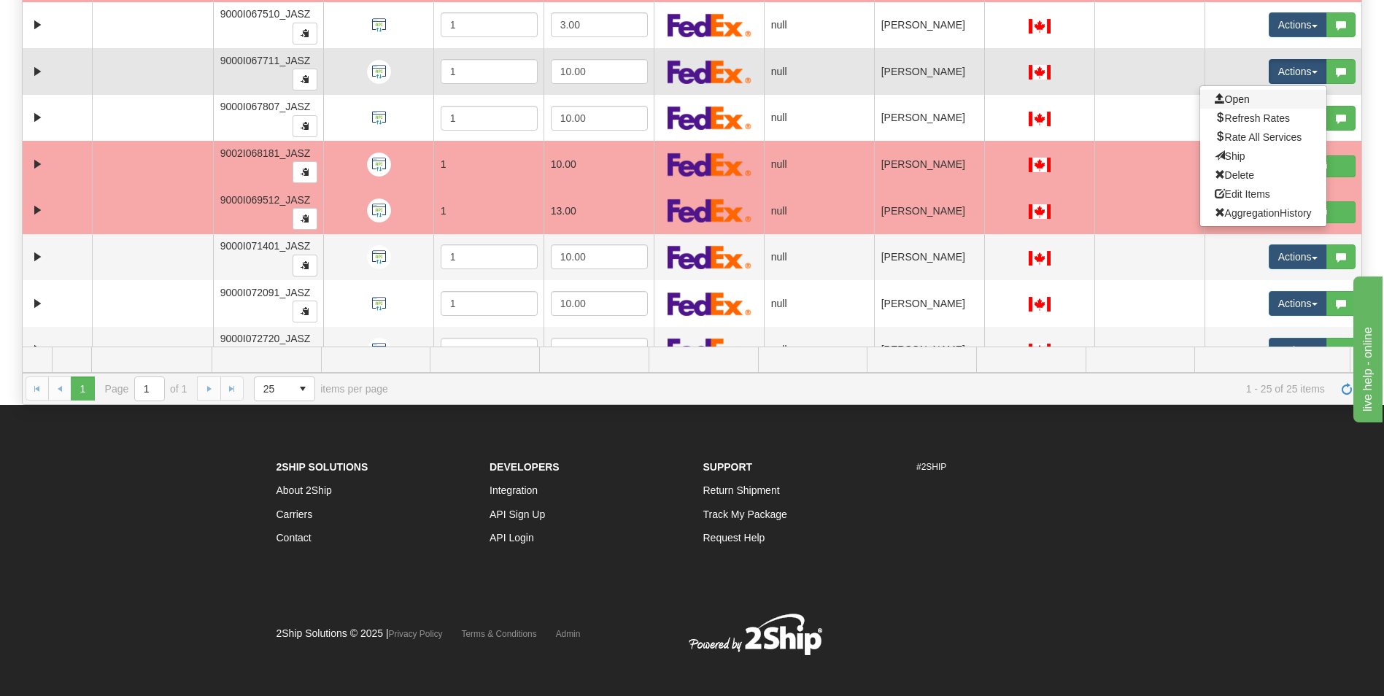
click at [1263, 90] on link "Open" at bounding box center [1263, 99] width 126 height 19
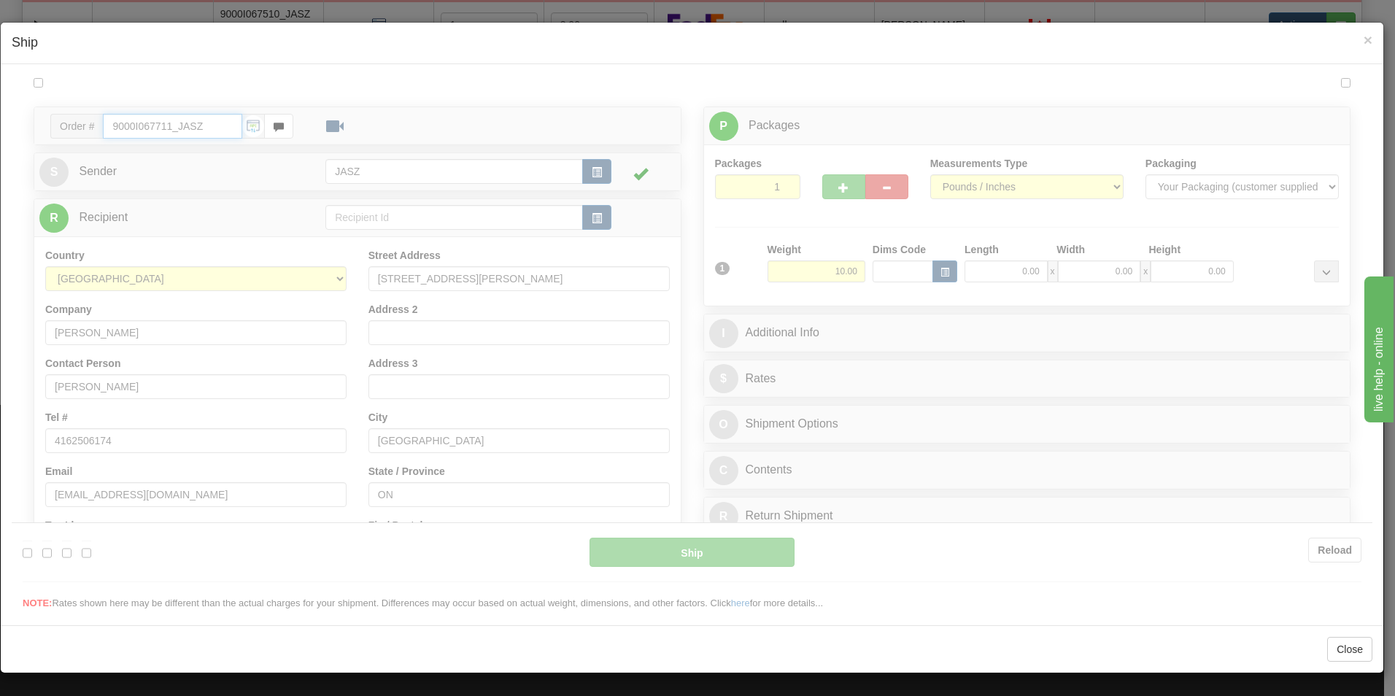
type input "14:15"
type input "16:00"
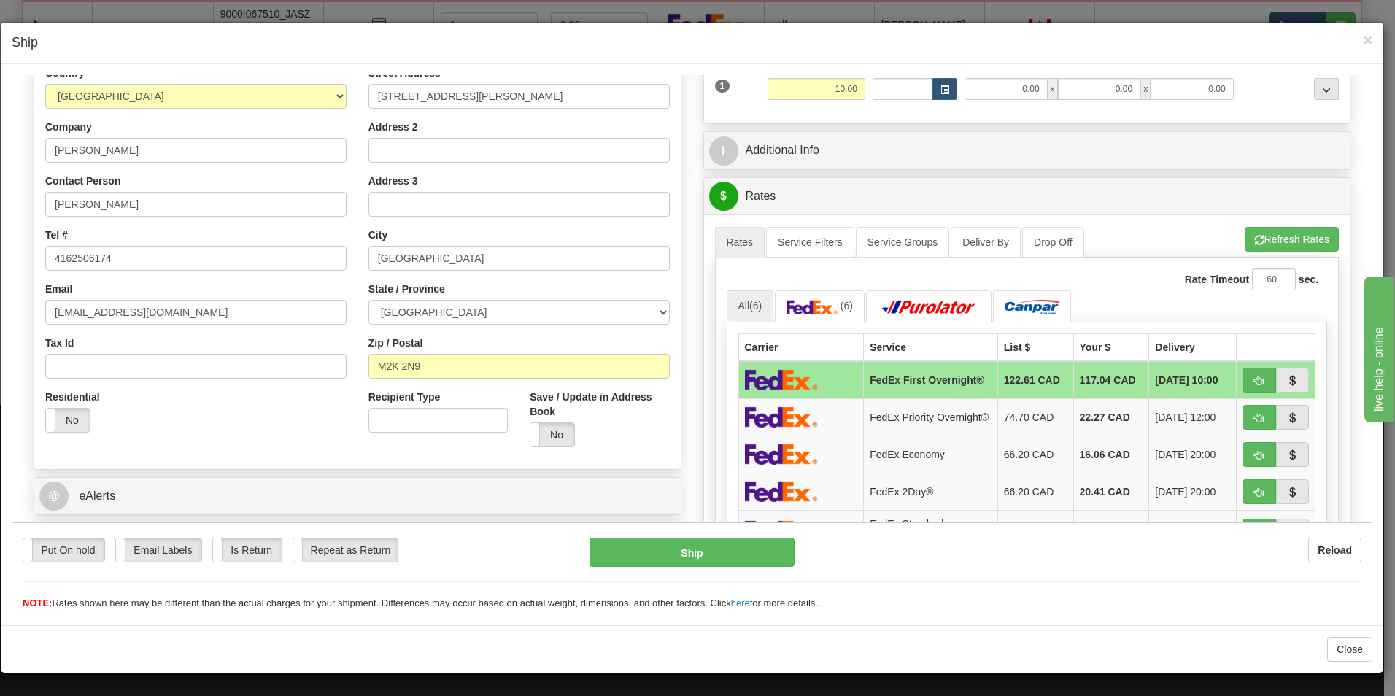
scroll to position [292, 0]
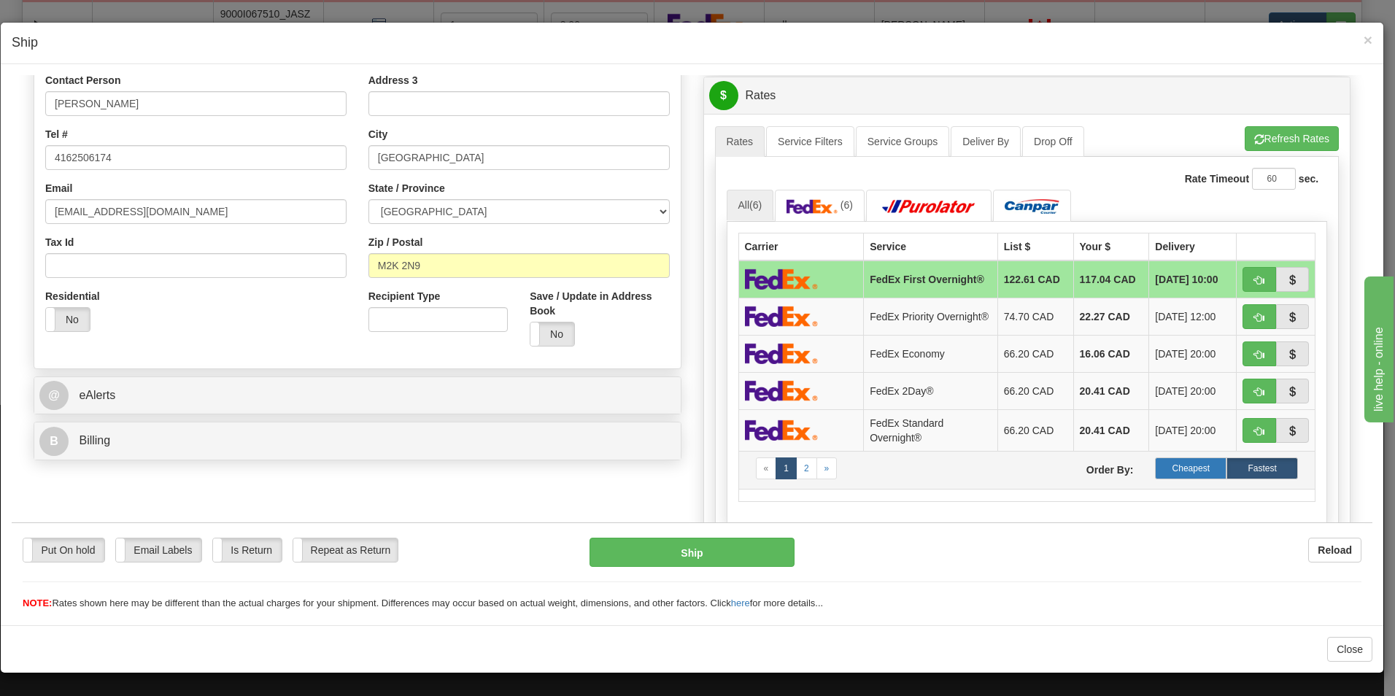
click at [1169, 469] on label "Cheapest" at bounding box center [1190, 468] width 71 height 22
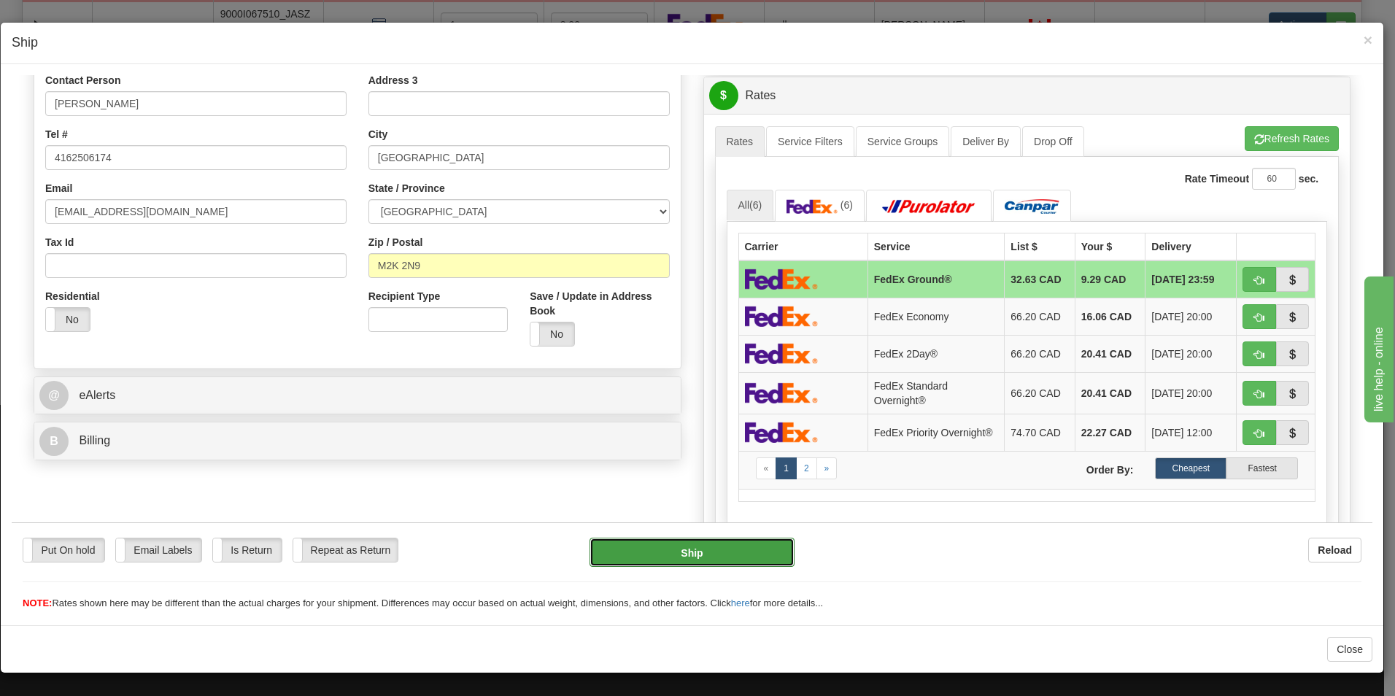
click at [739, 554] on button "Ship" at bounding box center [691, 551] width 205 height 29
type input "92"
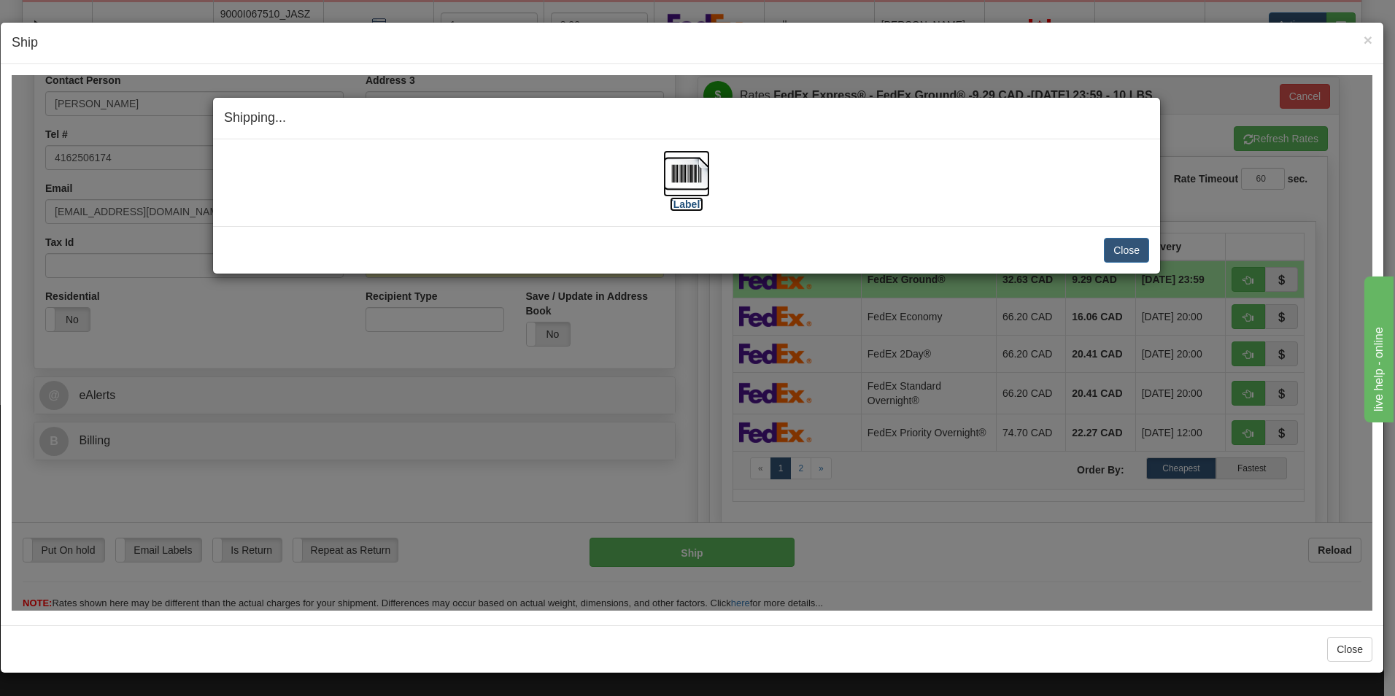
click at [688, 185] on img at bounding box center [686, 173] width 47 height 47
click at [1117, 246] on button "Close" at bounding box center [1126, 249] width 45 height 25
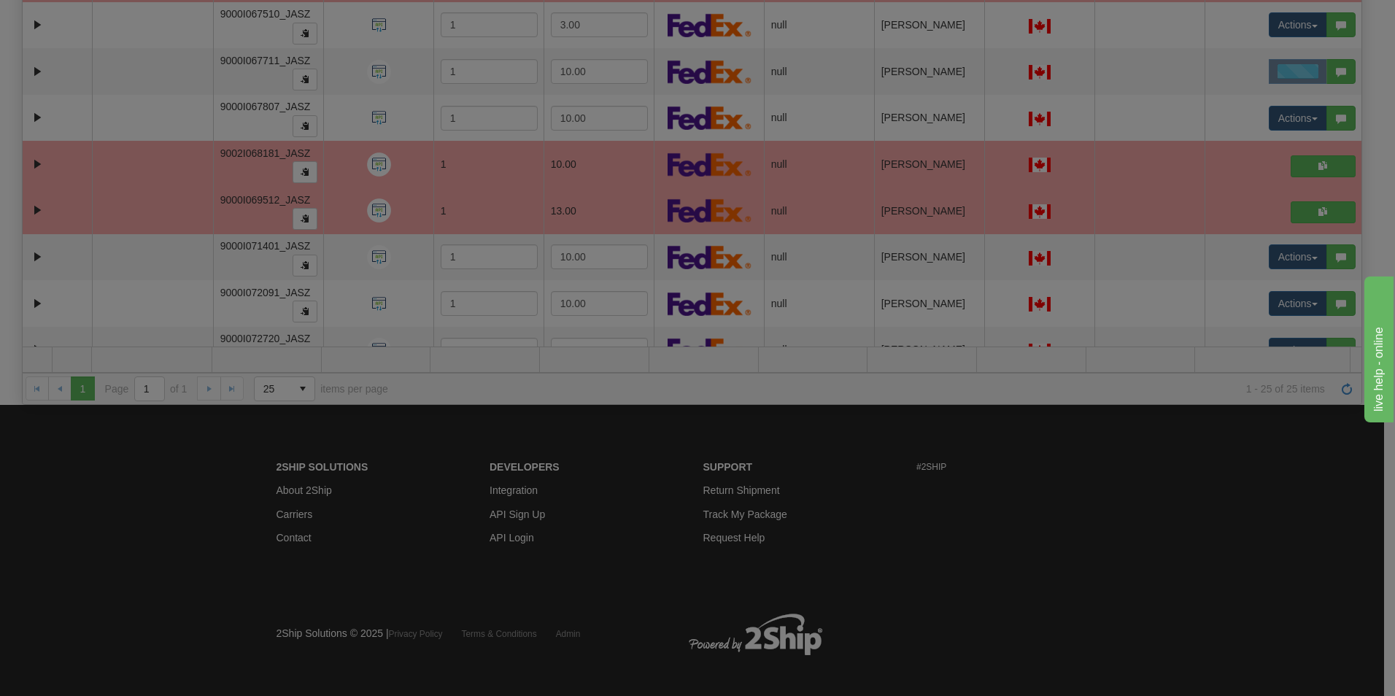
scroll to position [0, 0]
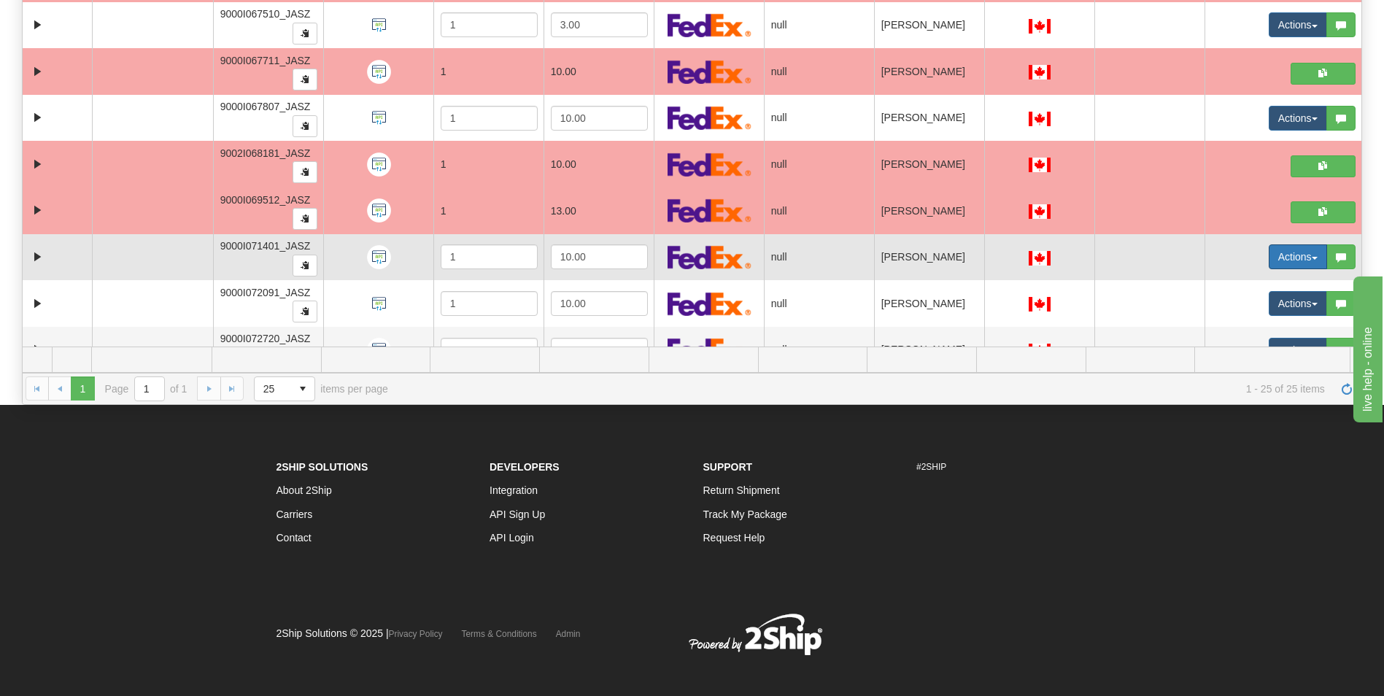
click at [1274, 256] on button "Actions" at bounding box center [1297, 256] width 58 height 25
click at [1224, 289] on span "Open" at bounding box center [1231, 285] width 35 height 12
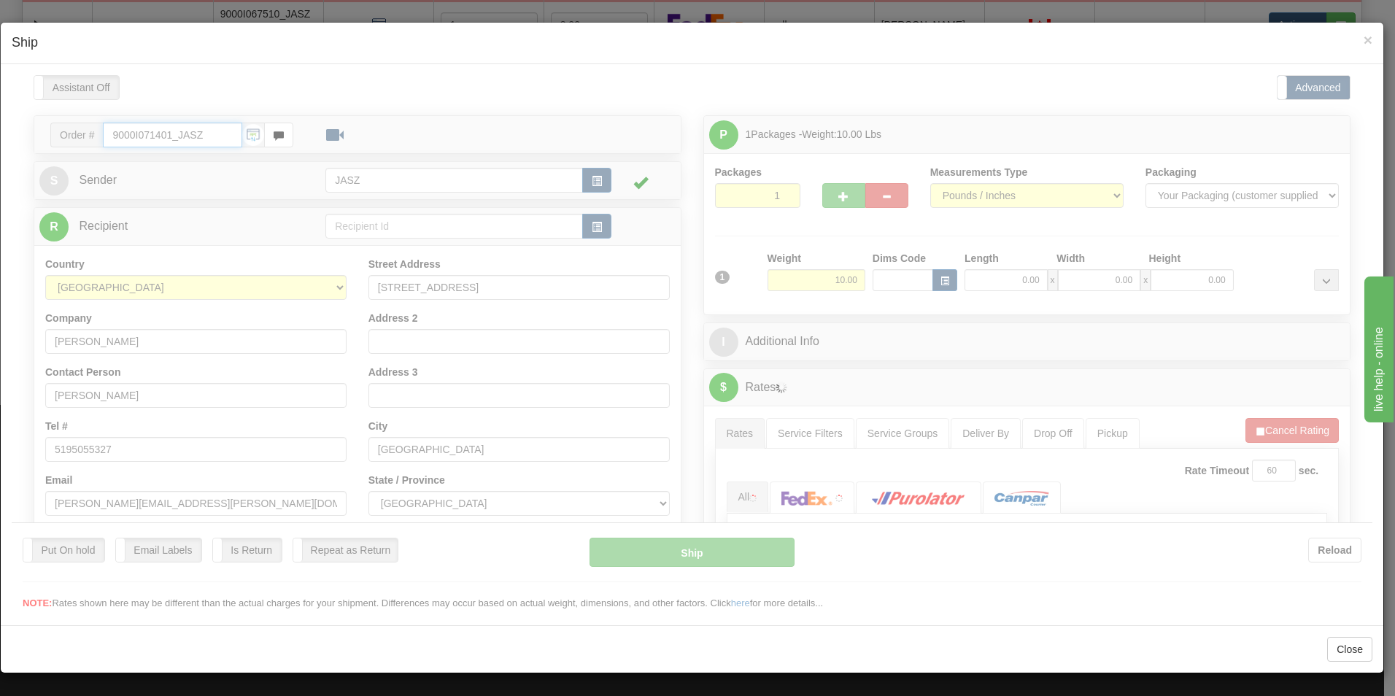
type input "14:16"
type input "16:00"
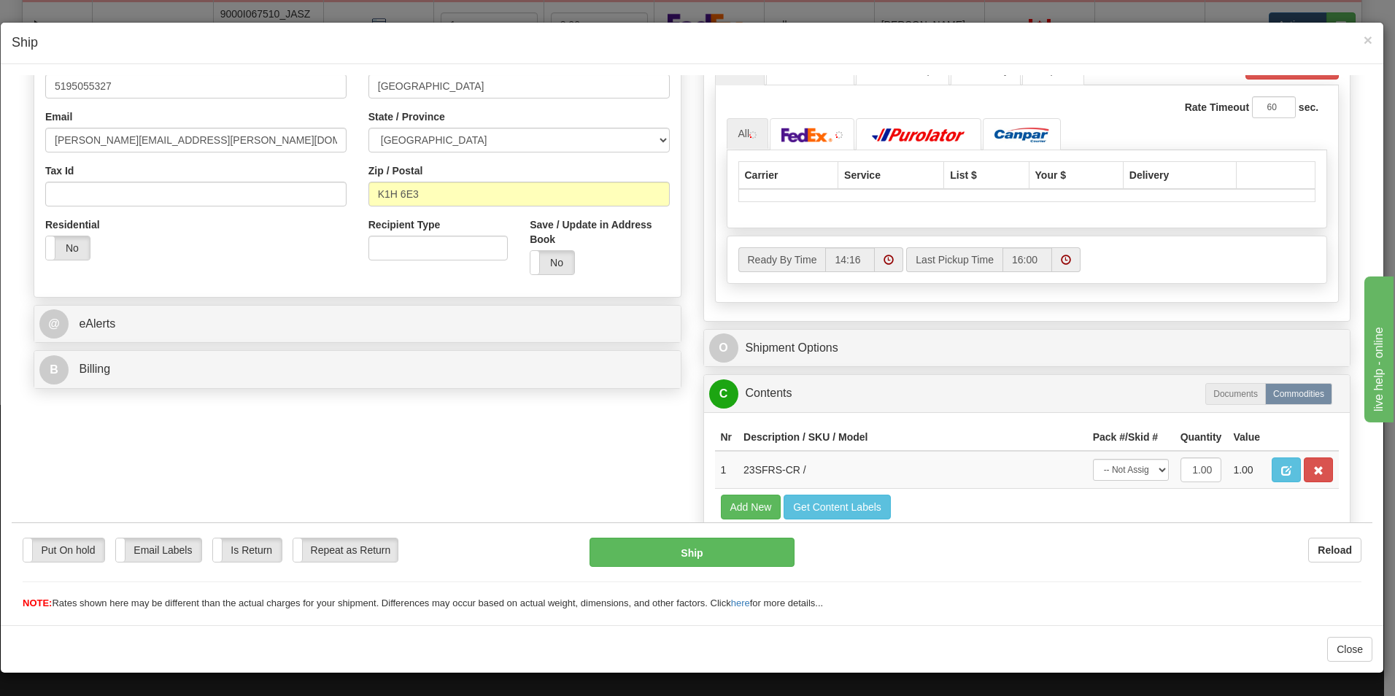
scroll to position [365, 0]
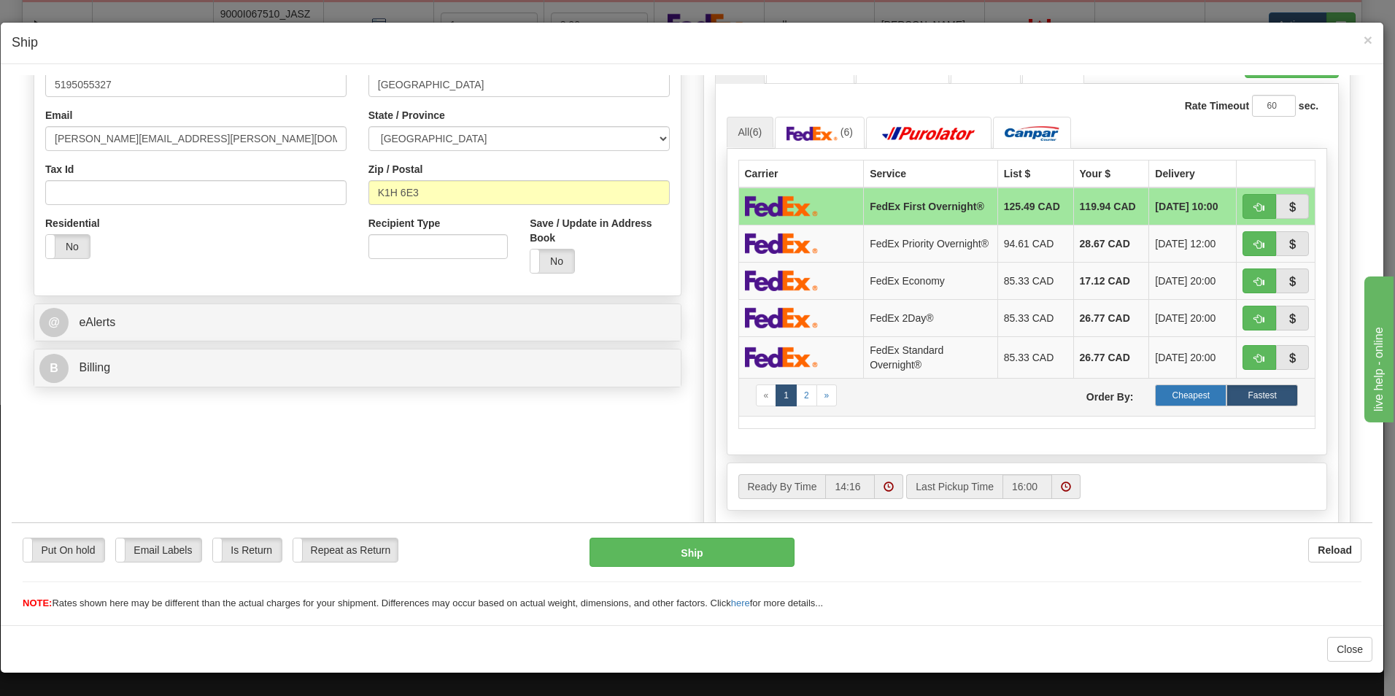
click at [1173, 406] on label "Cheapest" at bounding box center [1190, 395] width 71 height 22
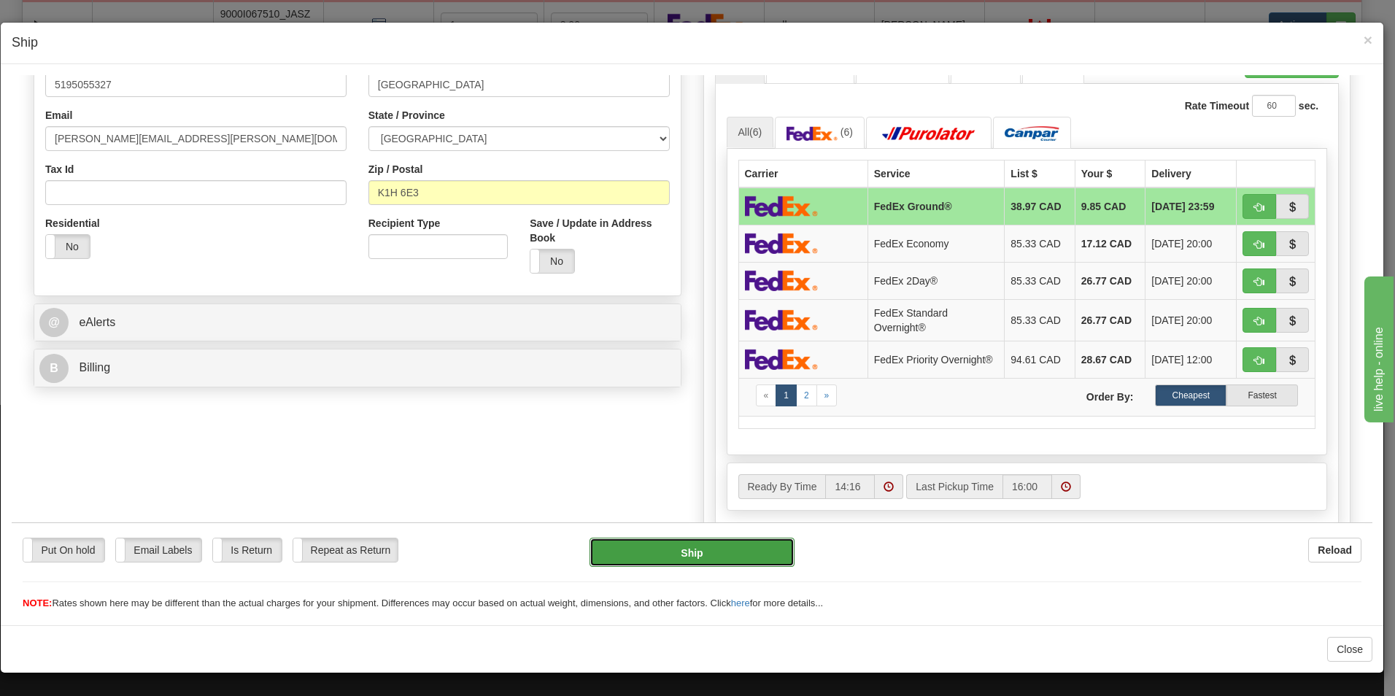
click at [714, 551] on button "Ship" at bounding box center [691, 551] width 205 height 29
type input "92"
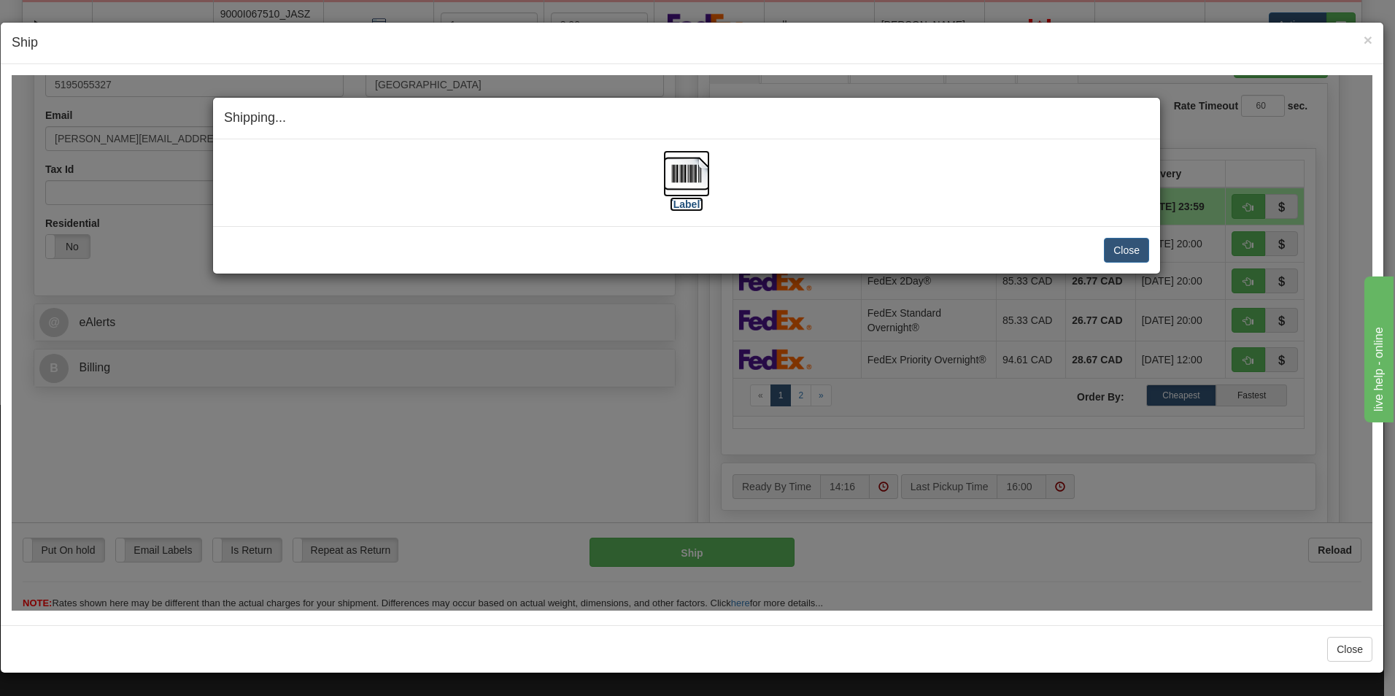
click at [690, 200] on label "[Label]" at bounding box center [687, 203] width 34 height 15
click at [1131, 250] on button "Close" at bounding box center [1126, 249] width 45 height 25
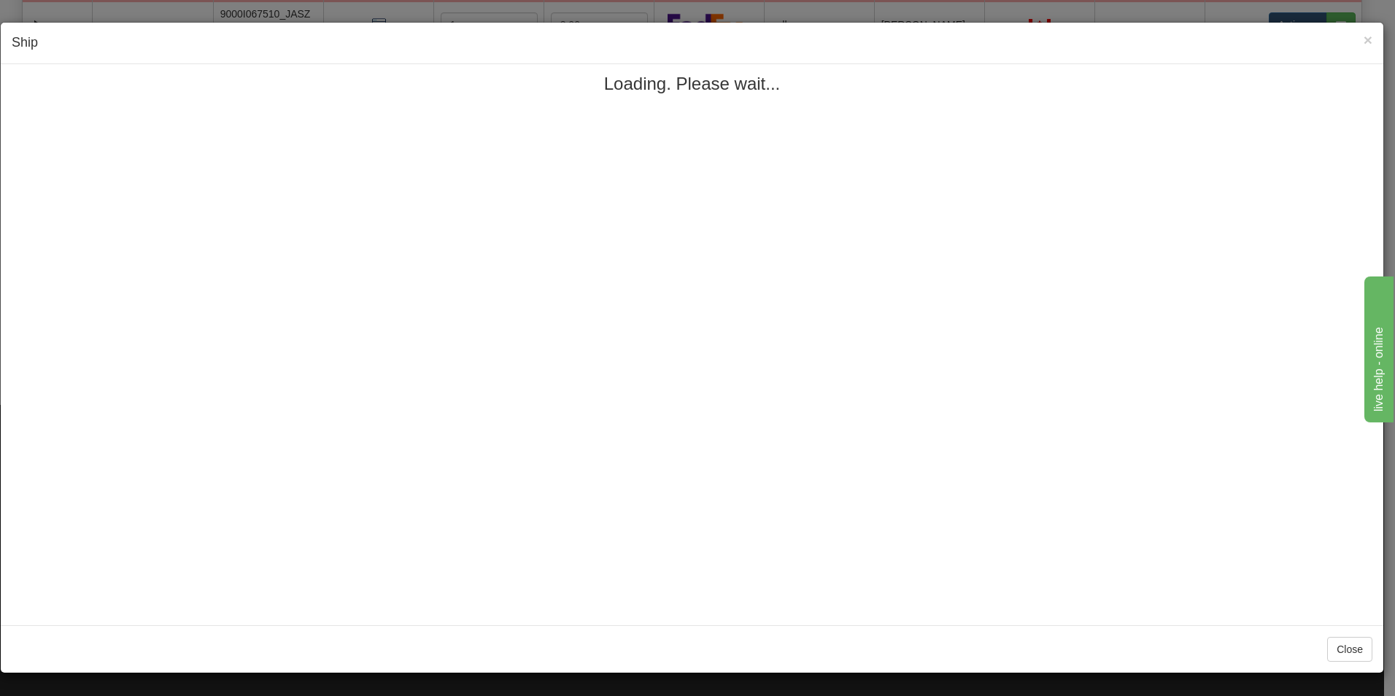
scroll to position [0, 0]
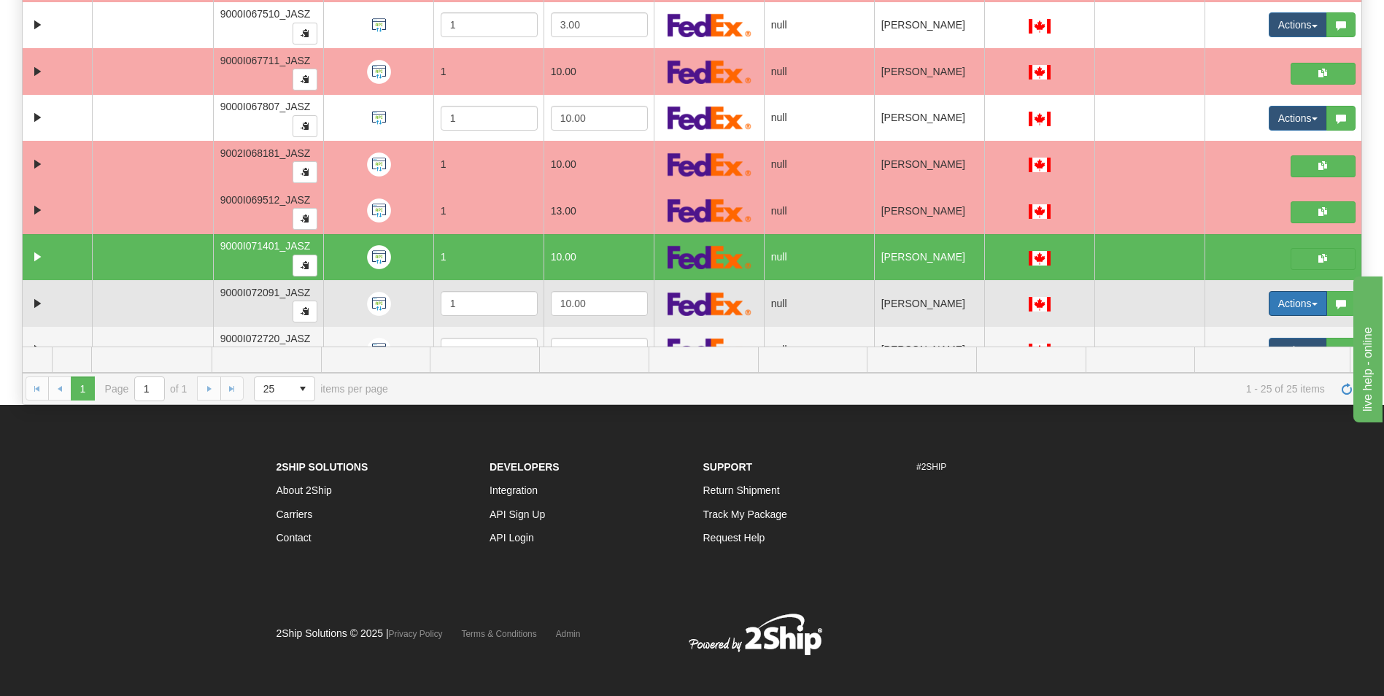
click at [1269, 309] on button "Actions" at bounding box center [1297, 303] width 58 height 25
click at [1223, 328] on span "Open" at bounding box center [1231, 331] width 35 height 12
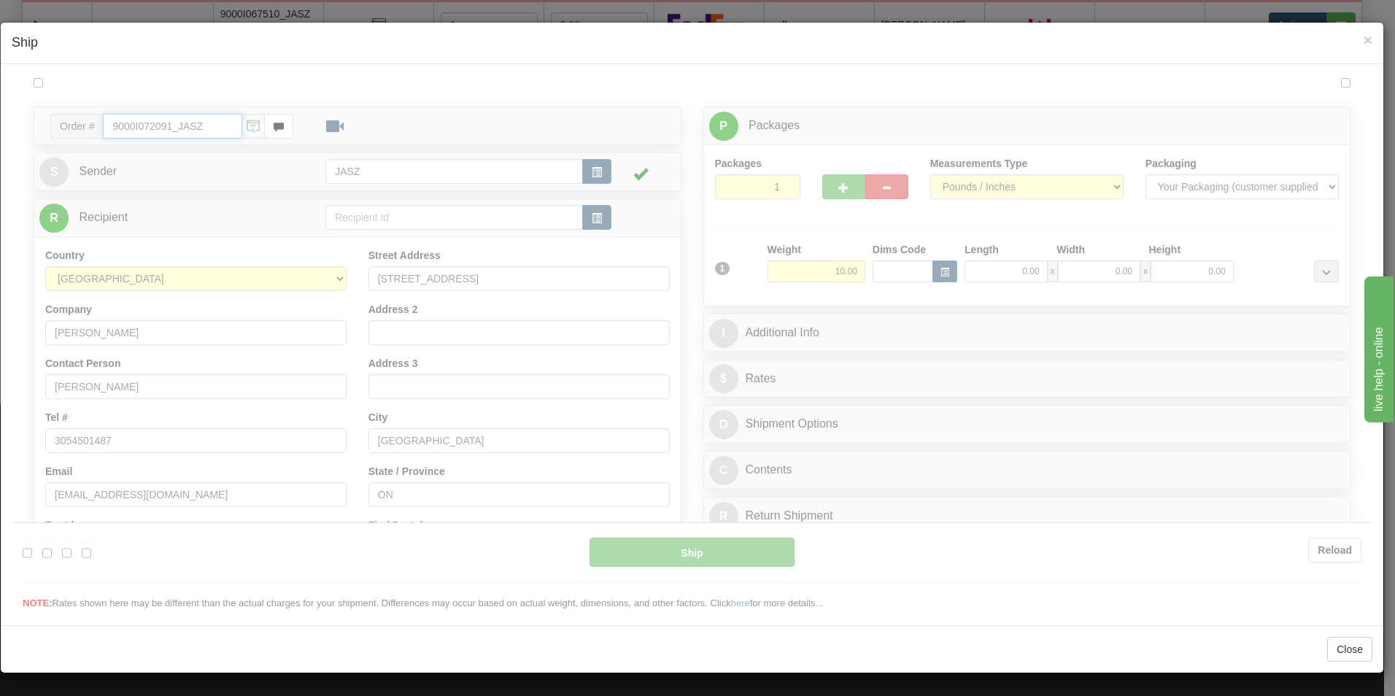
type input "14:16"
type input "16:00"
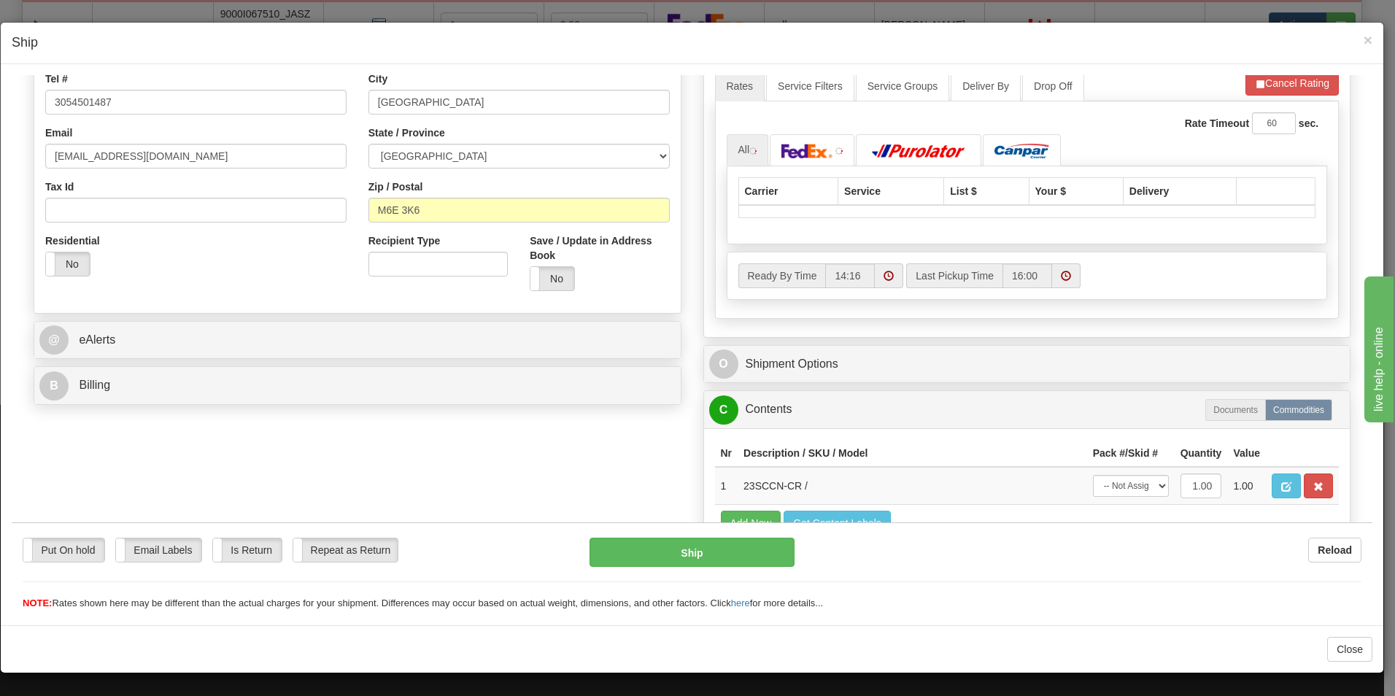
scroll to position [365, 0]
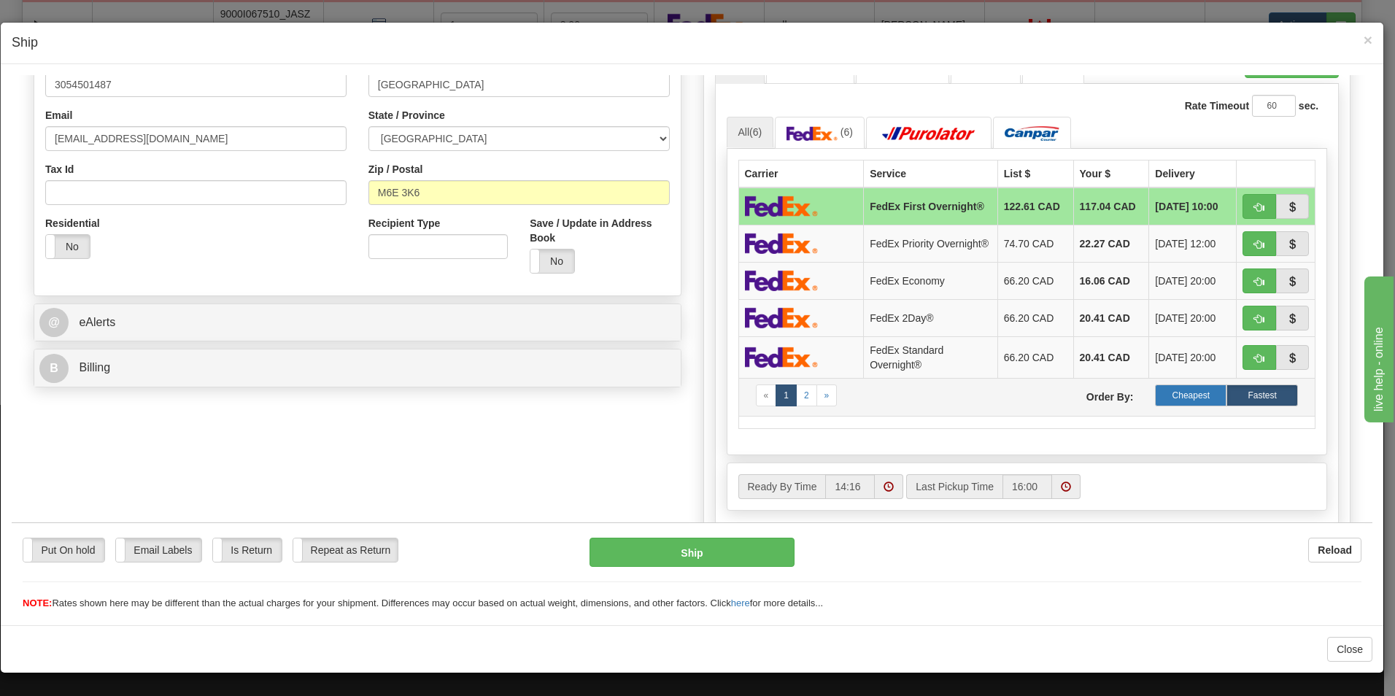
click at [1182, 398] on label "Cheapest" at bounding box center [1190, 395] width 71 height 22
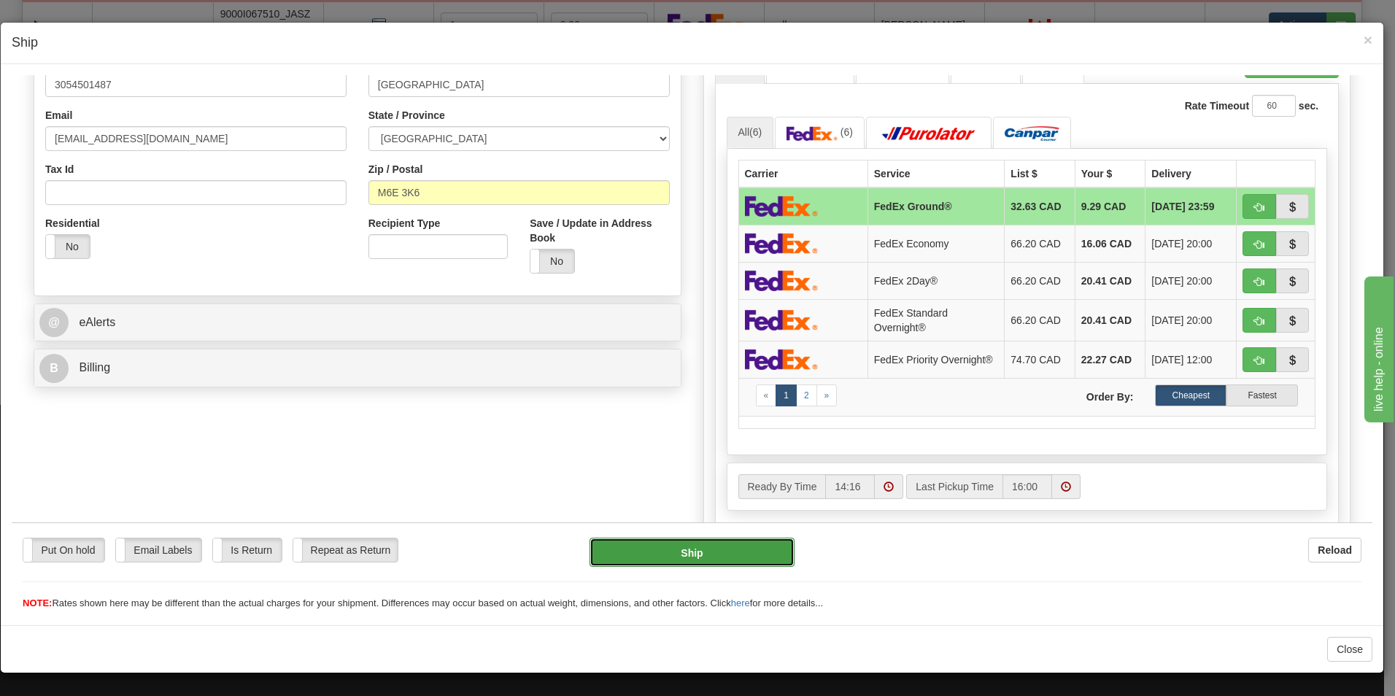
click at [711, 554] on button "Ship" at bounding box center [691, 551] width 205 height 29
type input "92"
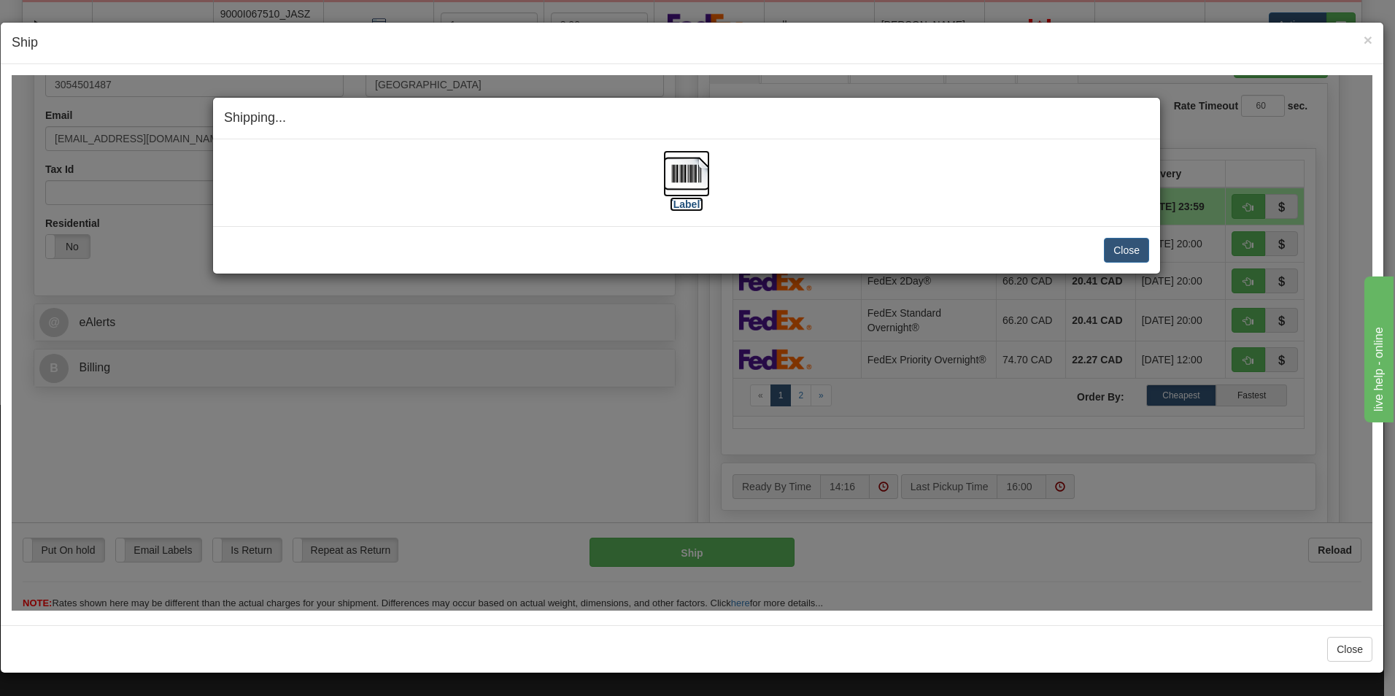
click at [697, 183] on img at bounding box center [686, 173] width 47 height 47
click at [1117, 247] on button "Close" at bounding box center [1126, 249] width 45 height 25
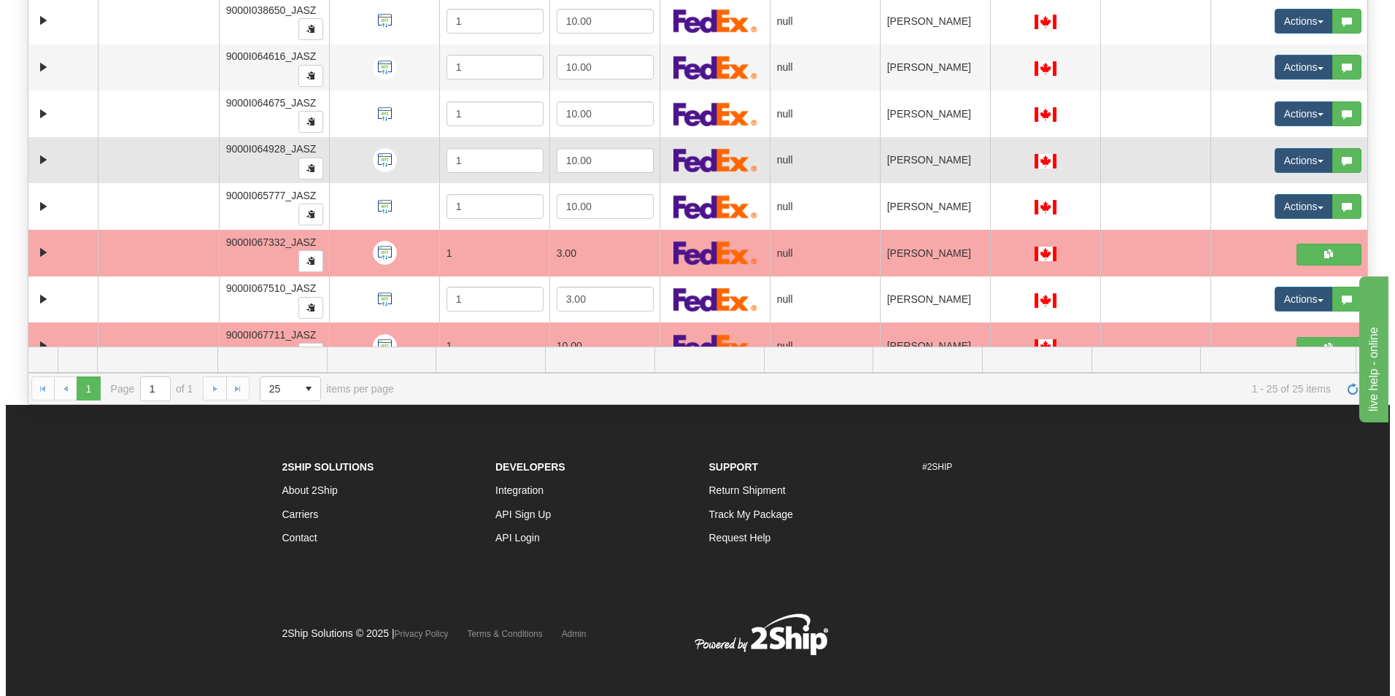
scroll to position [384, 0]
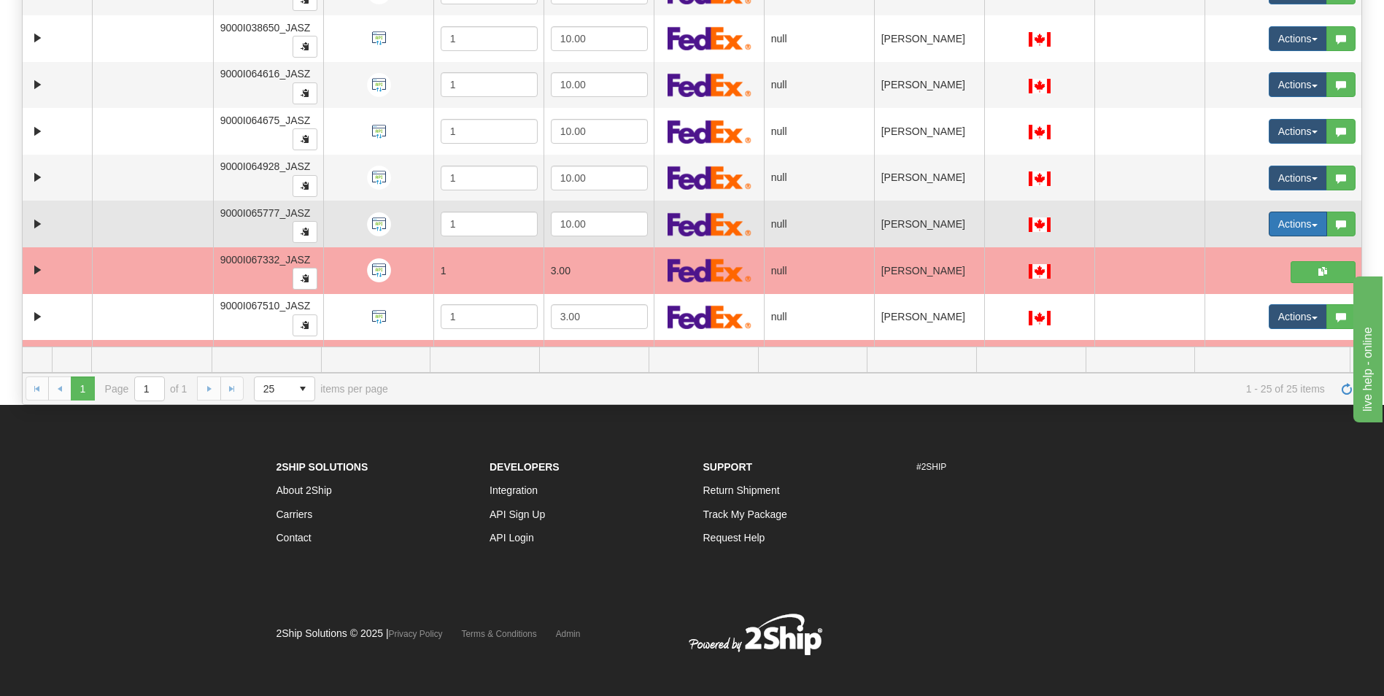
click at [1270, 222] on button "Actions" at bounding box center [1297, 224] width 58 height 25
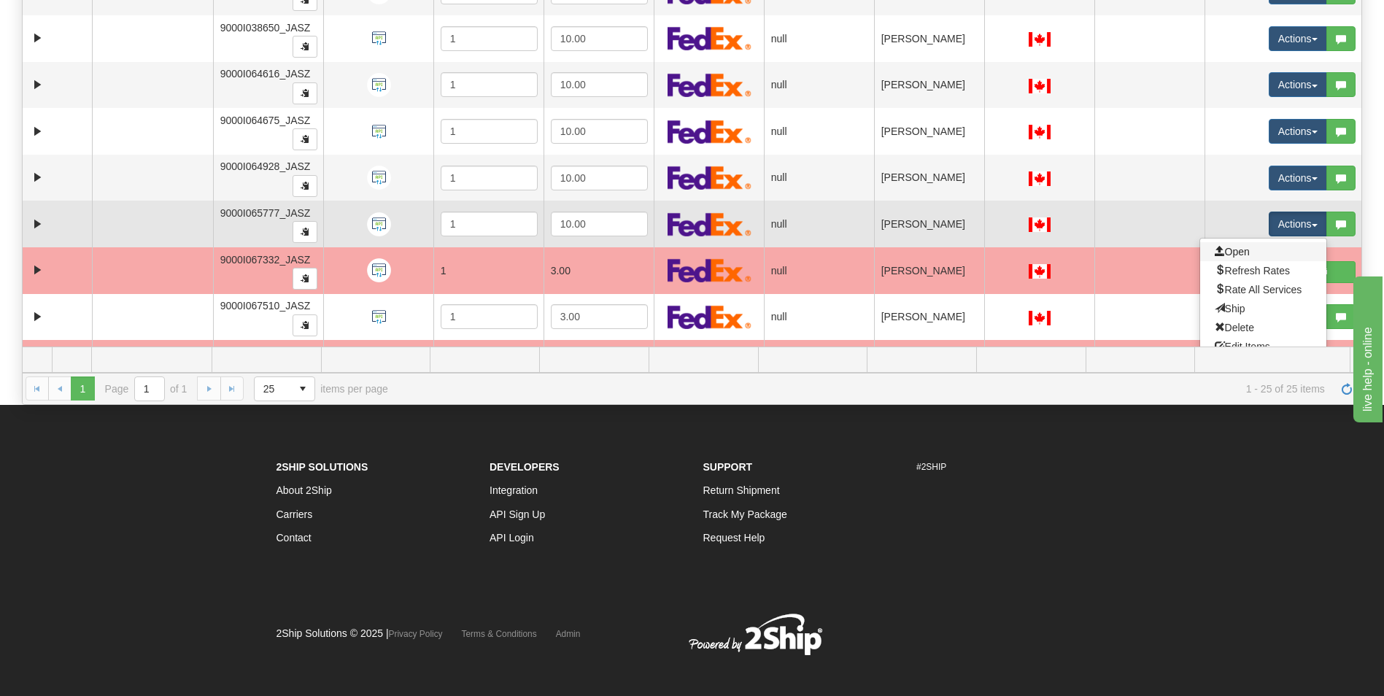
click at [1242, 252] on link "Open" at bounding box center [1263, 251] width 126 height 19
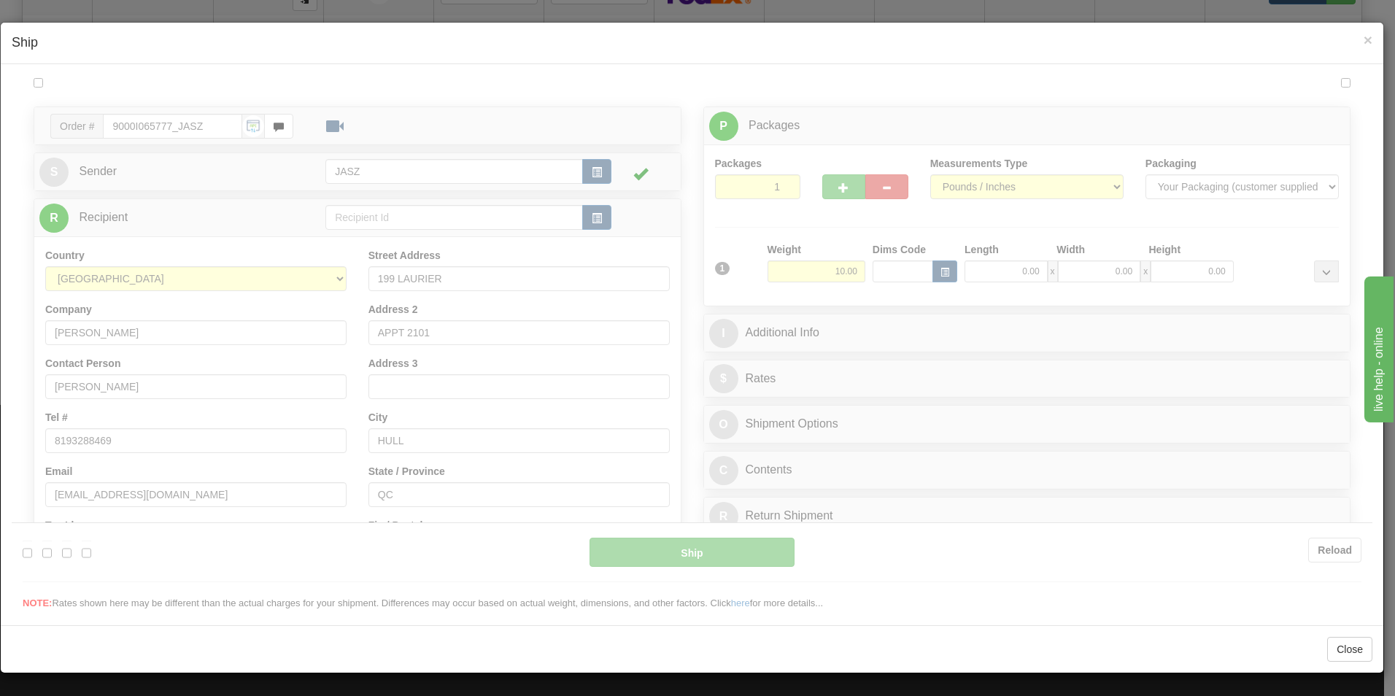
scroll to position [0, 0]
type input "14:17"
type input "16:00"
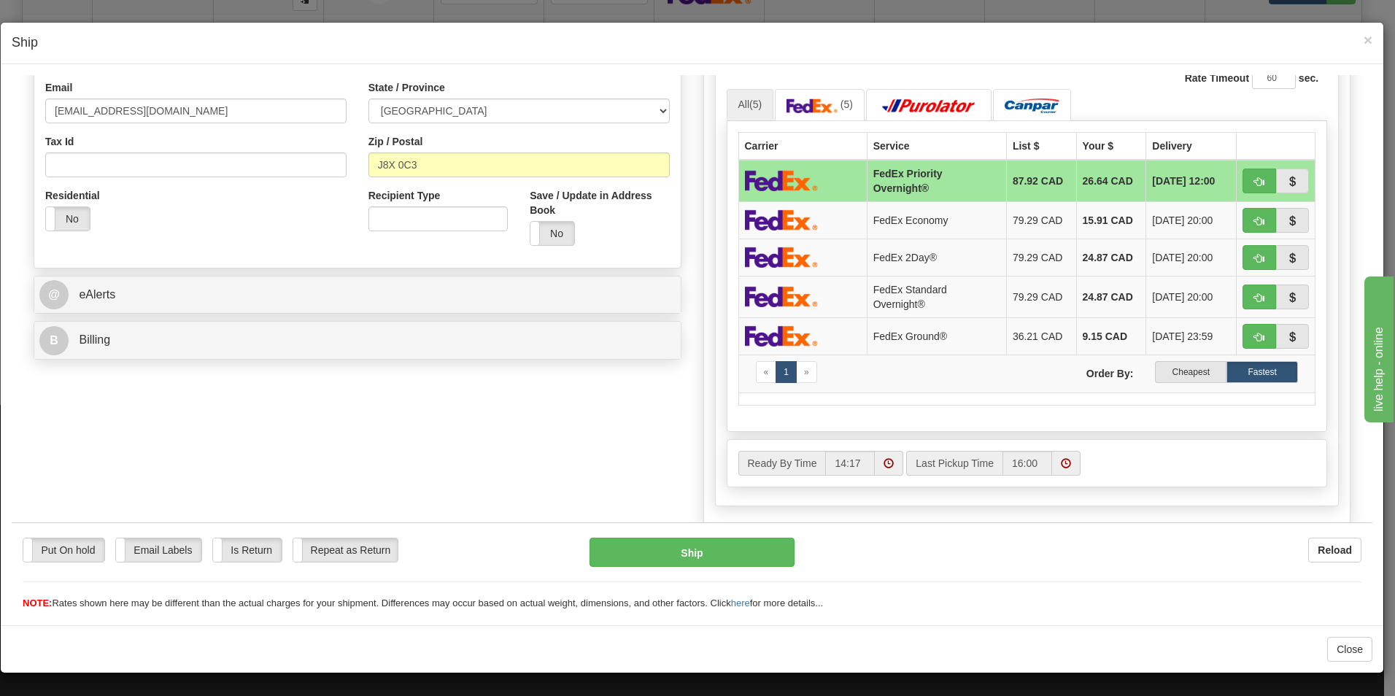
scroll to position [359, 0]
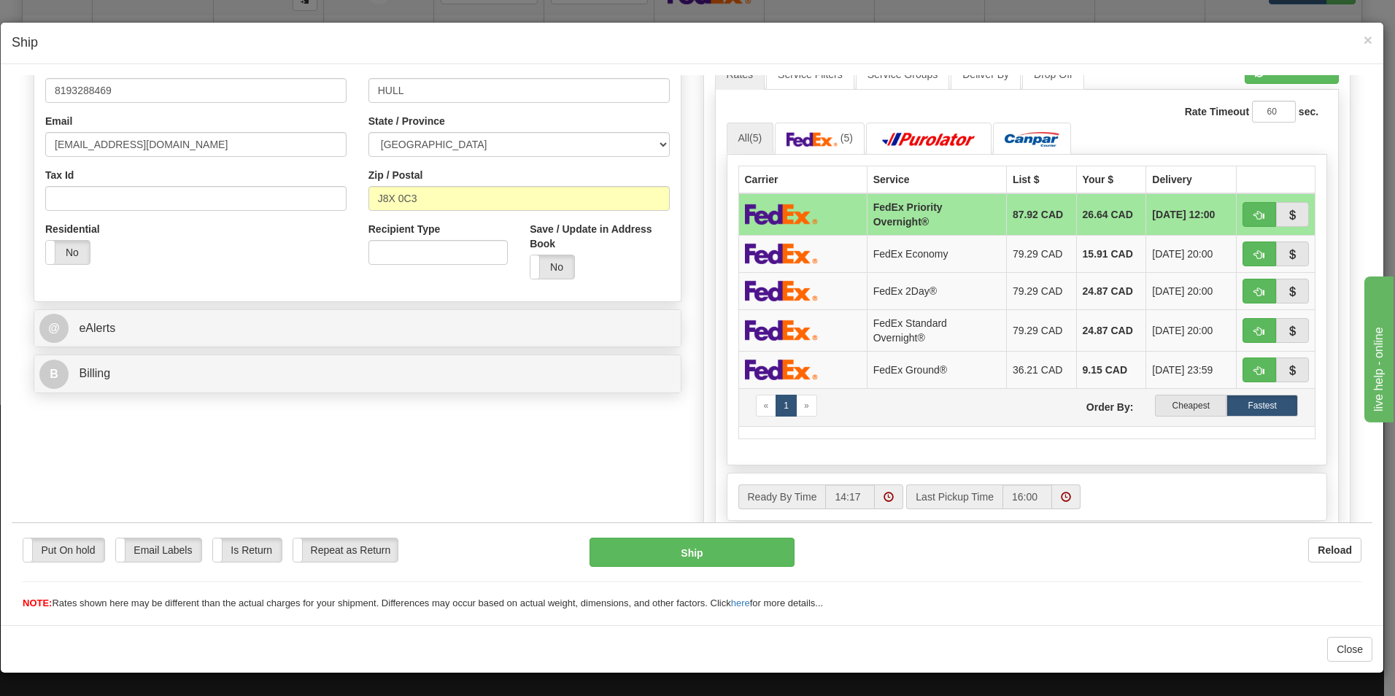
click at [1173, 417] on td "« 1 » Order By: Cheapest Fastest" at bounding box center [1026, 406] width 577 height 38
click at [1162, 411] on label "Cheapest" at bounding box center [1190, 405] width 71 height 22
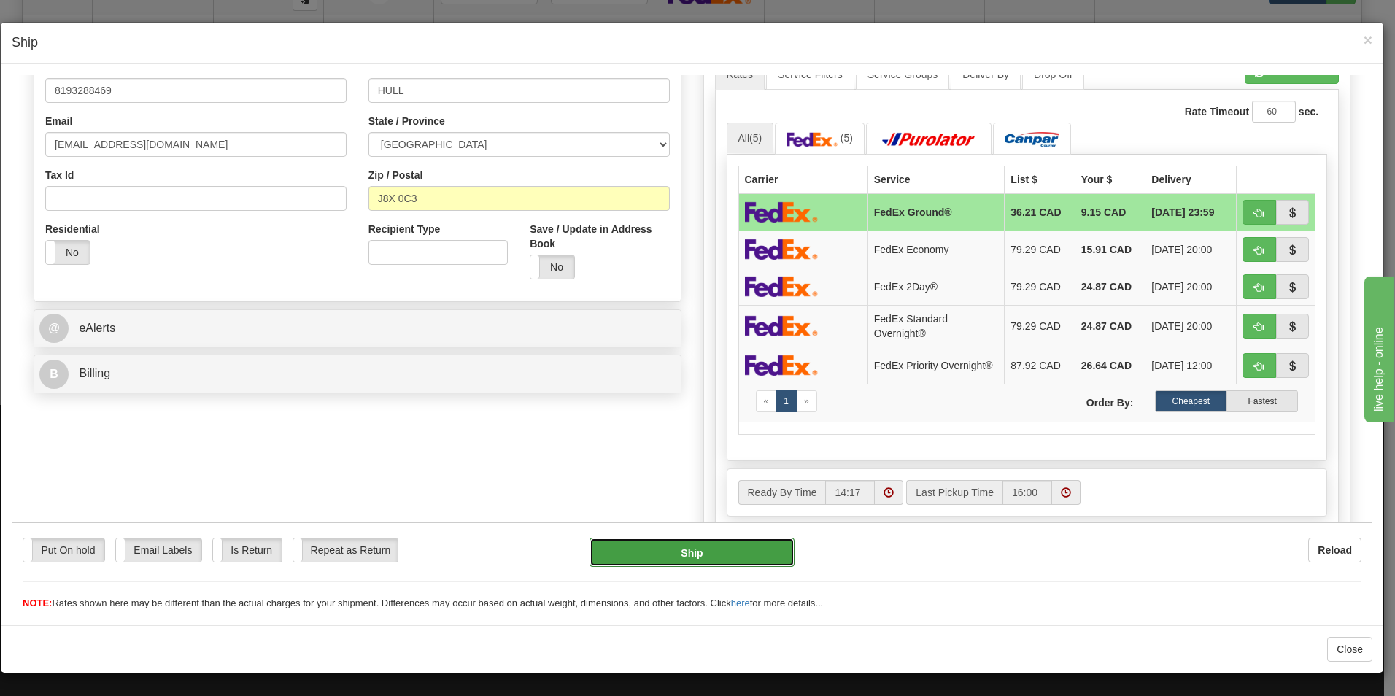
click at [702, 559] on button "Ship" at bounding box center [691, 551] width 205 height 29
type input "92"
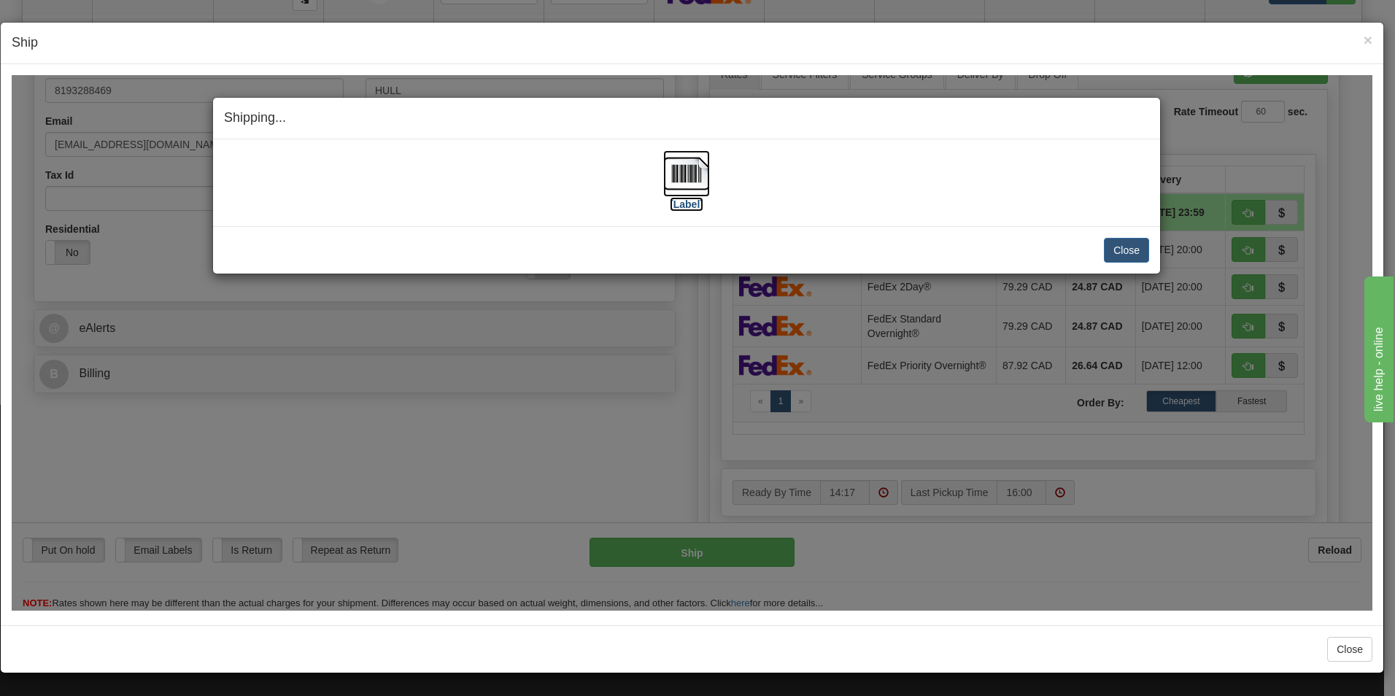
click at [686, 186] on img at bounding box center [686, 173] width 47 height 47
click at [1138, 248] on button "Close" at bounding box center [1126, 249] width 45 height 25
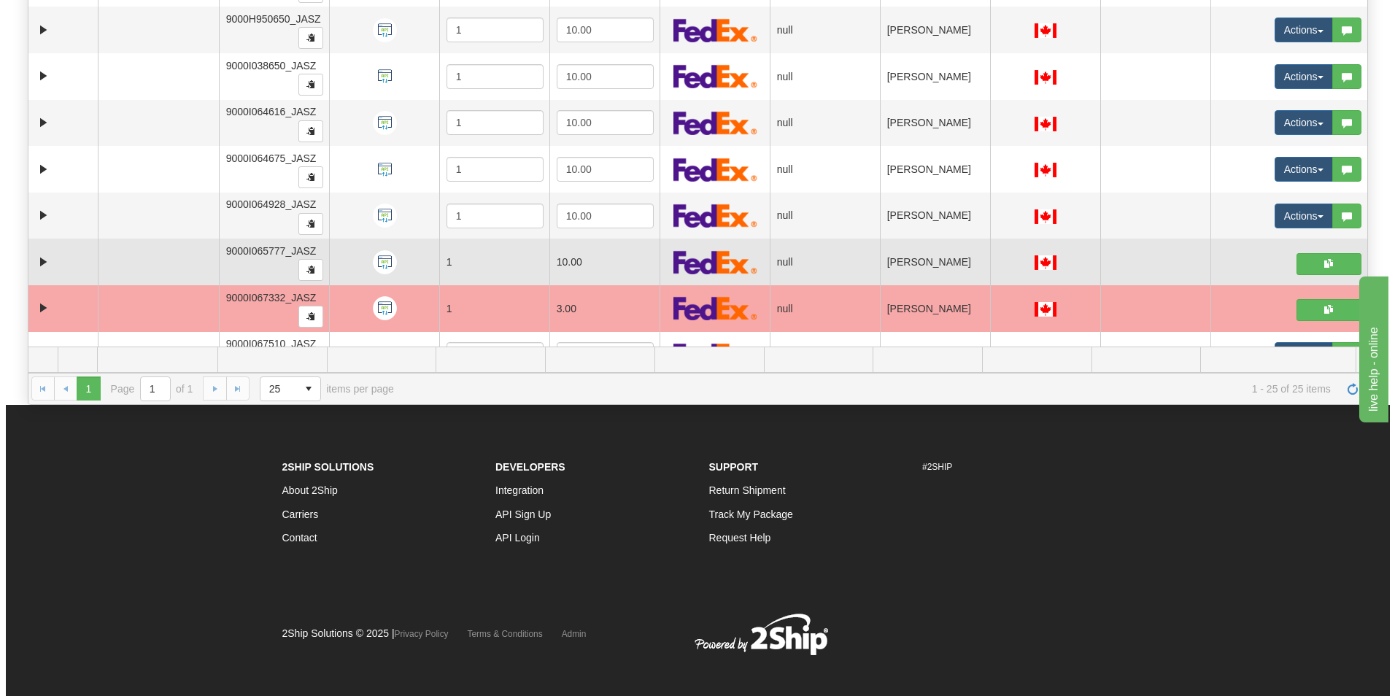
scroll to position [311, 0]
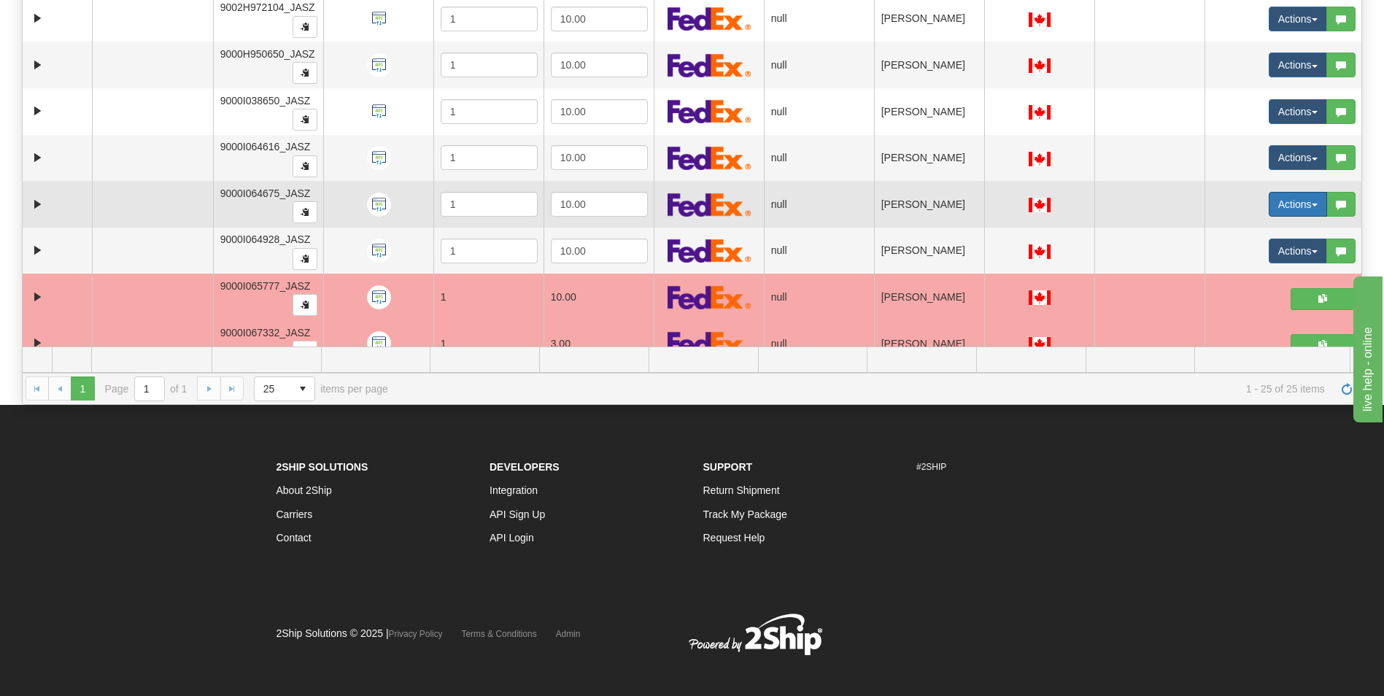
click at [1290, 206] on button "Actions" at bounding box center [1297, 204] width 58 height 25
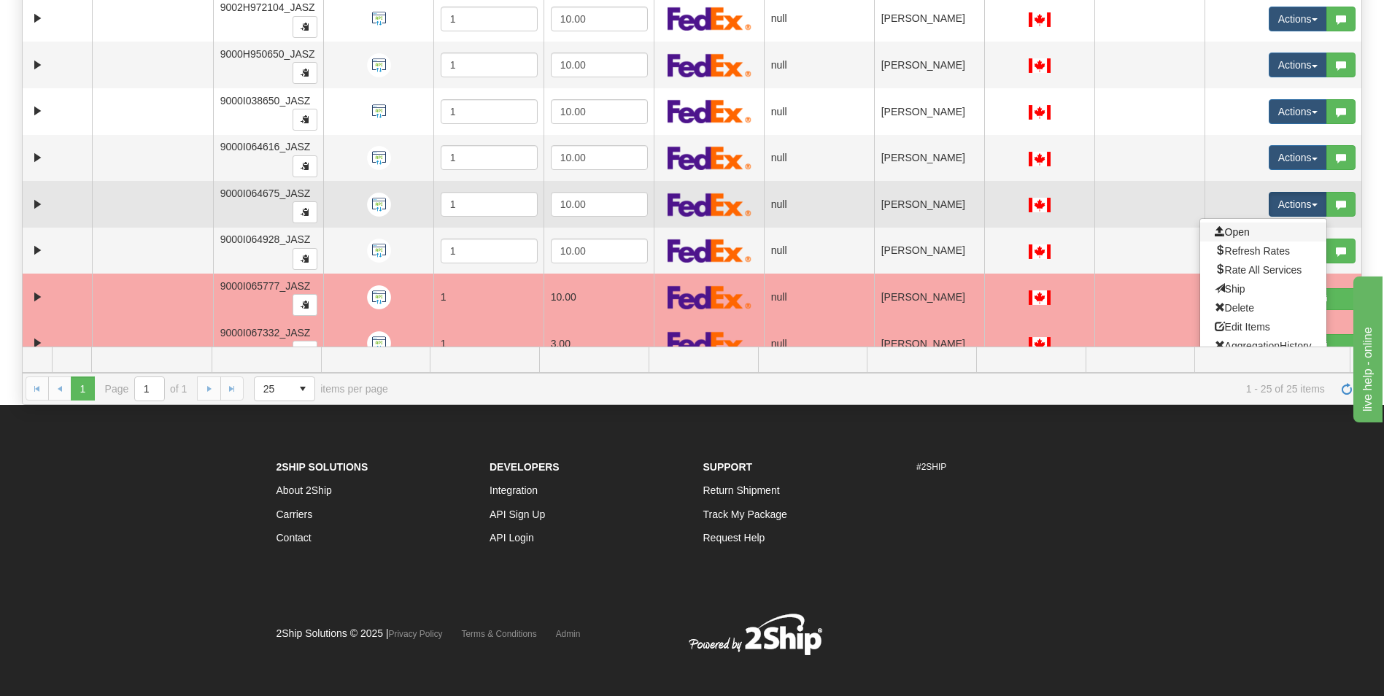
click at [1247, 232] on link "Open" at bounding box center [1263, 231] width 126 height 19
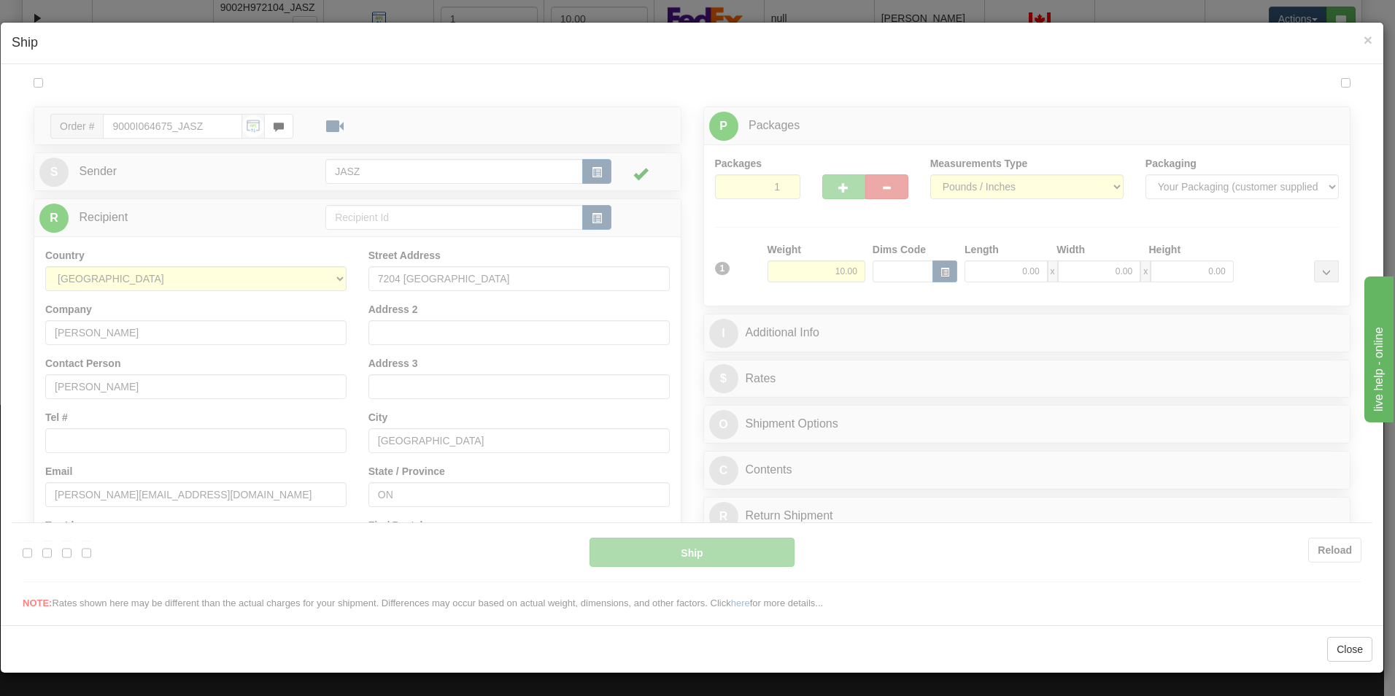
scroll to position [0, 0]
type input "14:18"
type input "16:00"
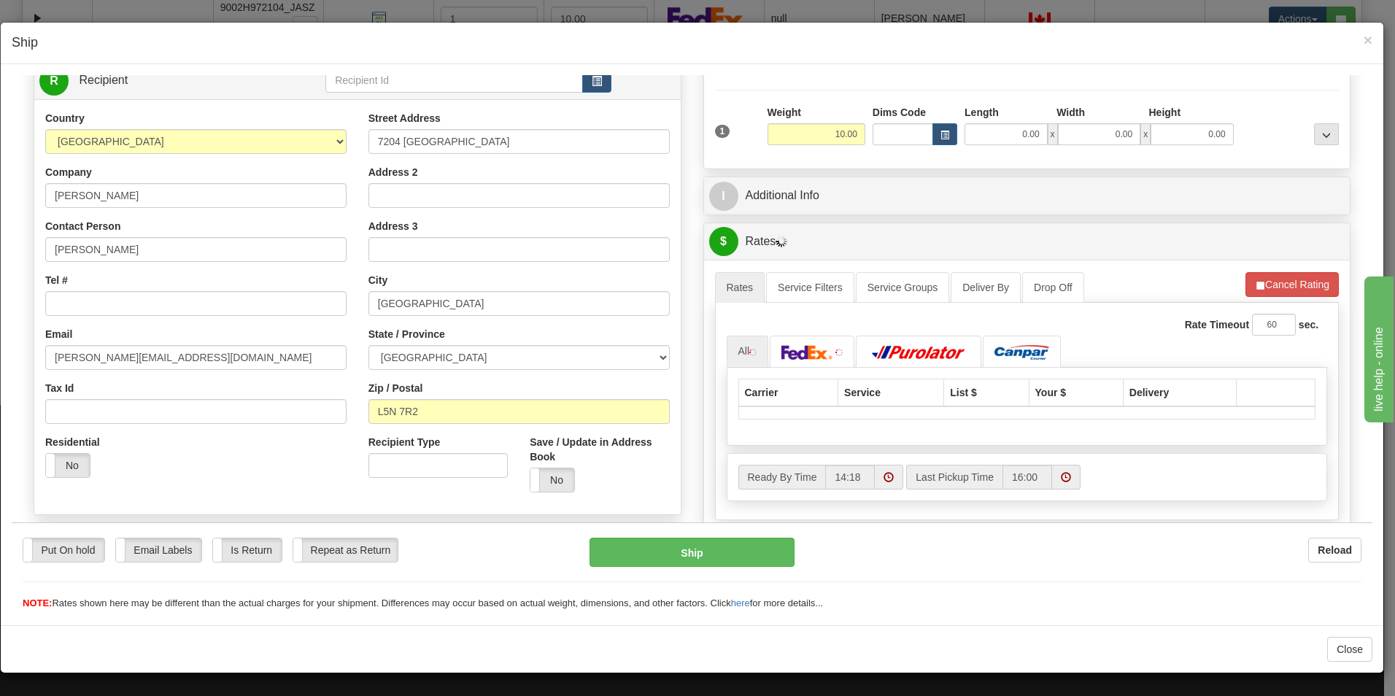
scroll to position [292, 0]
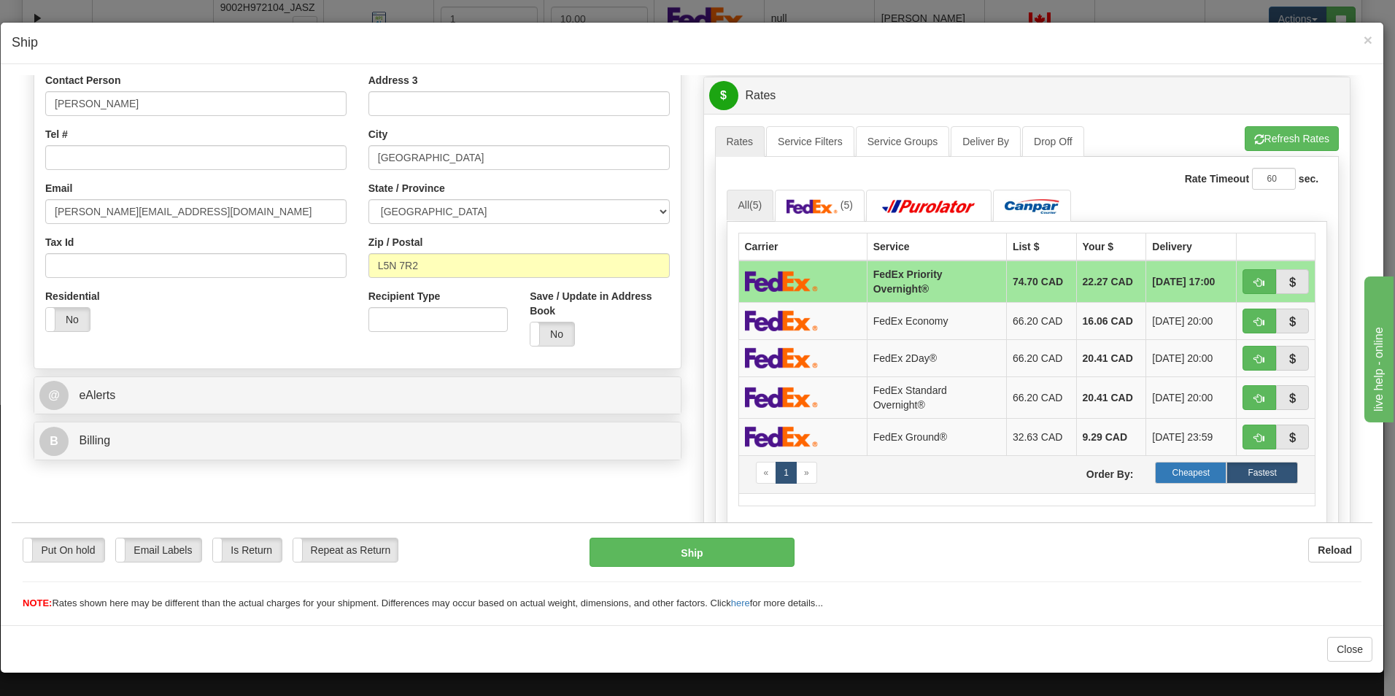
click at [1177, 470] on label "Cheapest" at bounding box center [1190, 472] width 71 height 22
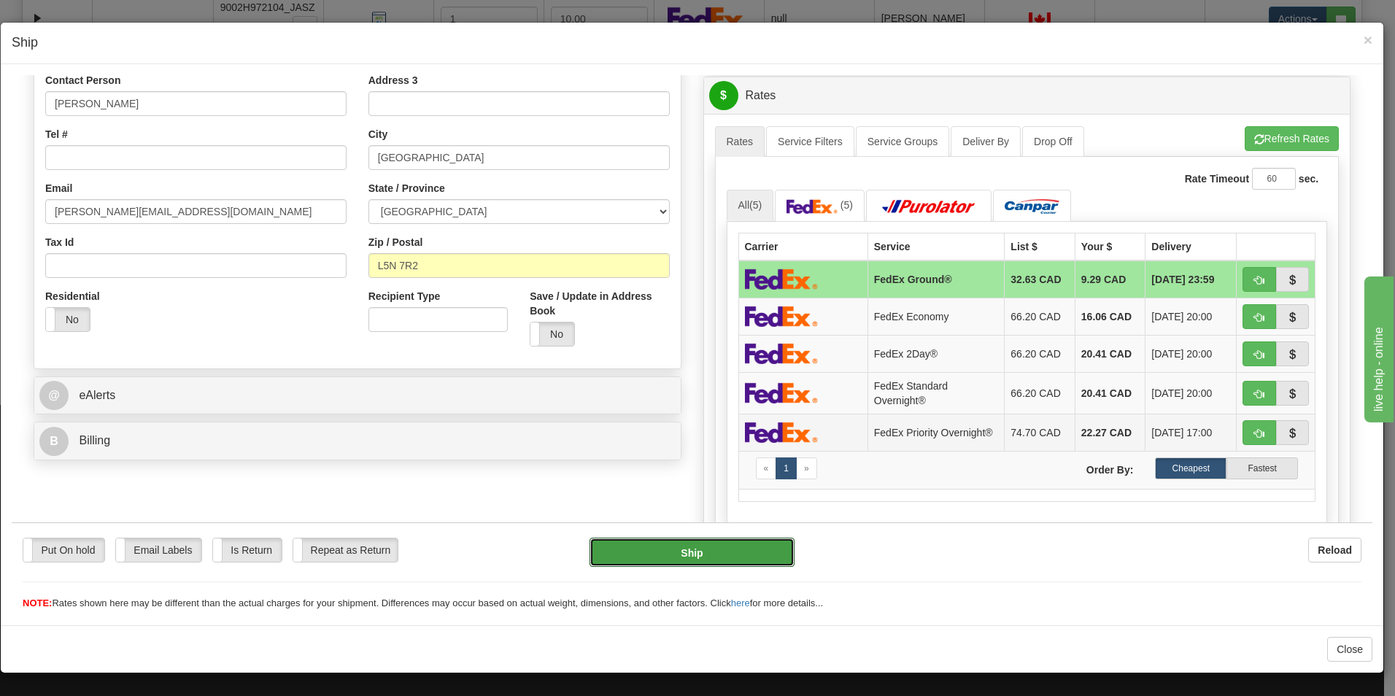
drag, startPoint x: 752, startPoint y: 552, endPoint x: 771, endPoint y: 430, distance: 123.3
click at [751, 554] on button "Ship" at bounding box center [691, 551] width 205 height 29
type input "92"
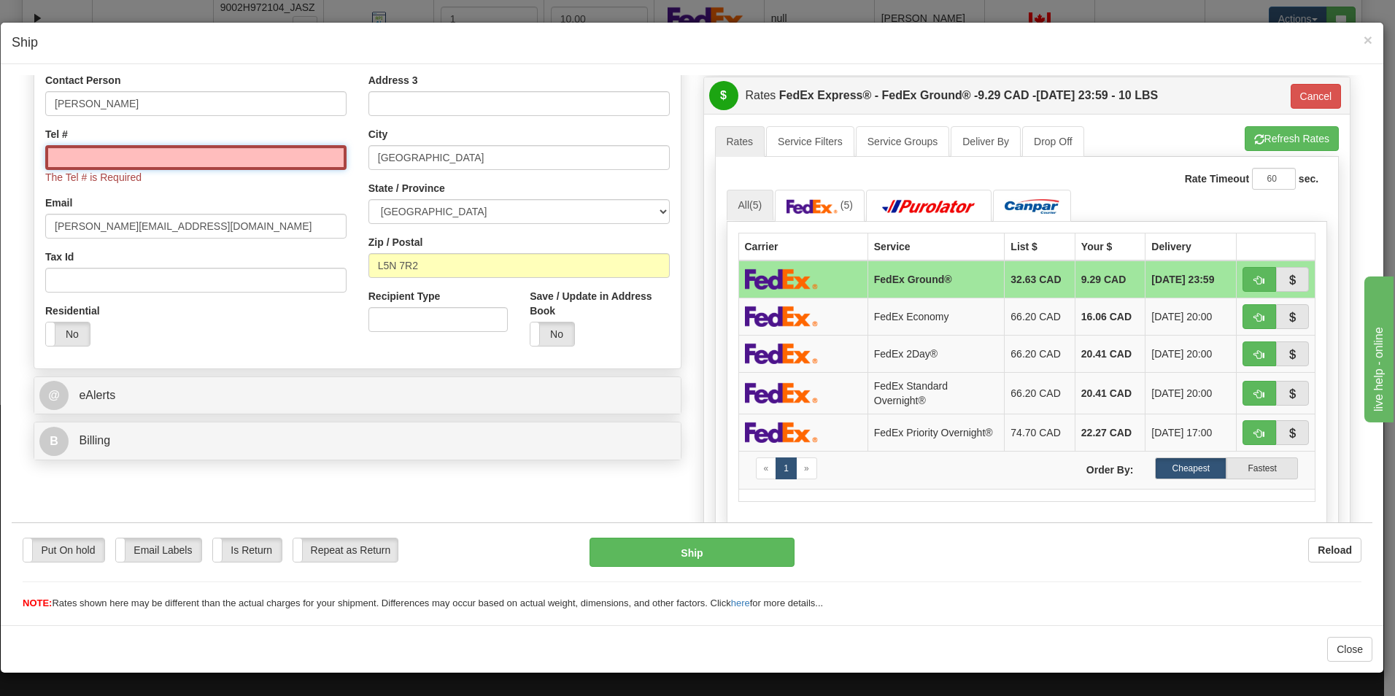
click at [174, 150] on input "Tel #" at bounding box center [195, 156] width 301 height 25
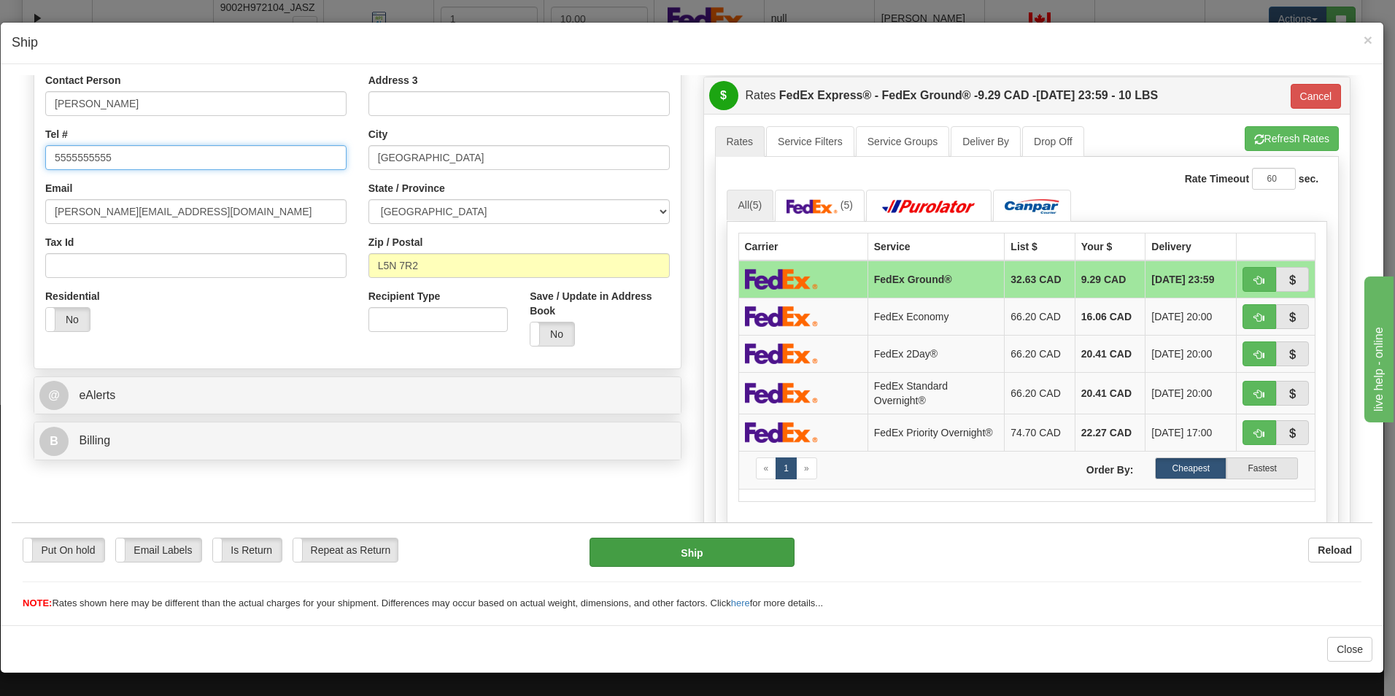
type input "5555555555"
click at [738, 562] on button "Ship" at bounding box center [691, 551] width 205 height 29
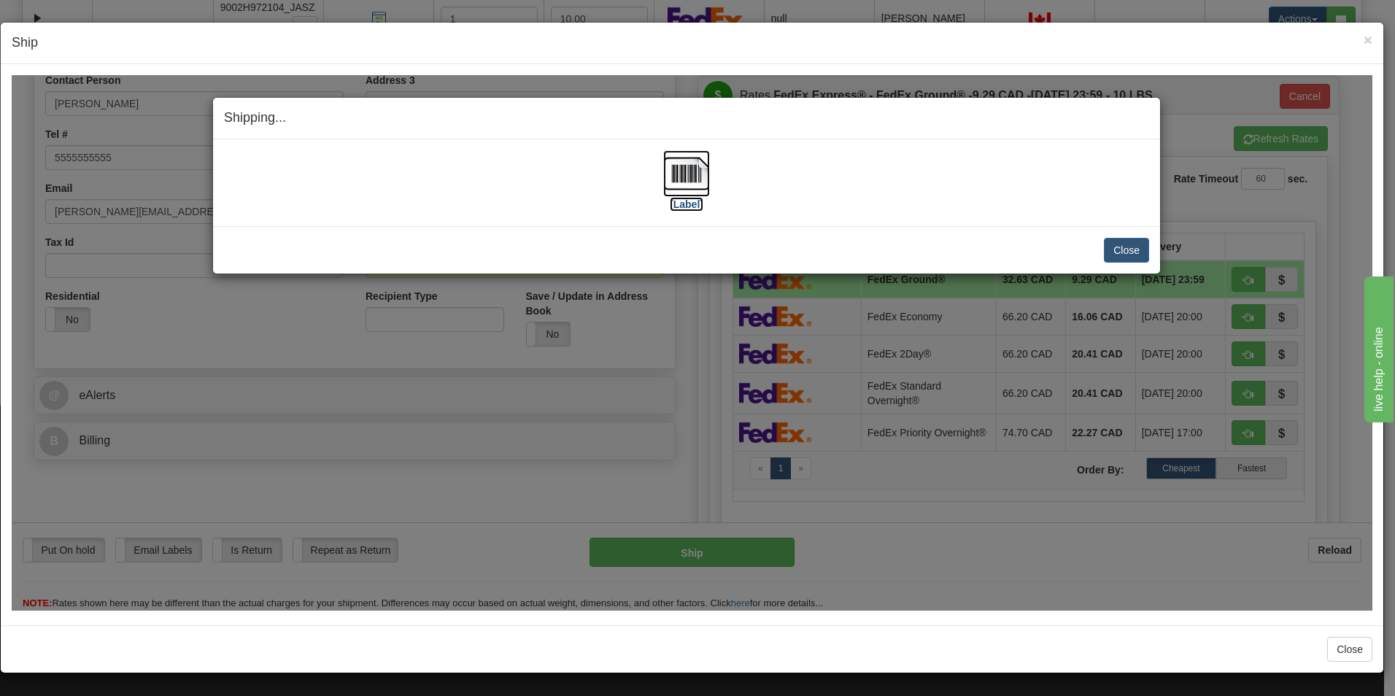
click at [696, 182] on img at bounding box center [686, 173] width 47 height 47
click at [1120, 260] on button "Close" at bounding box center [1126, 249] width 45 height 25
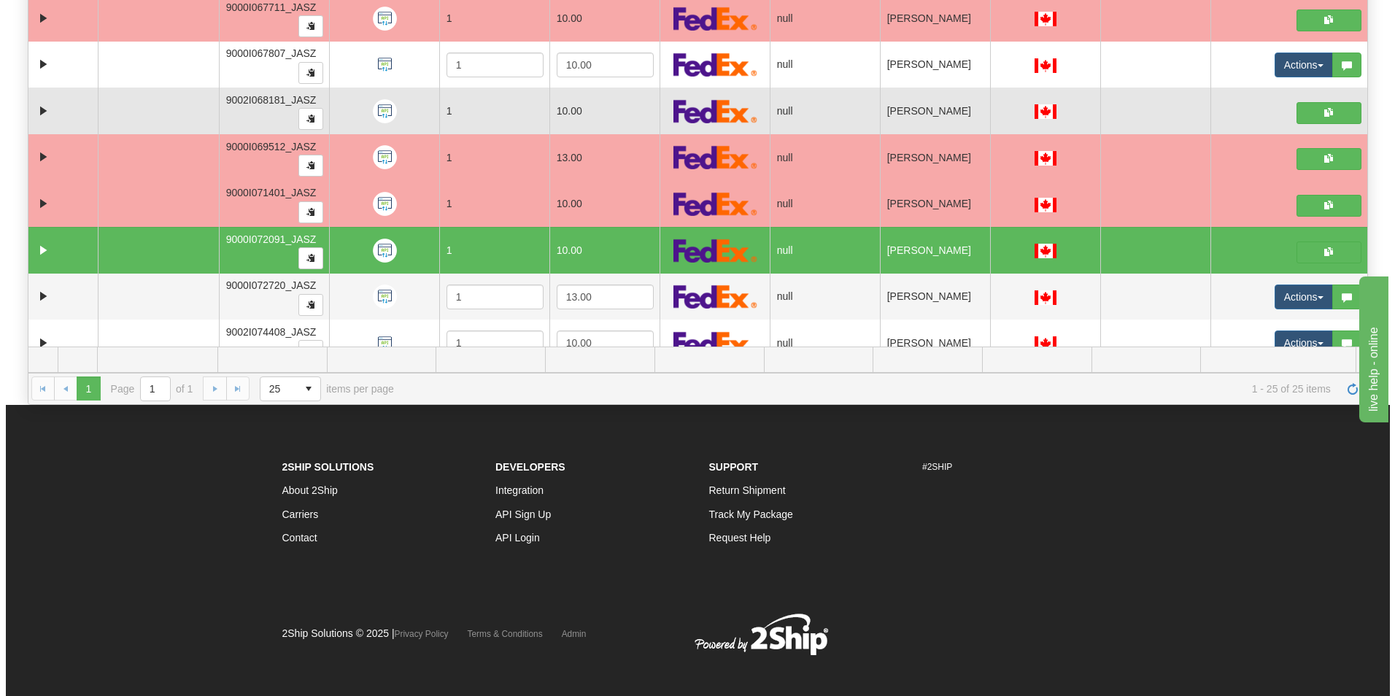
scroll to position [748, 0]
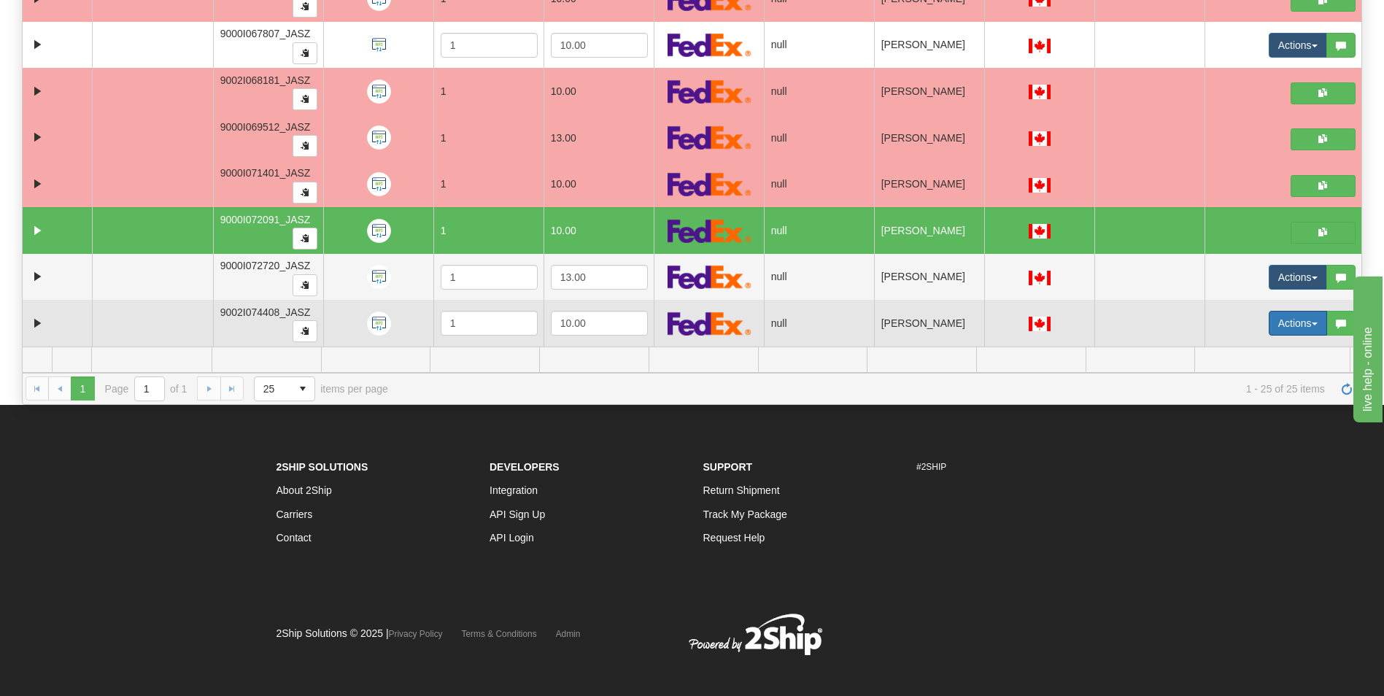
click at [1283, 319] on button "Actions" at bounding box center [1297, 323] width 58 height 25
click at [1255, 342] on link "Open" at bounding box center [1263, 350] width 126 height 19
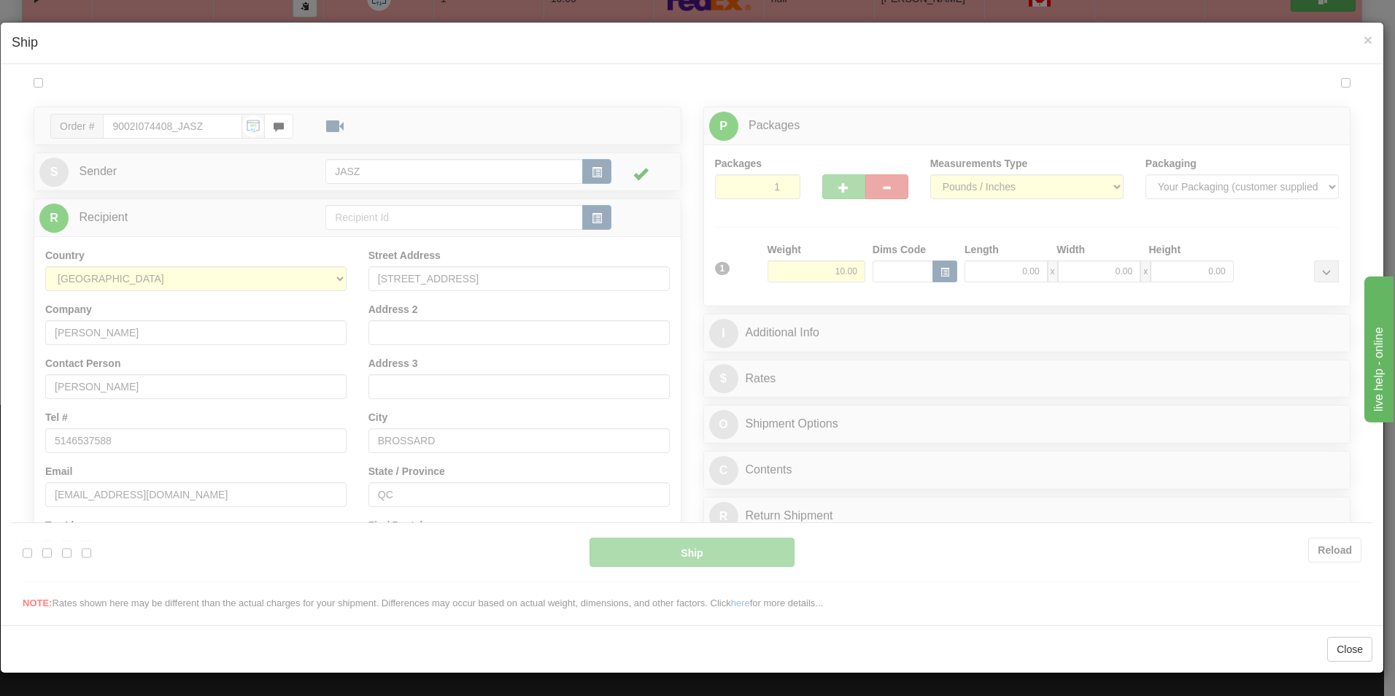
scroll to position [0, 0]
type input "14:18"
type input "16:00"
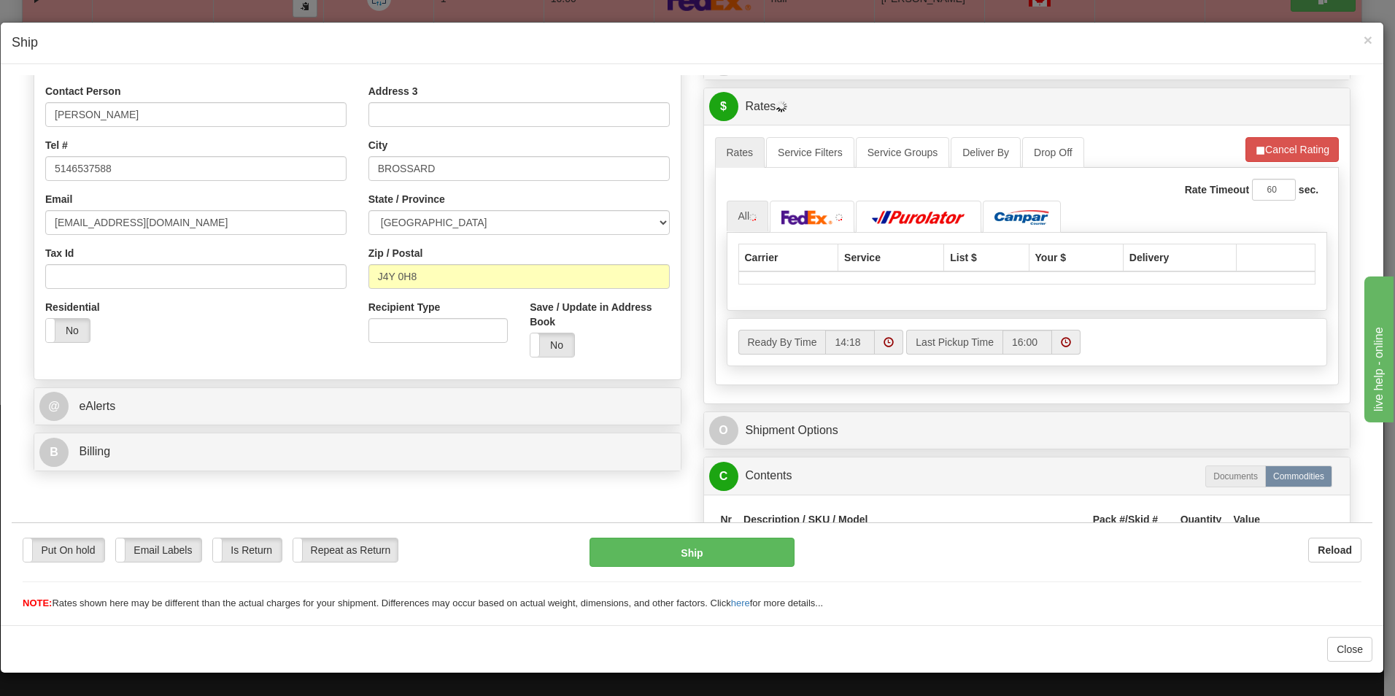
scroll to position [365, 0]
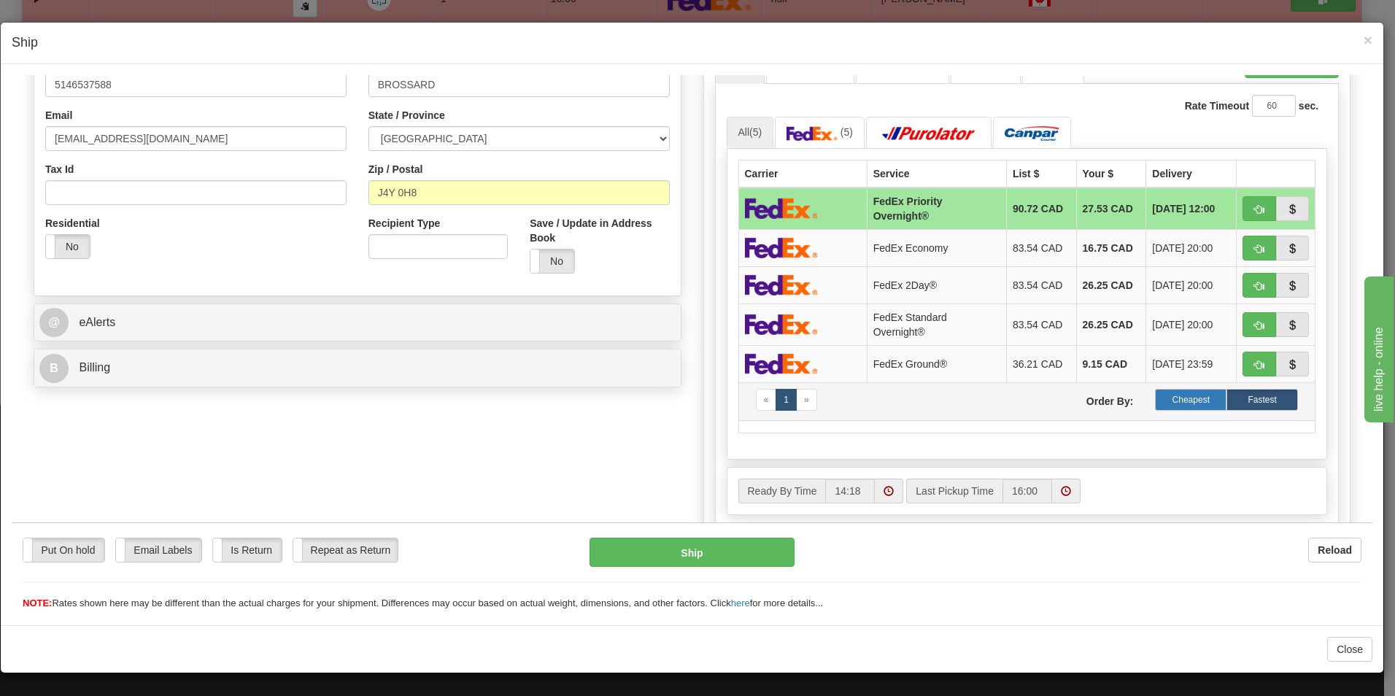
click at [1172, 398] on label "Cheapest" at bounding box center [1190, 399] width 71 height 22
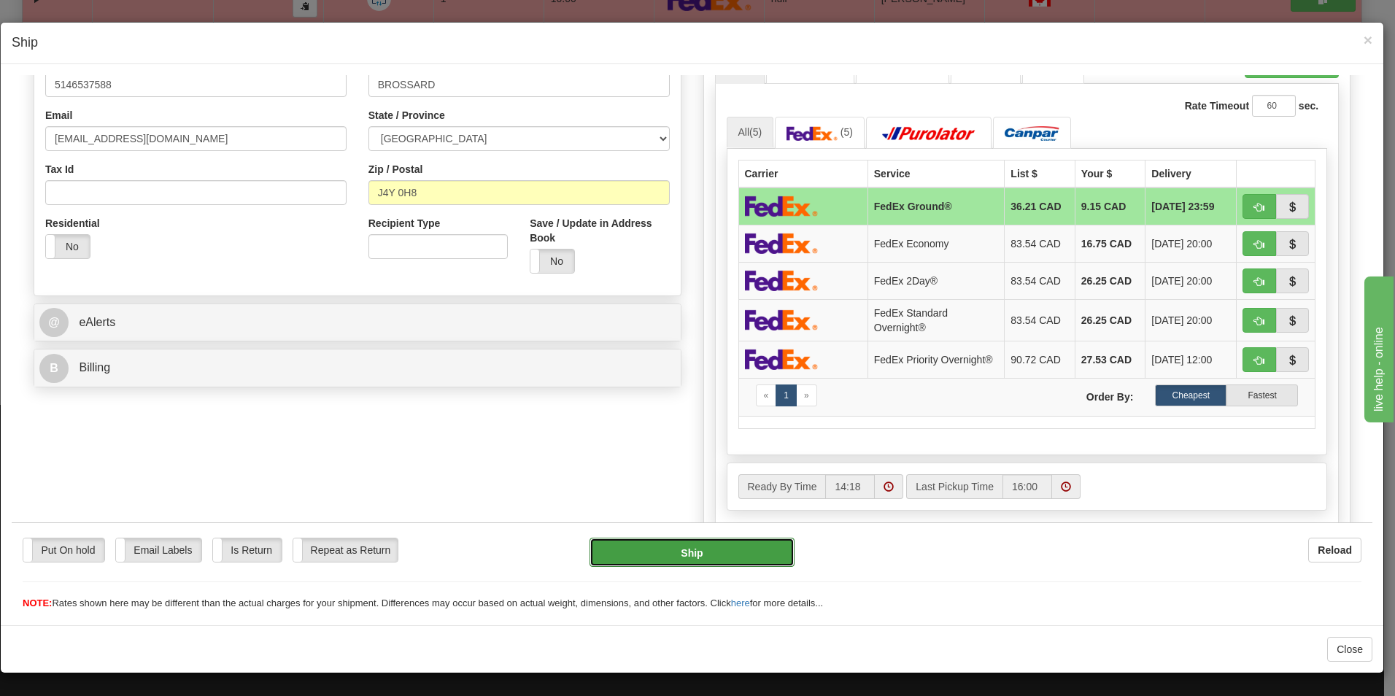
click at [673, 561] on button "Ship" at bounding box center [691, 551] width 205 height 29
type input "92"
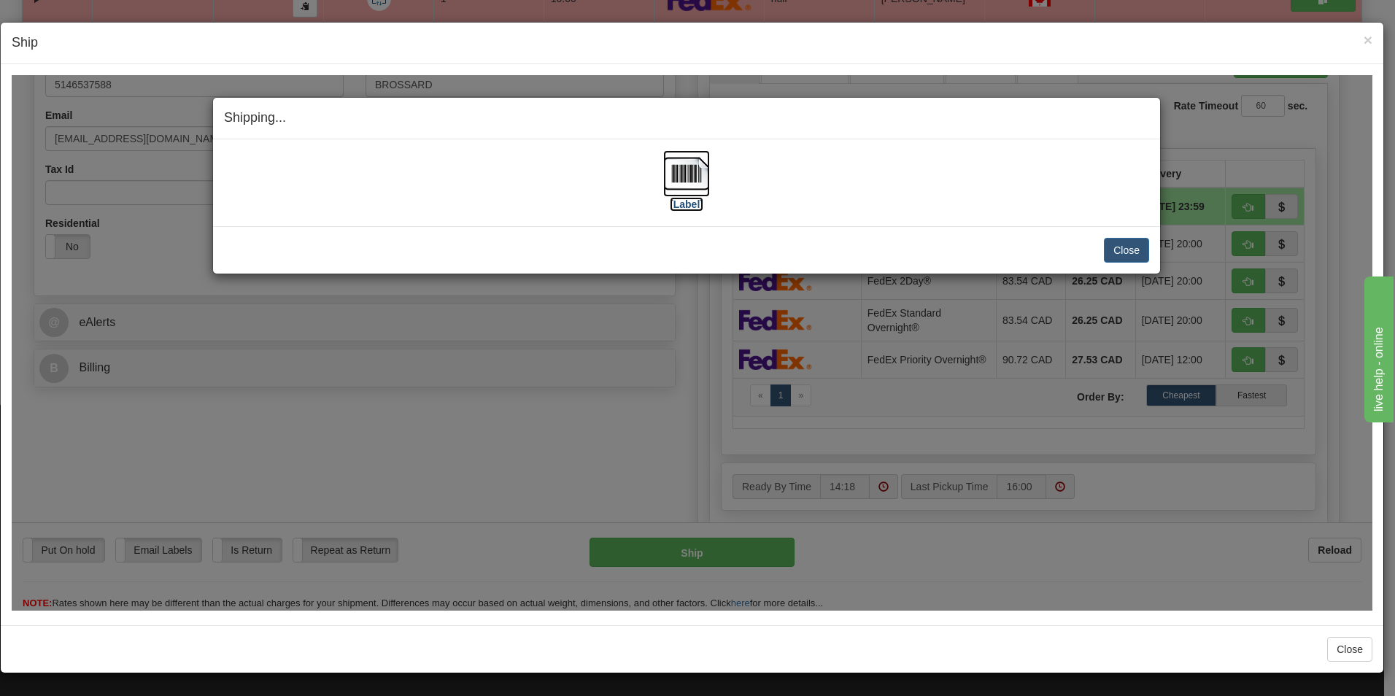
click at [691, 195] on img at bounding box center [686, 173] width 47 height 47
click at [1152, 251] on div "Close [PERSON_NAME] Shipment and Quit Pickup Quit Pickup ONLY" at bounding box center [686, 248] width 947 height 47
click at [1142, 255] on button "Close" at bounding box center [1126, 249] width 45 height 25
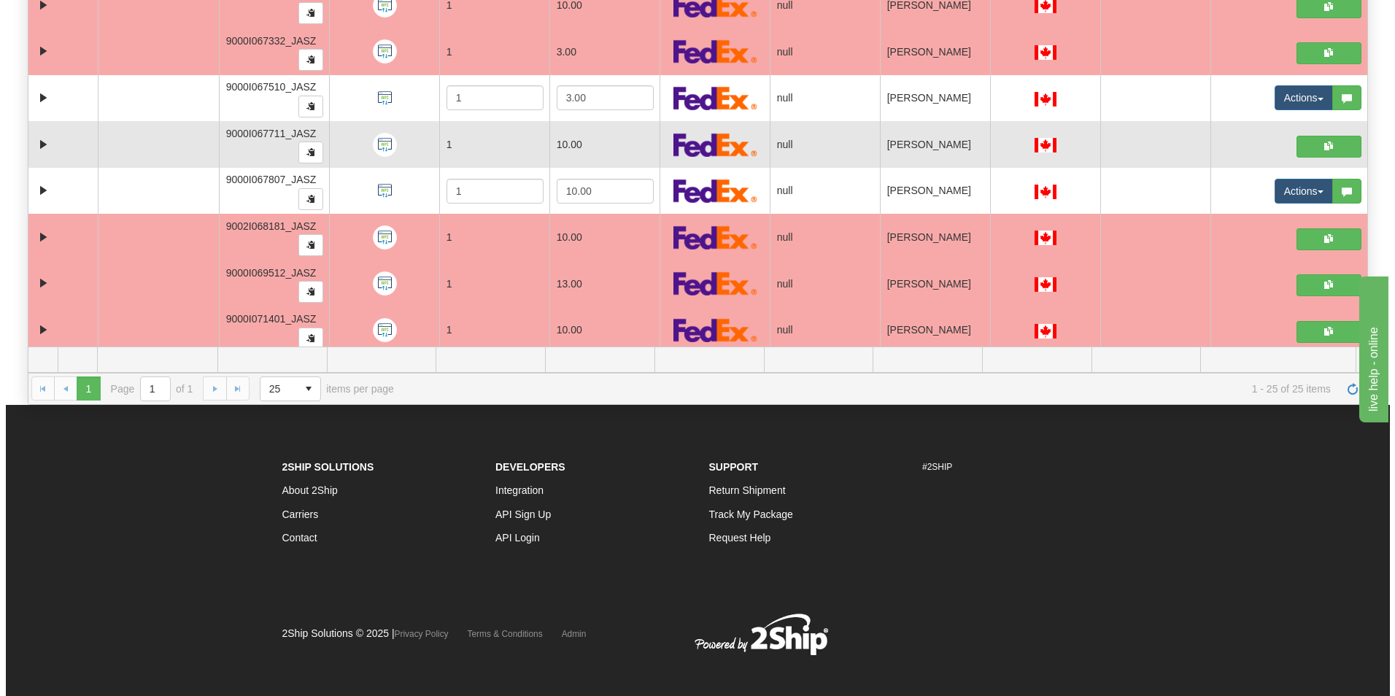
scroll to position [530, 0]
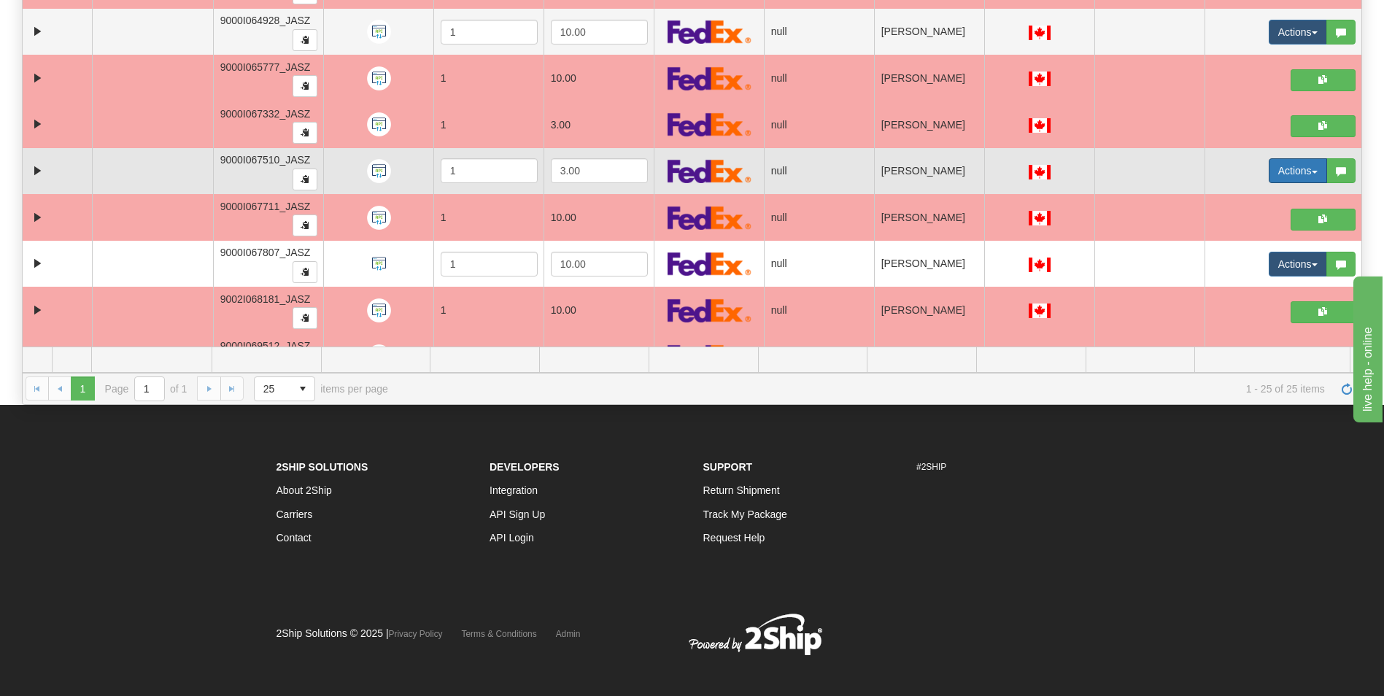
click at [1269, 171] on button "Actions" at bounding box center [1297, 170] width 58 height 25
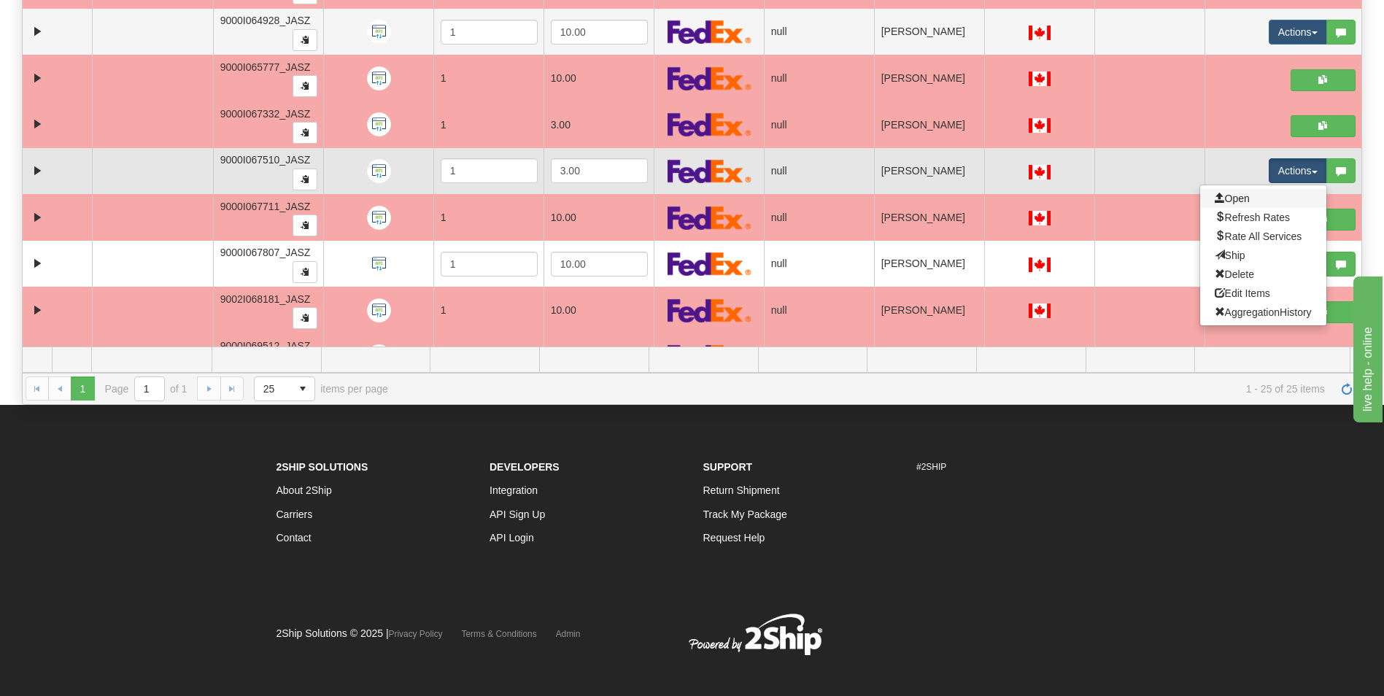
click at [1249, 197] on link "Open" at bounding box center [1263, 198] width 126 height 19
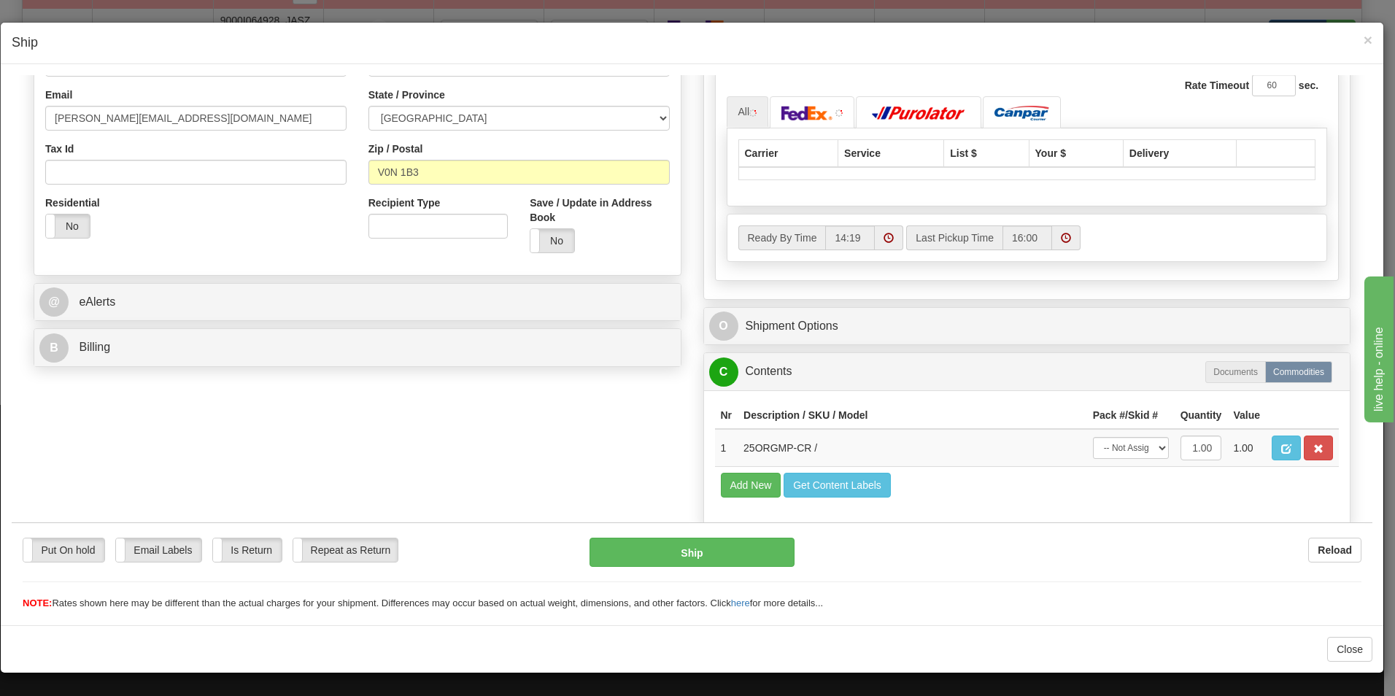
scroll to position [359, 0]
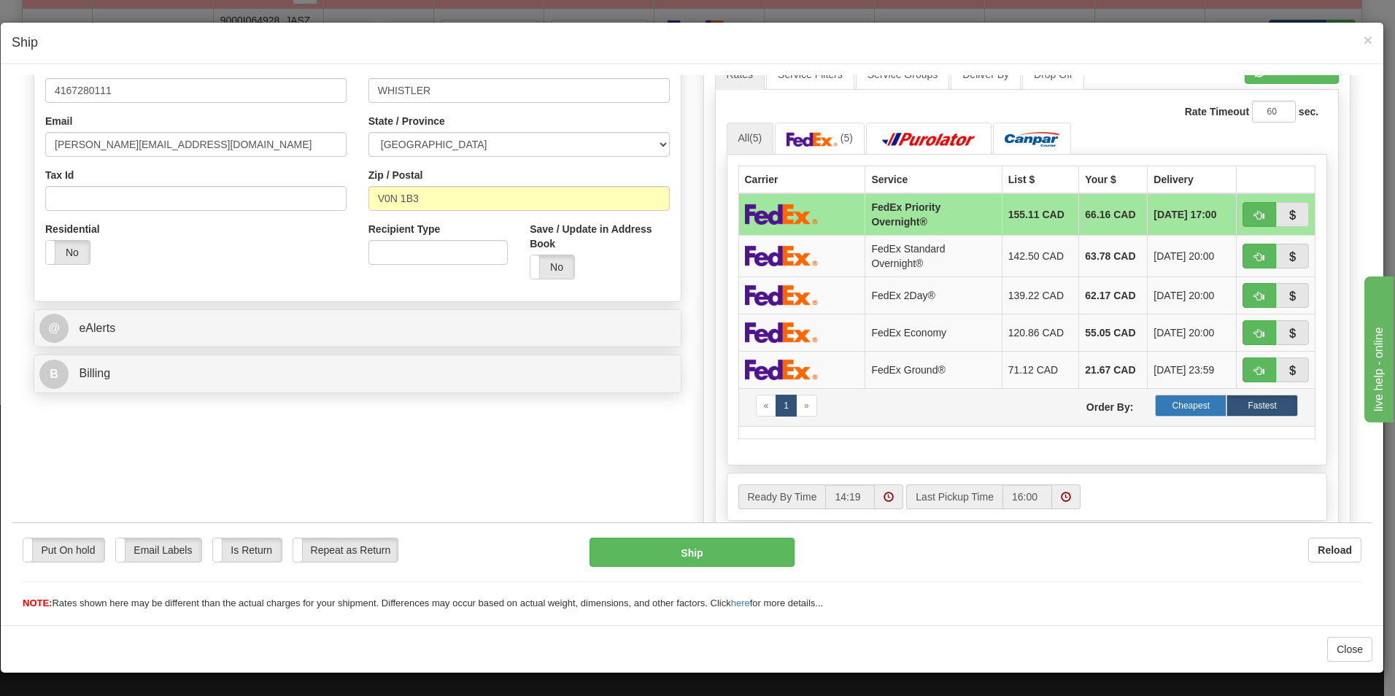
click at [1187, 403] on label "Cheapest" at bounding box center [1190, 405] width 71 height 22
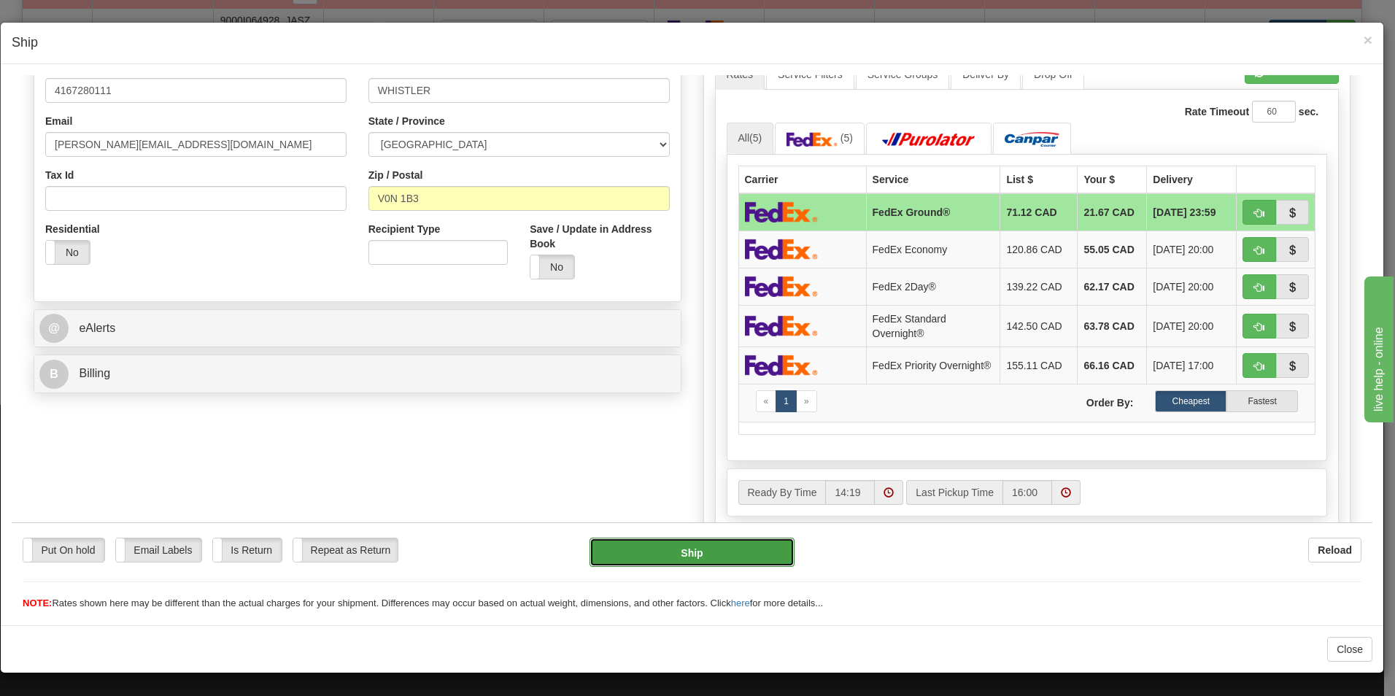
click at [729, 552] on button "Ship" at bounding box center [691, 551] width 205 height 29
type input "92"
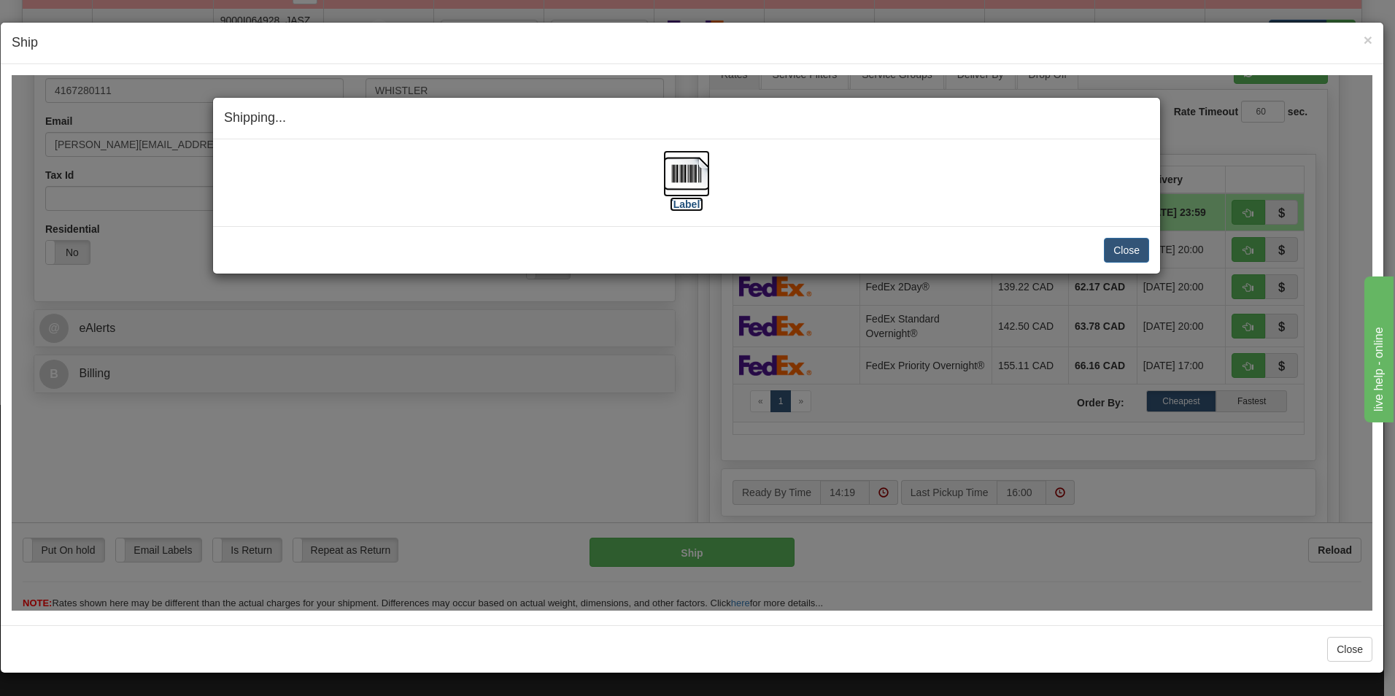
click at [683, 196] on label "[Label]" at bounding box center [687, 203] width 34 height 15
click at [1118, 256] on button "Close" at bounding box center [1126, 249] width 45 height 25
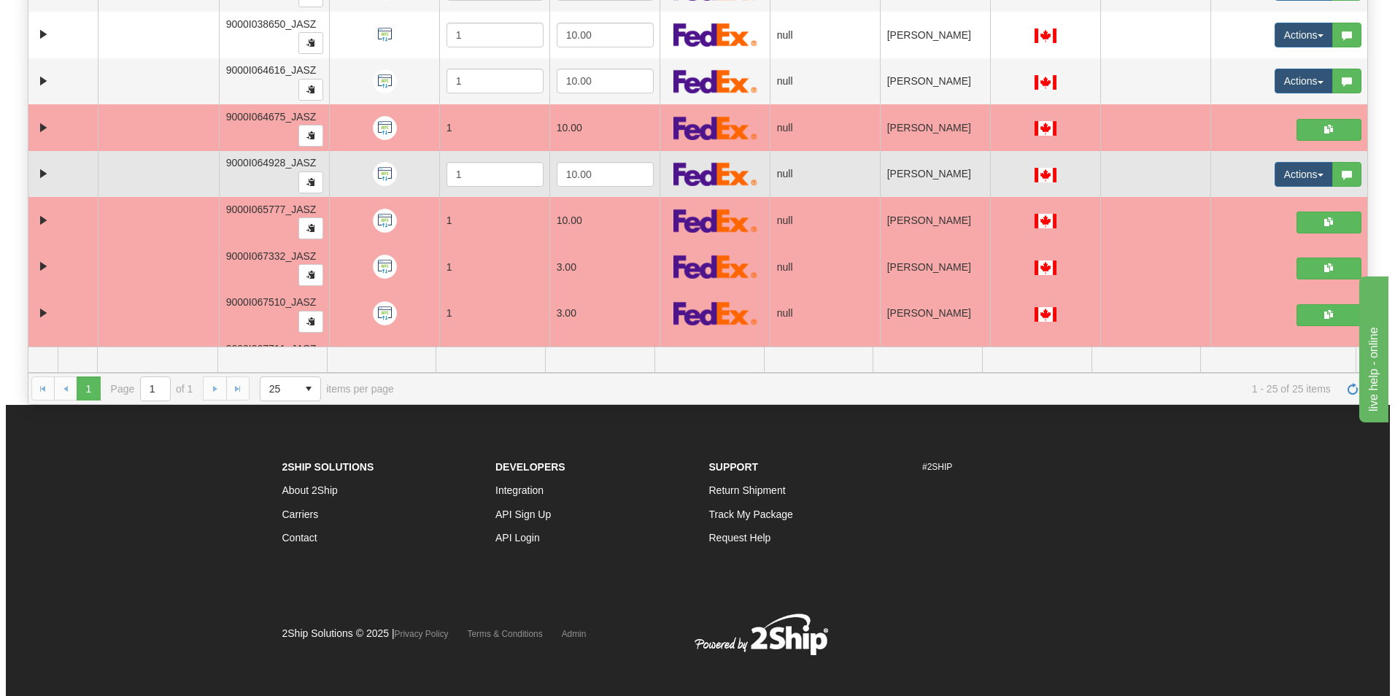
scroll to position [384, 0]
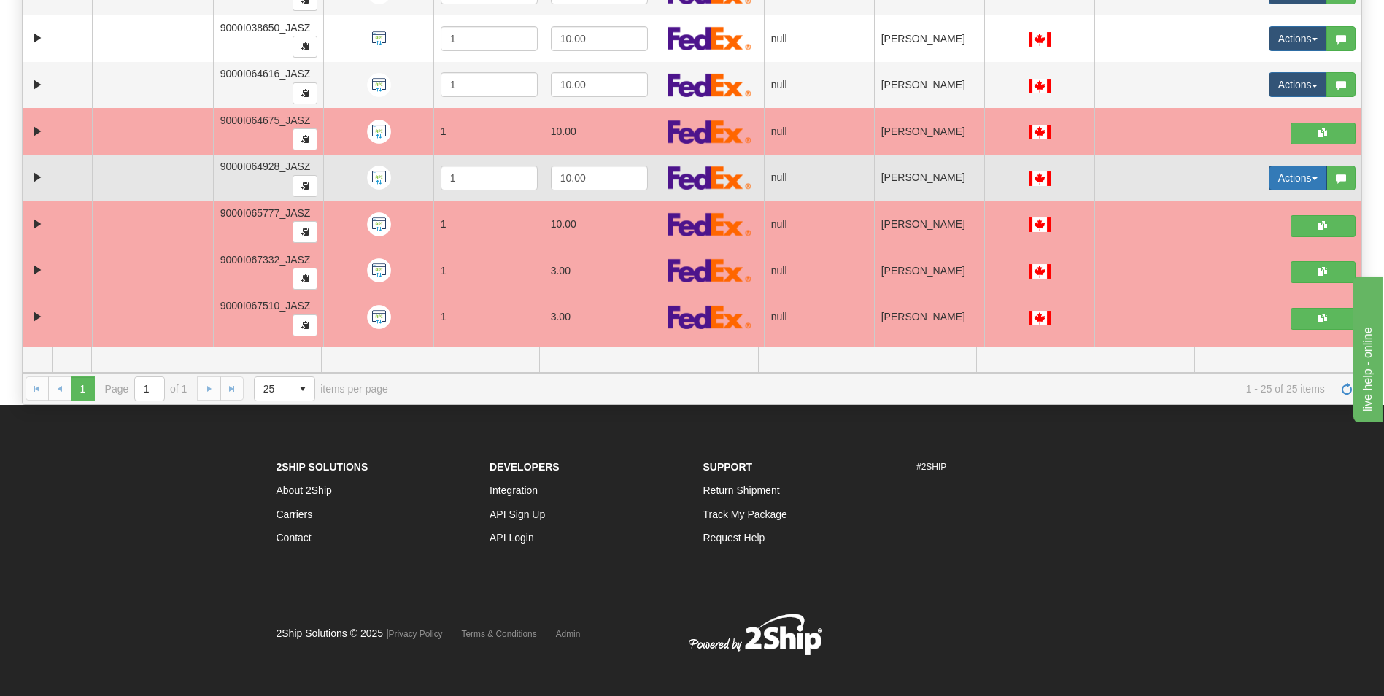
click at [1290, 175] on button "Actions" at bounding box center [1297, 178] width 58 height 25
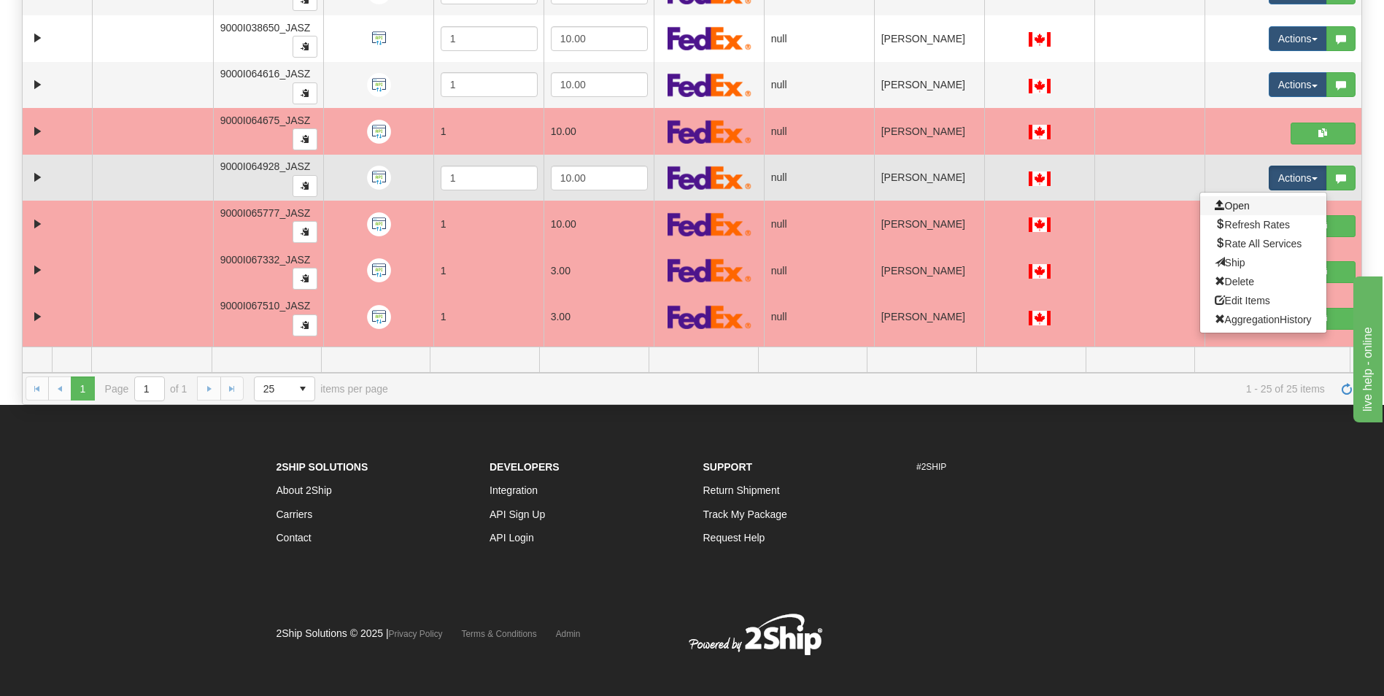
click at [1240, 204] on link "Open" at bounding box center [1263, 205] width 126 height 19
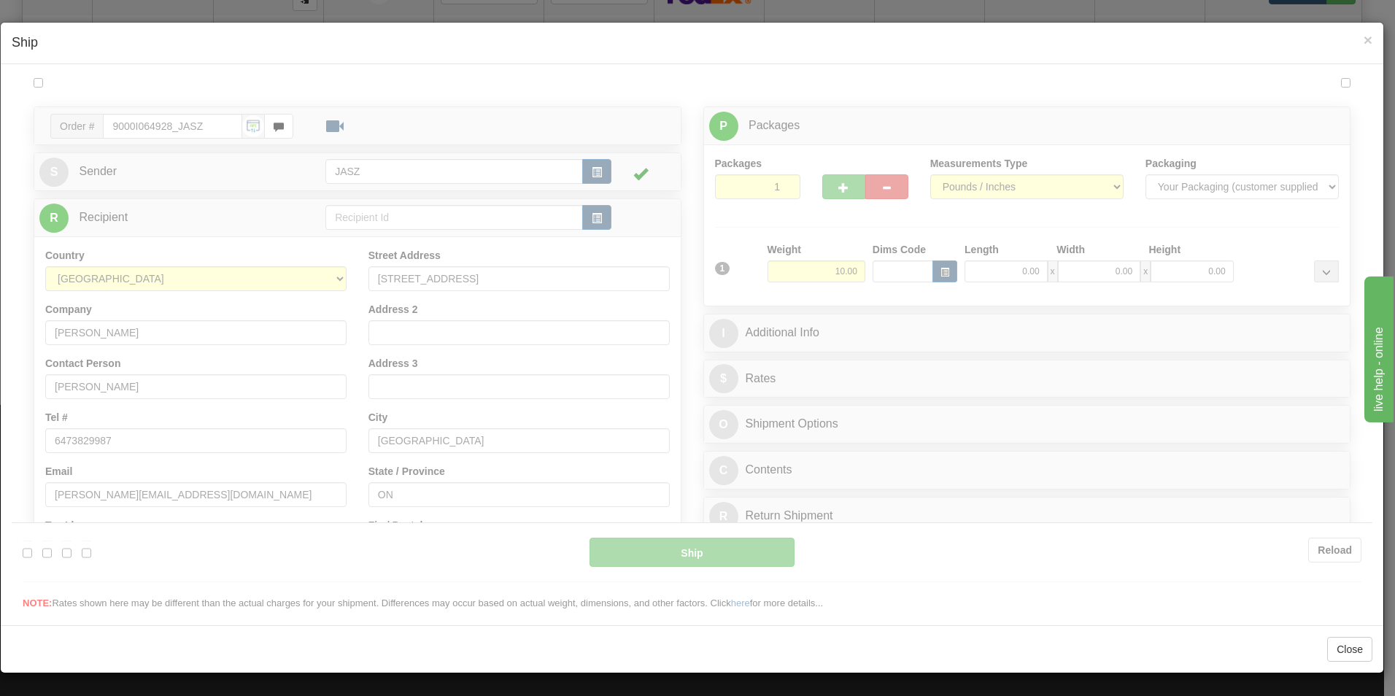
scroll to position [0, 0]
type input "14:19"
type input "16:00"
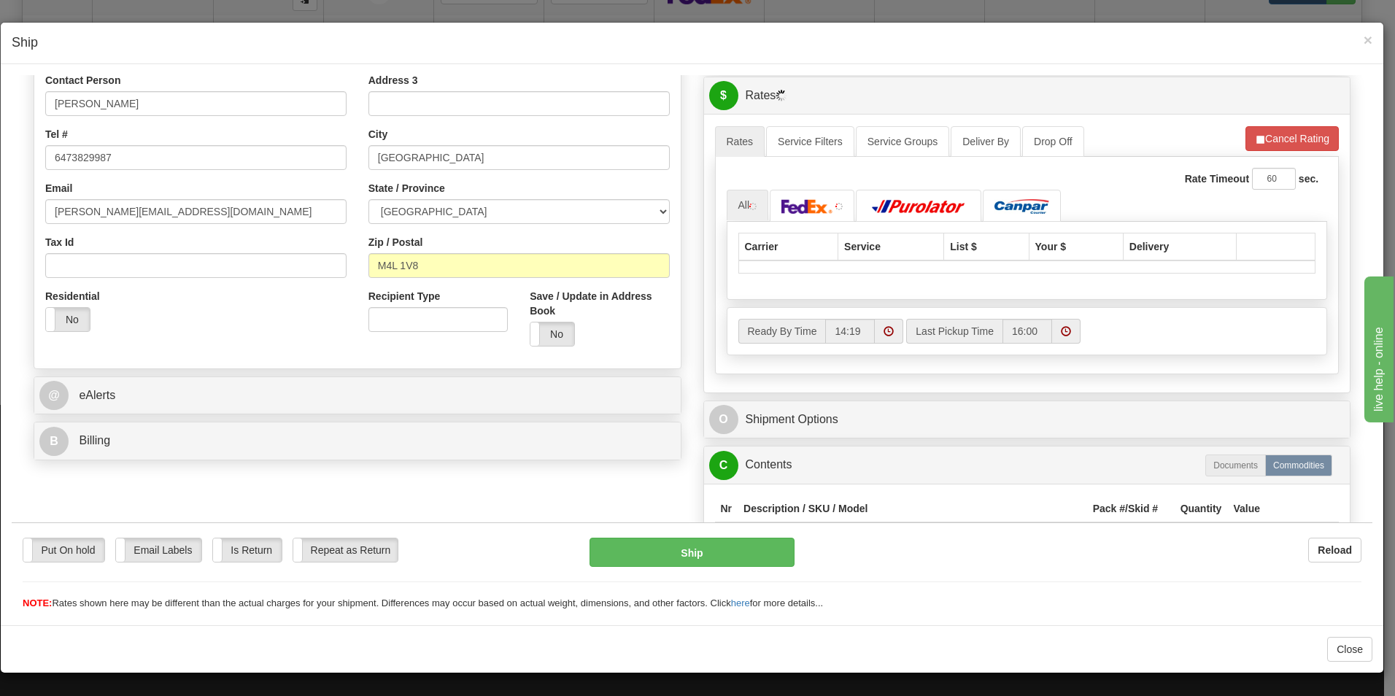
scroll to position [365, 0]
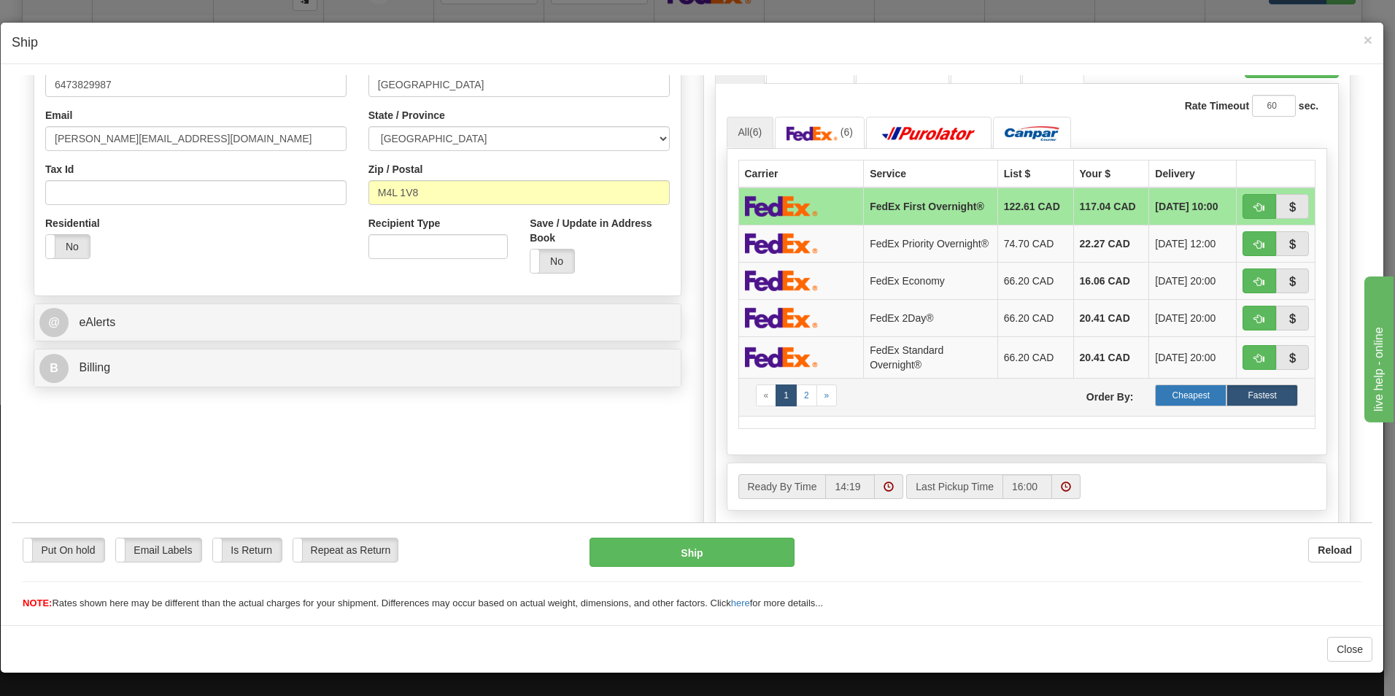
click at [1159, 395] on label "Cheapest" at bounding box center [1190, 395] width 71 height 22
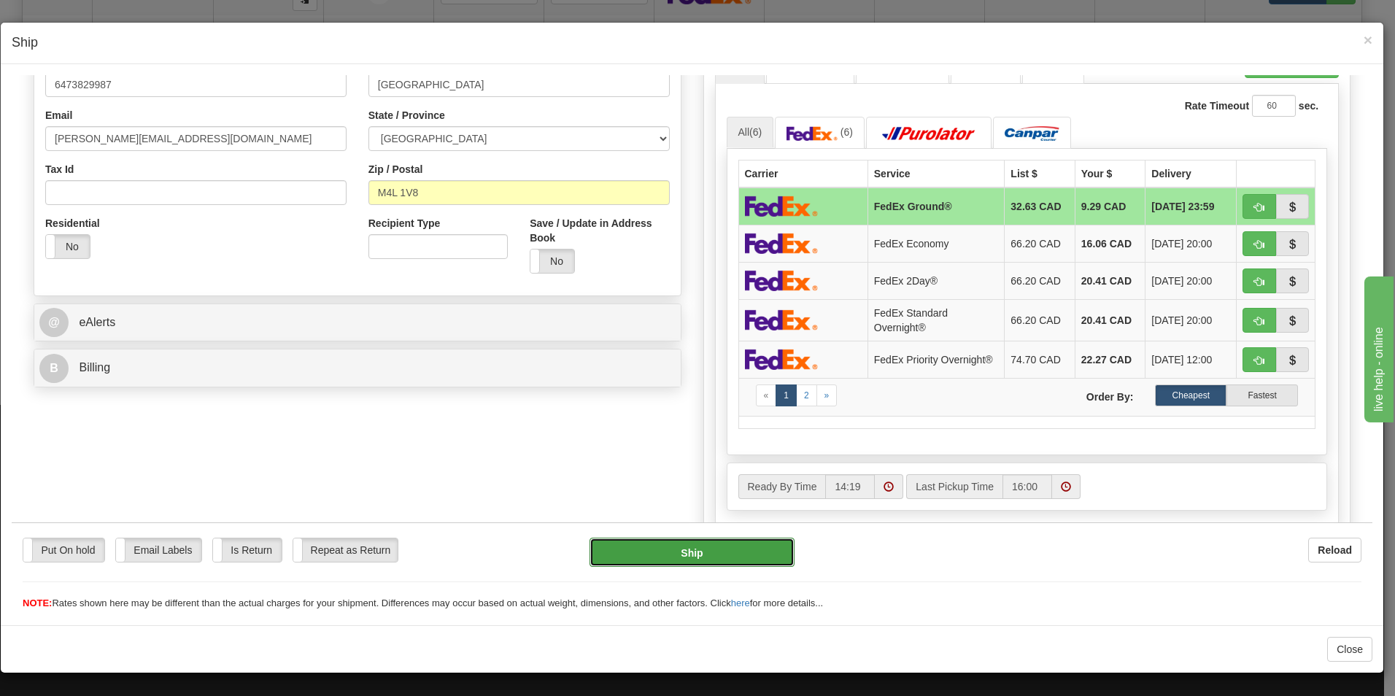
click at [712, 549] on button "Ship" at bounding box center [691, 551] width 205 height 29
type input "92"
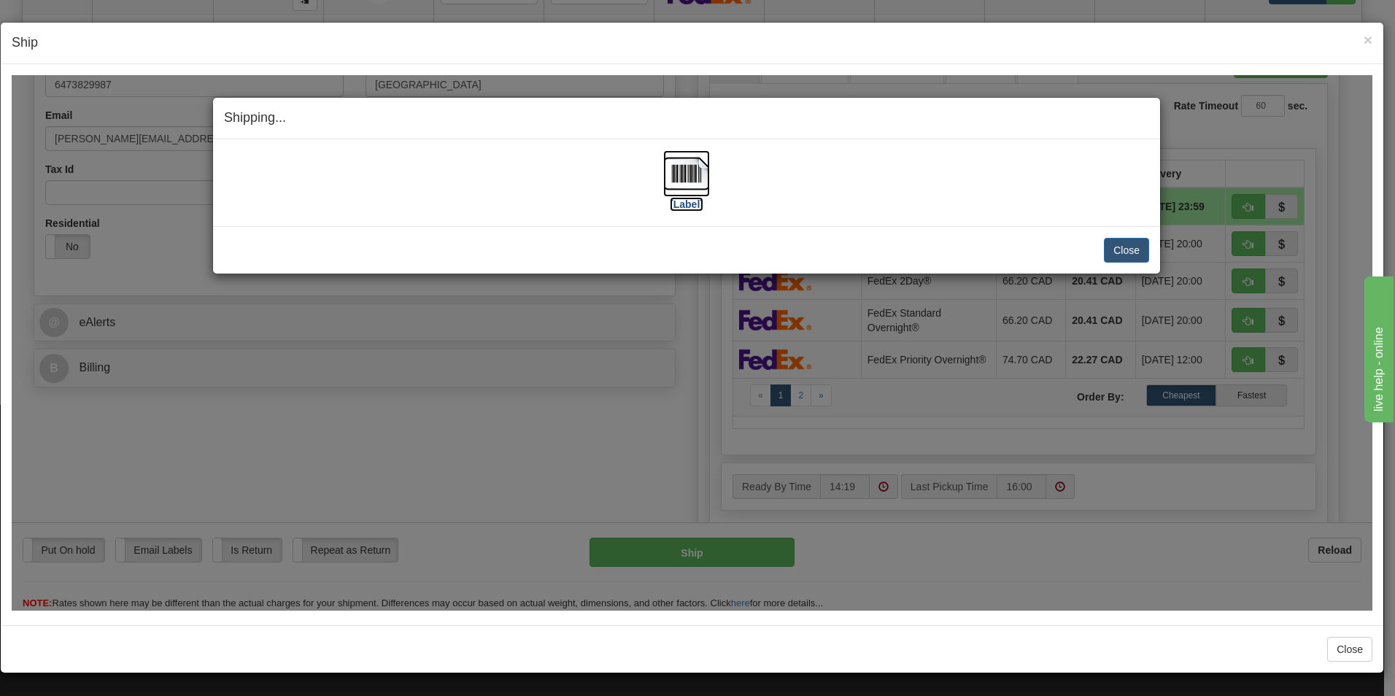
click at [702, 183] on img at bounding box center [686, 173] width 47 height 47
click at [1125, 246] on button "Close" at bounding box center [1126, 249] width 45 height 25
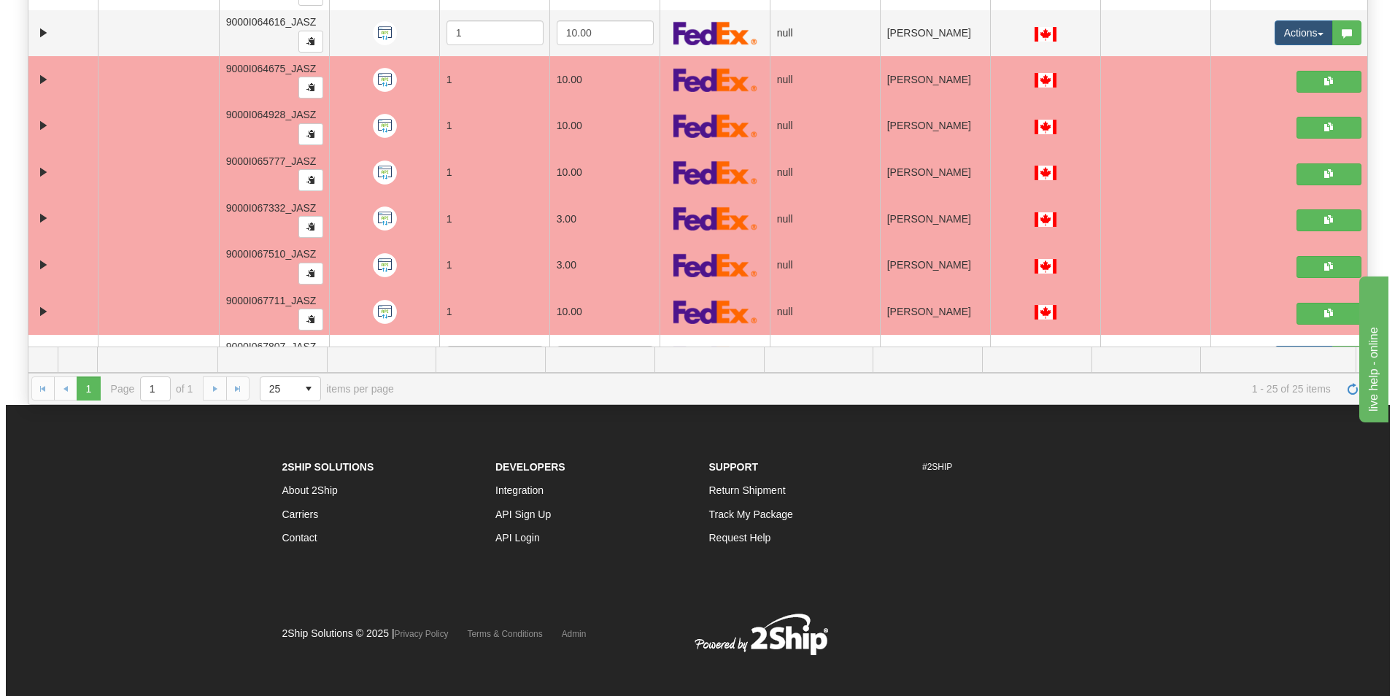
scroll to position [675, 0]
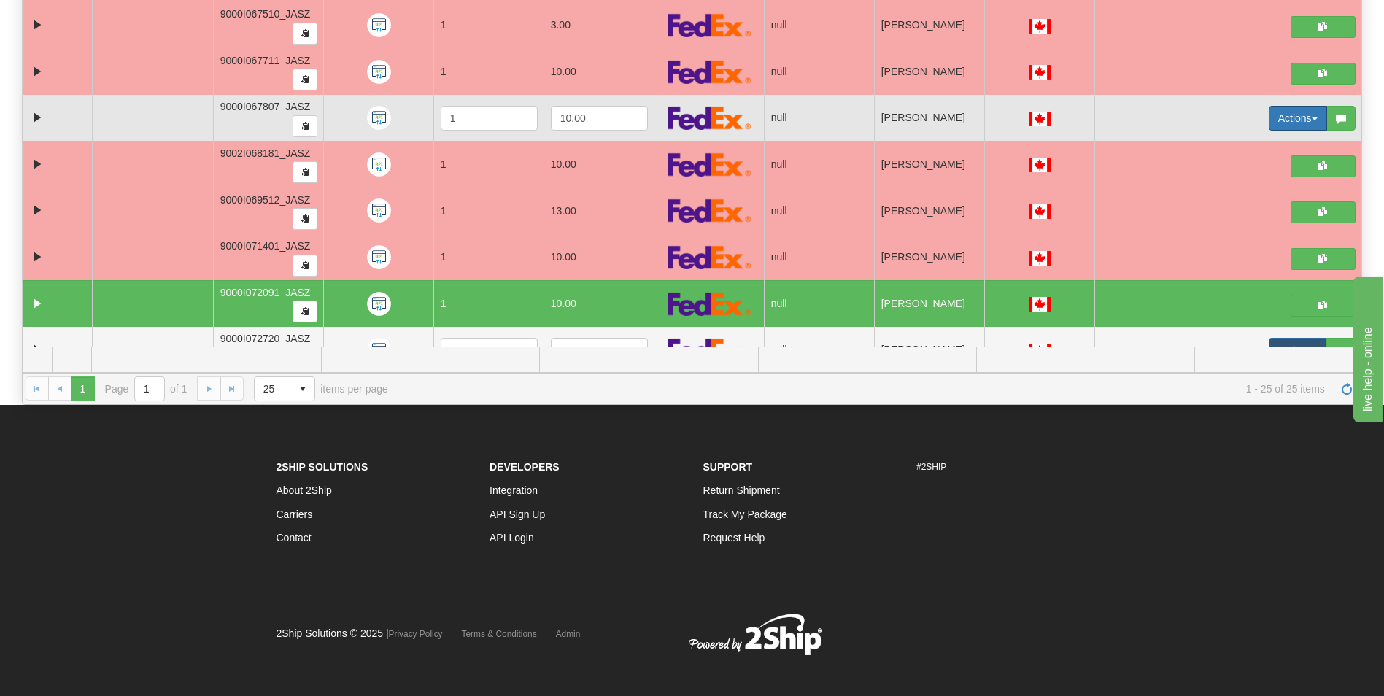
click at [1275, 120] on button "Actions" at bounding box center [1297, 118] width 58 height 25
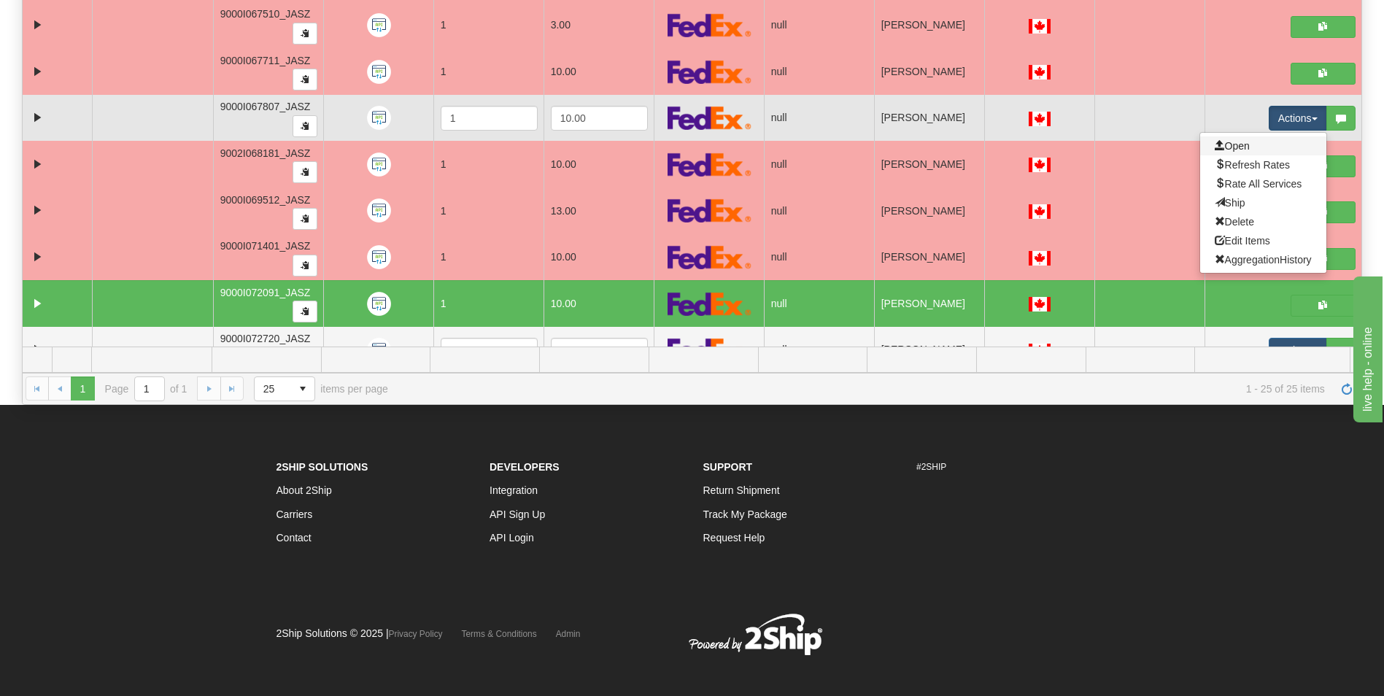
click at [1223, 153] on link "Open" at bounding box center [1263, 145] width 126 height 19
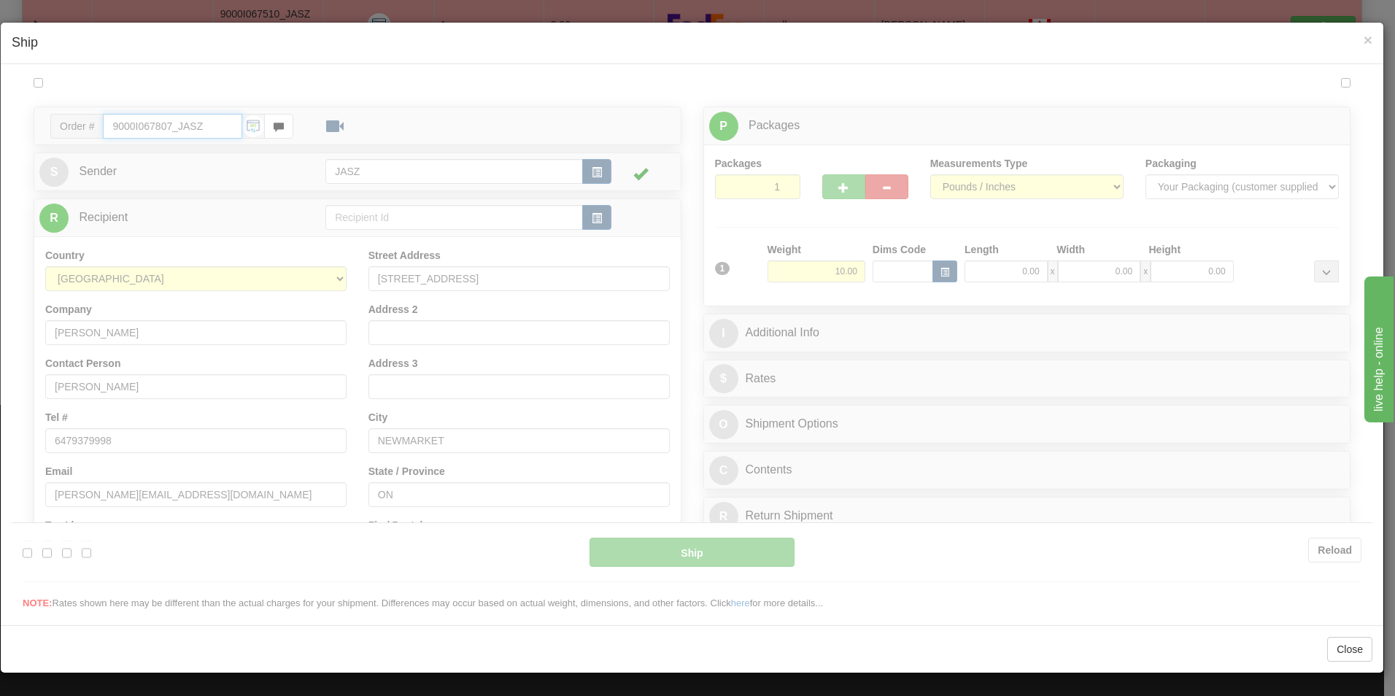
scroll to position [0, 0]
type input "14:20"
type input "16:00"
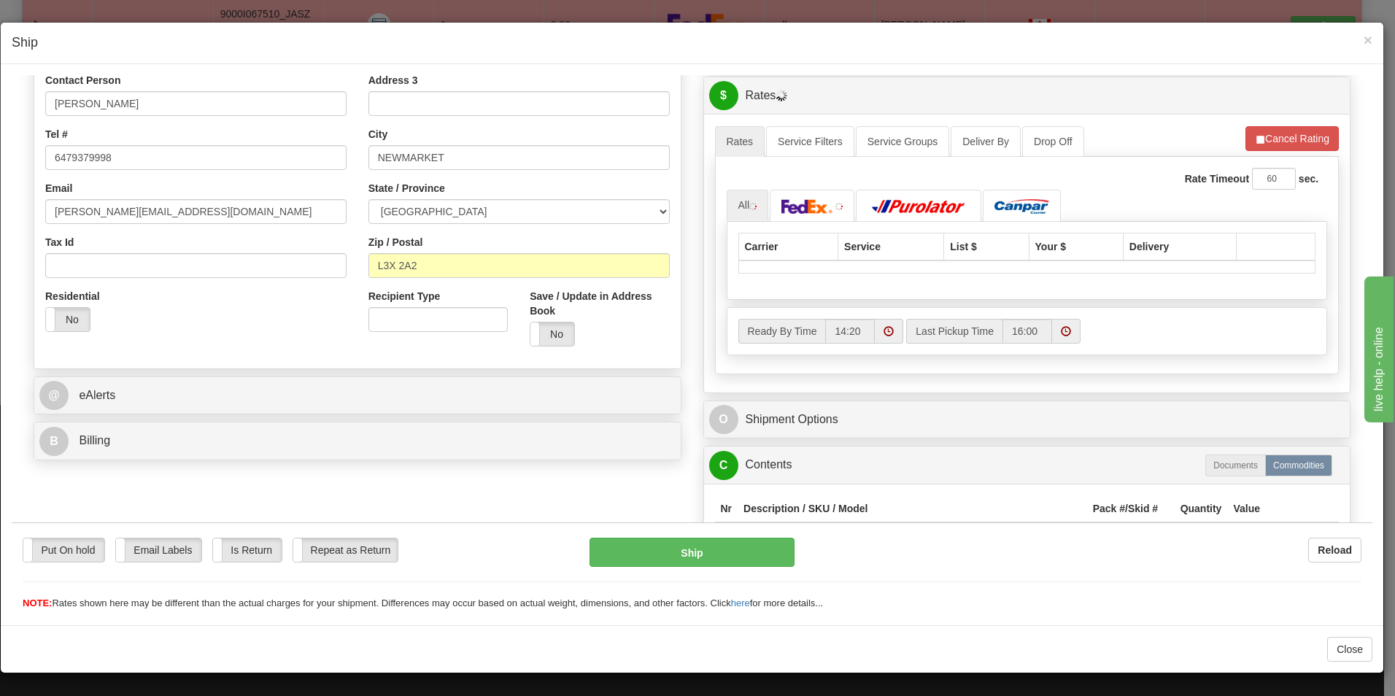
scroll to position [365, 0]
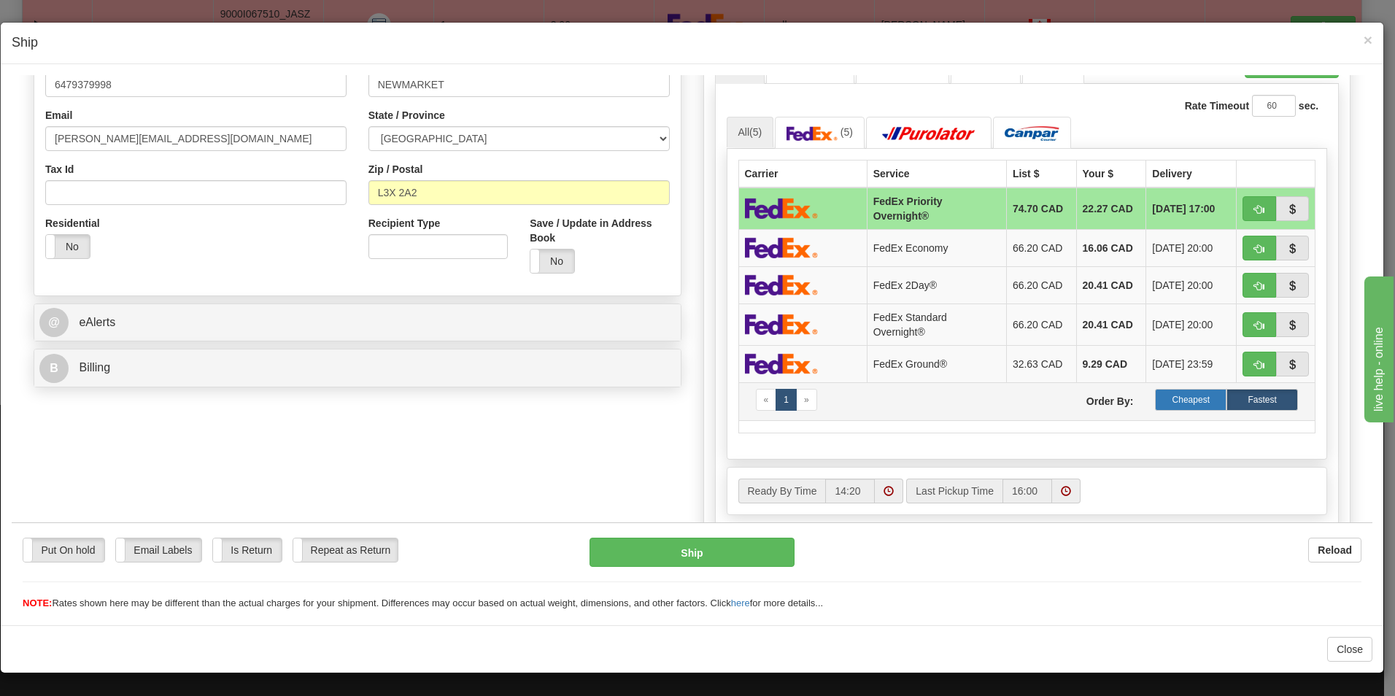
click at [1193, 396] on label "Cheapest" at bounding box center [1190, 399] width 71 height 22
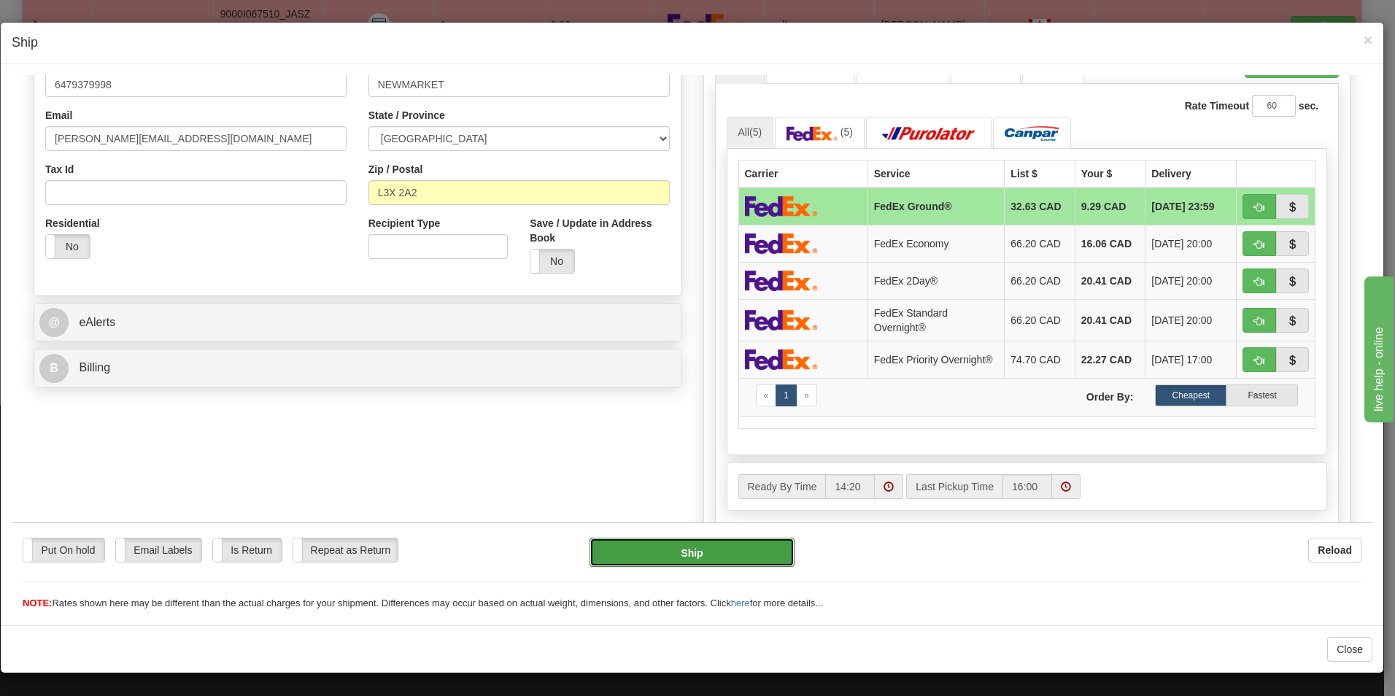
click at [737, 555] on button "Ship" at bounding box center [691, 551] width 205 height 29
type input "92"
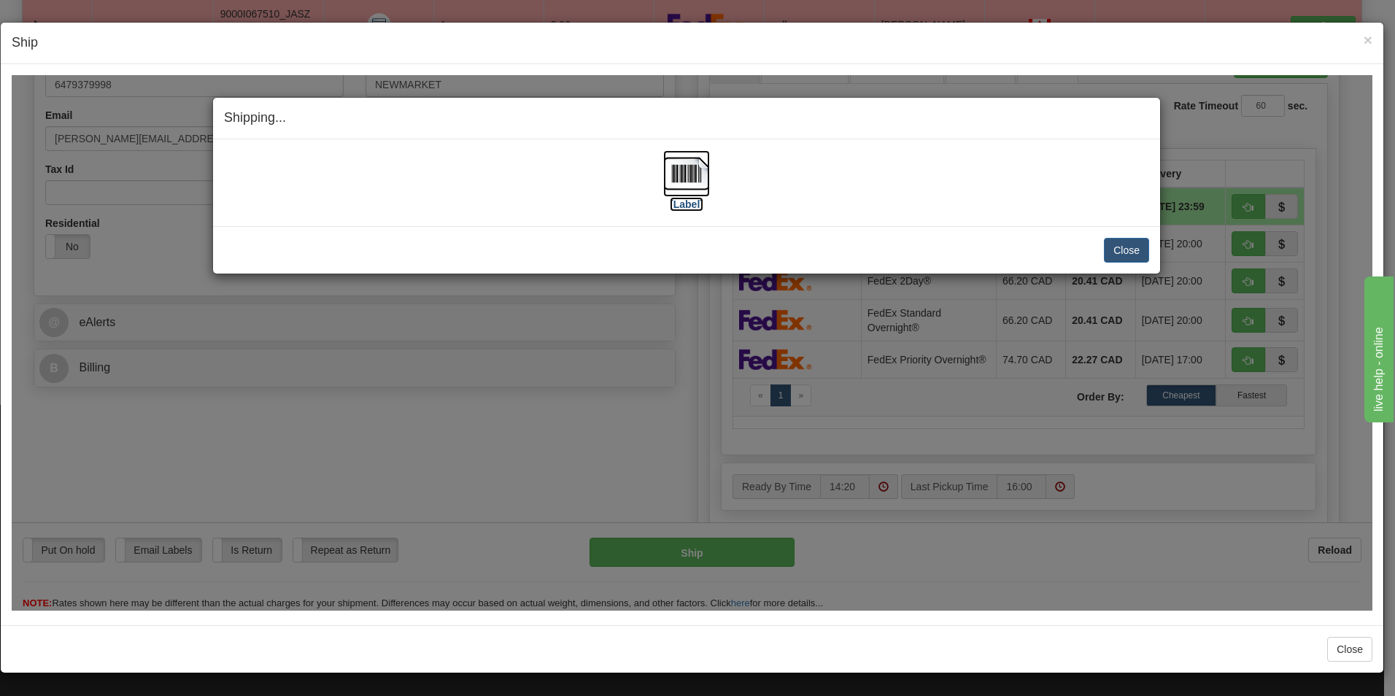
click at [679, 183] on img at bounding box center [686, 173] width 47 height 47
click at [1131, 256] on button "Close" at bounding box center [1126, 249] width 45 height 25
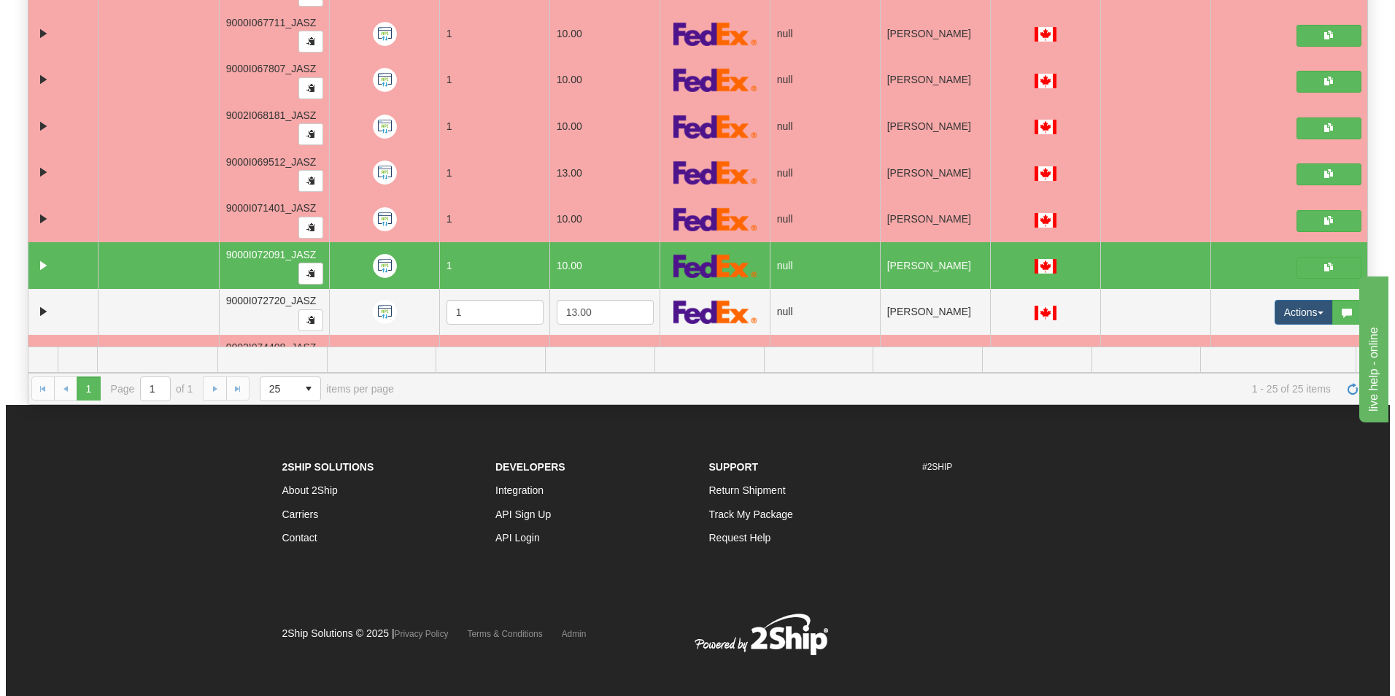
scroll to position [748, 0]
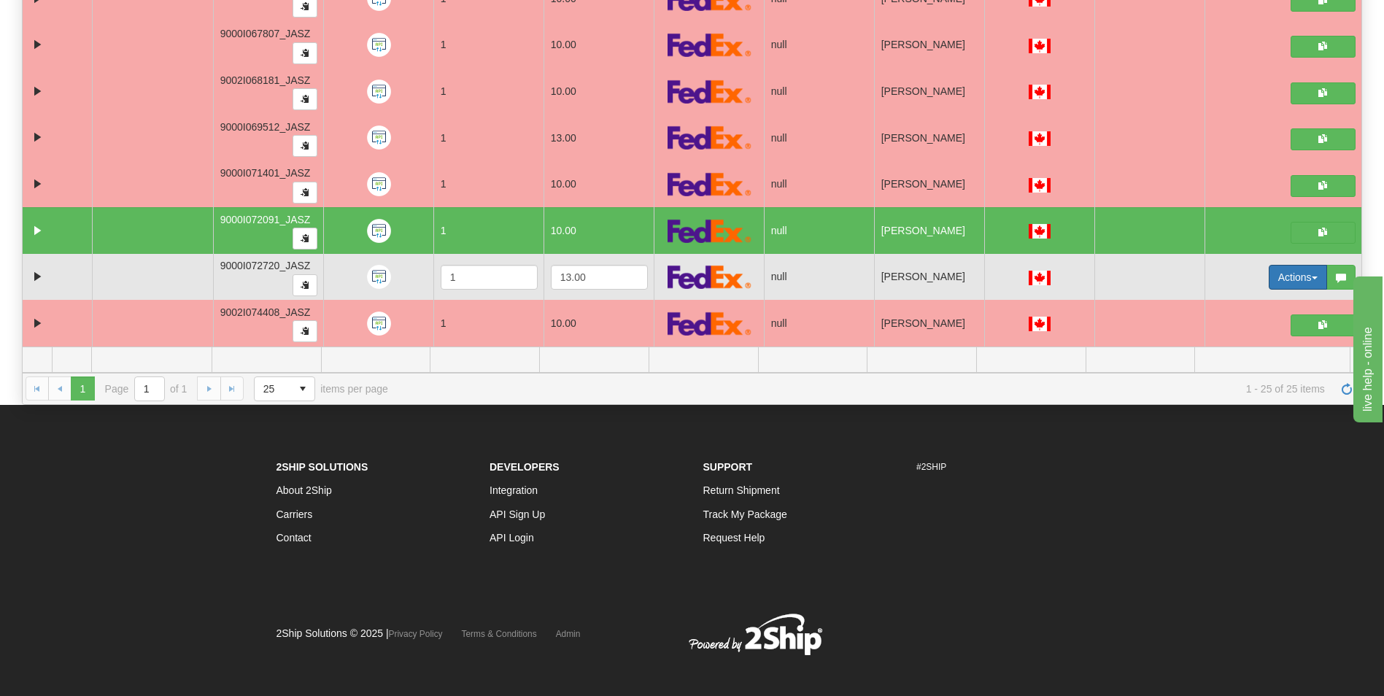
click at [1273, 274] on button "Actions" at bounding box center [1297, 277] width 58 height 25
click at [1227, 304] on span "Open" at bounding box center [1231, 305] width 35 height 12
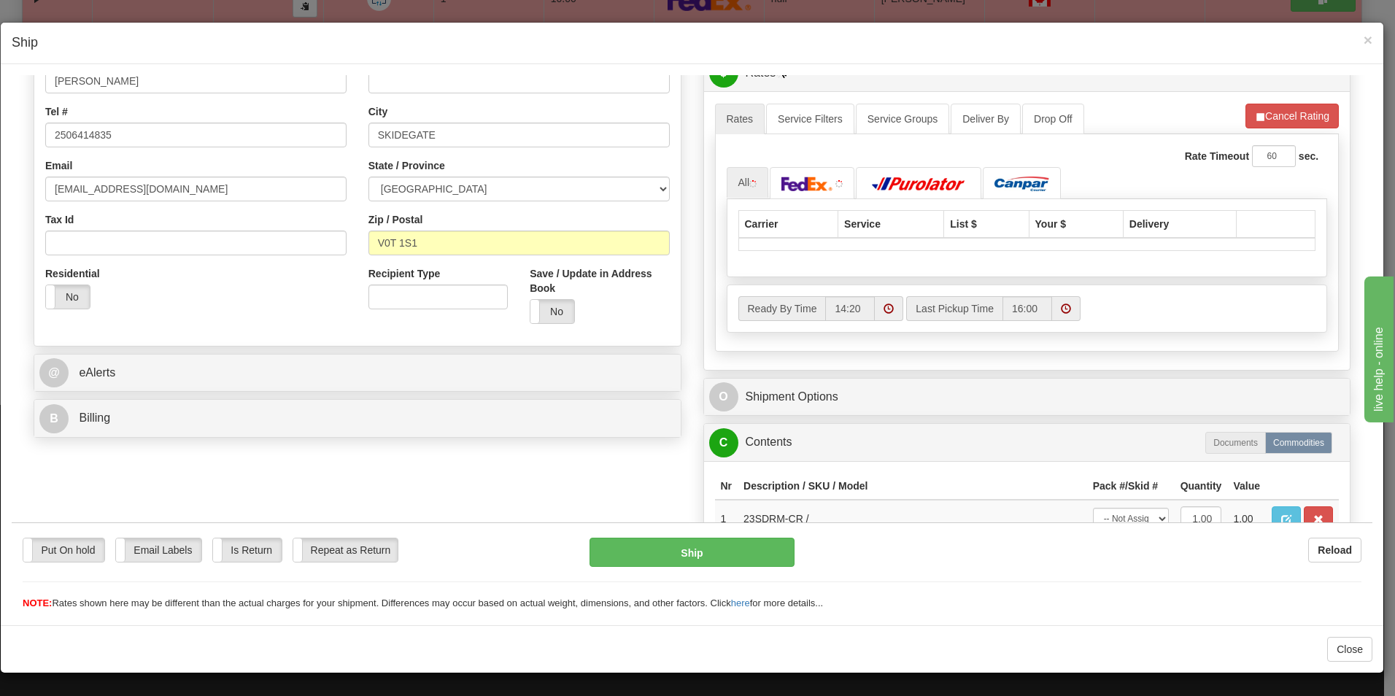
scroll to position [365, 0]
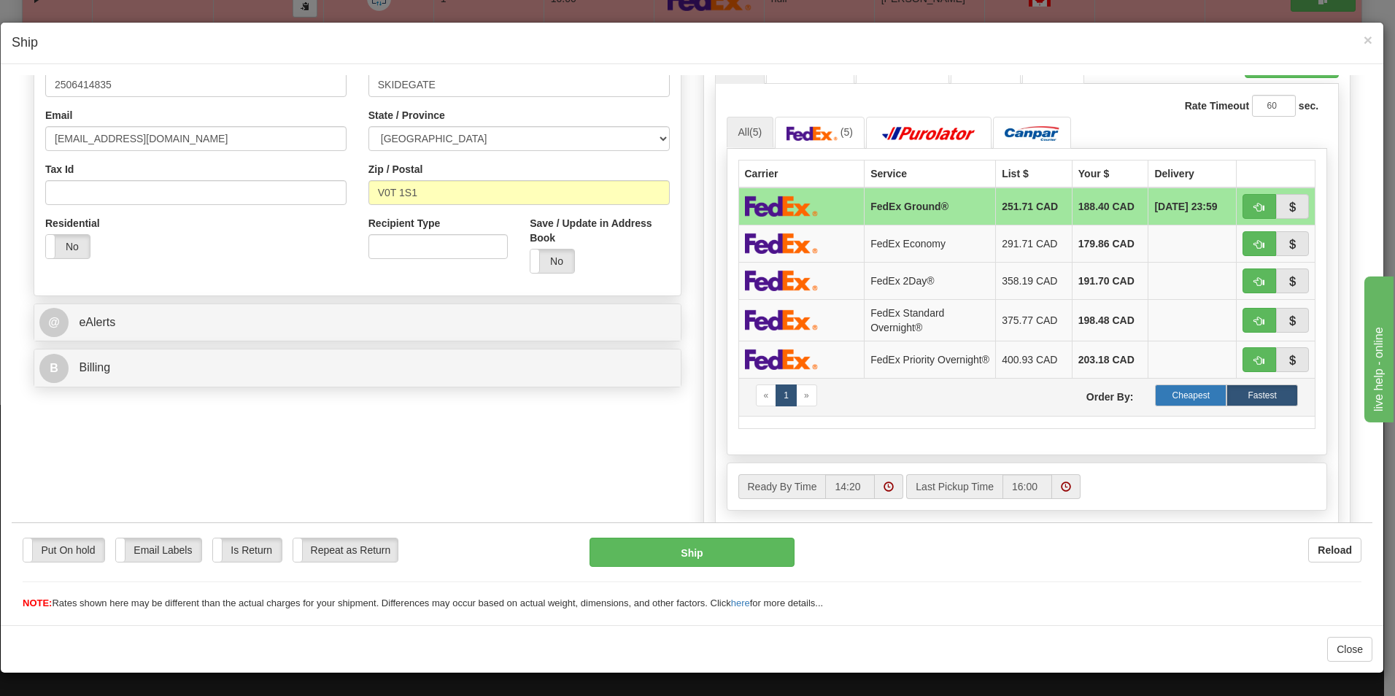
click at [1173, 400] on label "Cheapest" at bounding box center [1190, 395] width 71 height 22
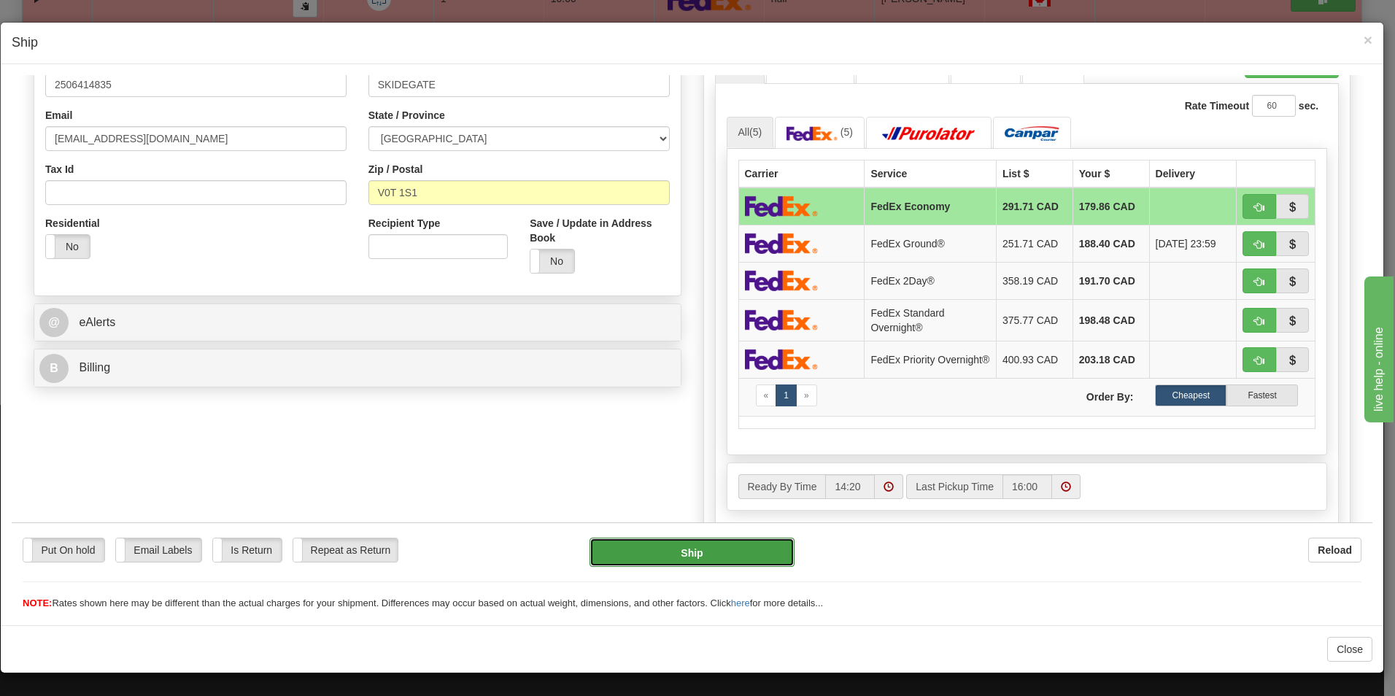
click at [711, 559] on button "Ship" at bounding box center [691, 551] width 205 height 29
type input "20"
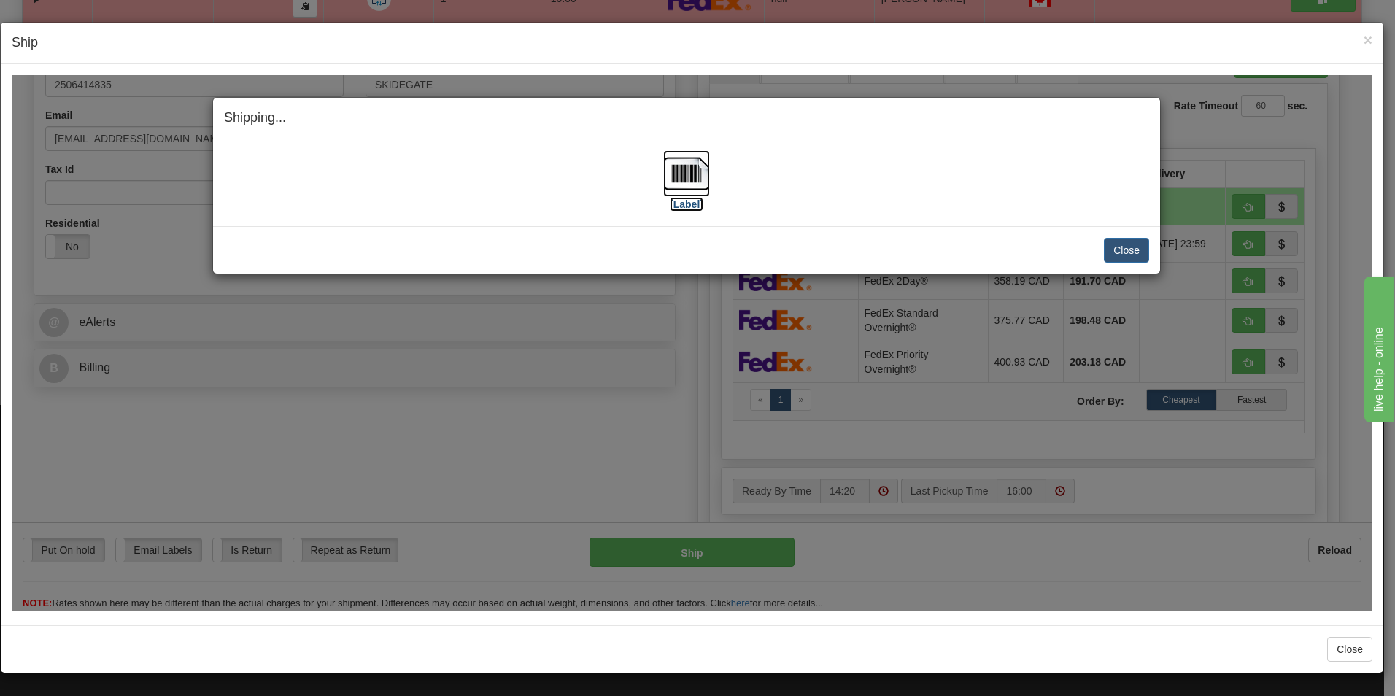
click at [684, 198] on label "[Label]" at bounding box center [687, 203] width 34 height 15
click at [1116, 251] on button "Close" at bounding box center [1126, 249] width 45 height 25
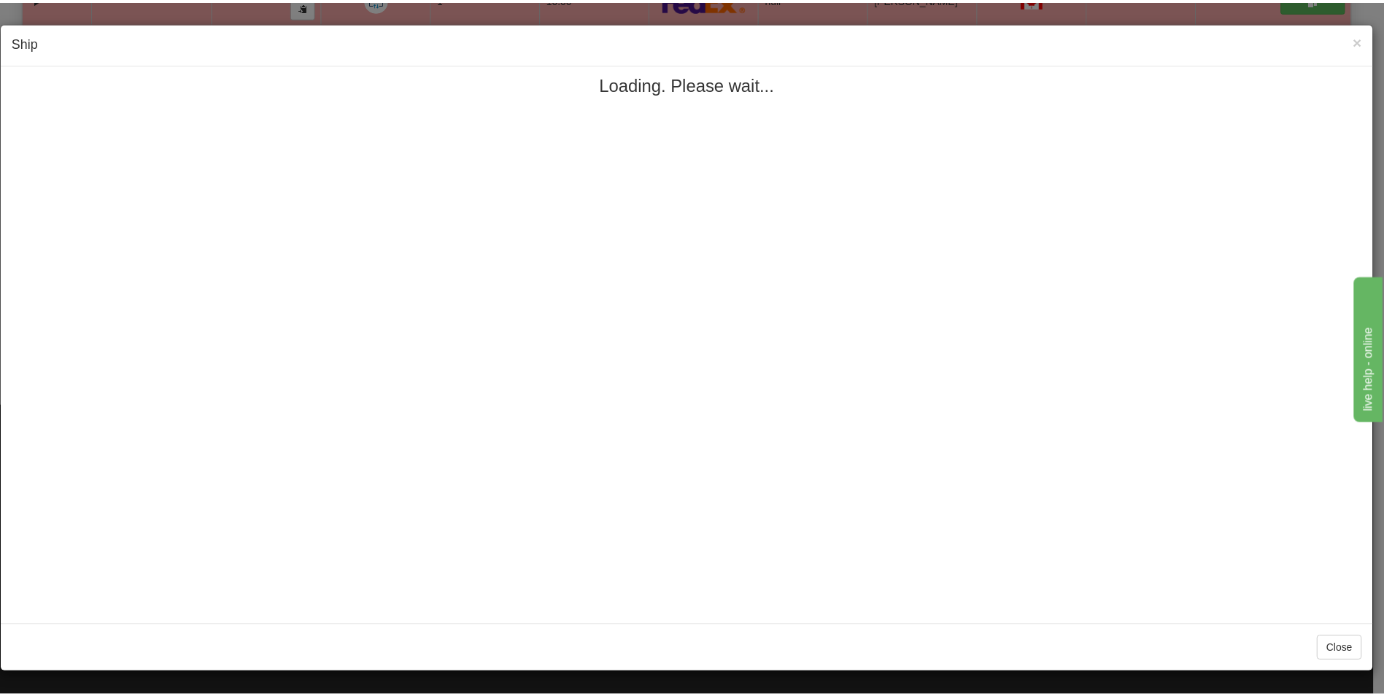
scroll to position [0, 0]
